Goal: Navigation & Orientation: Find specific page/section

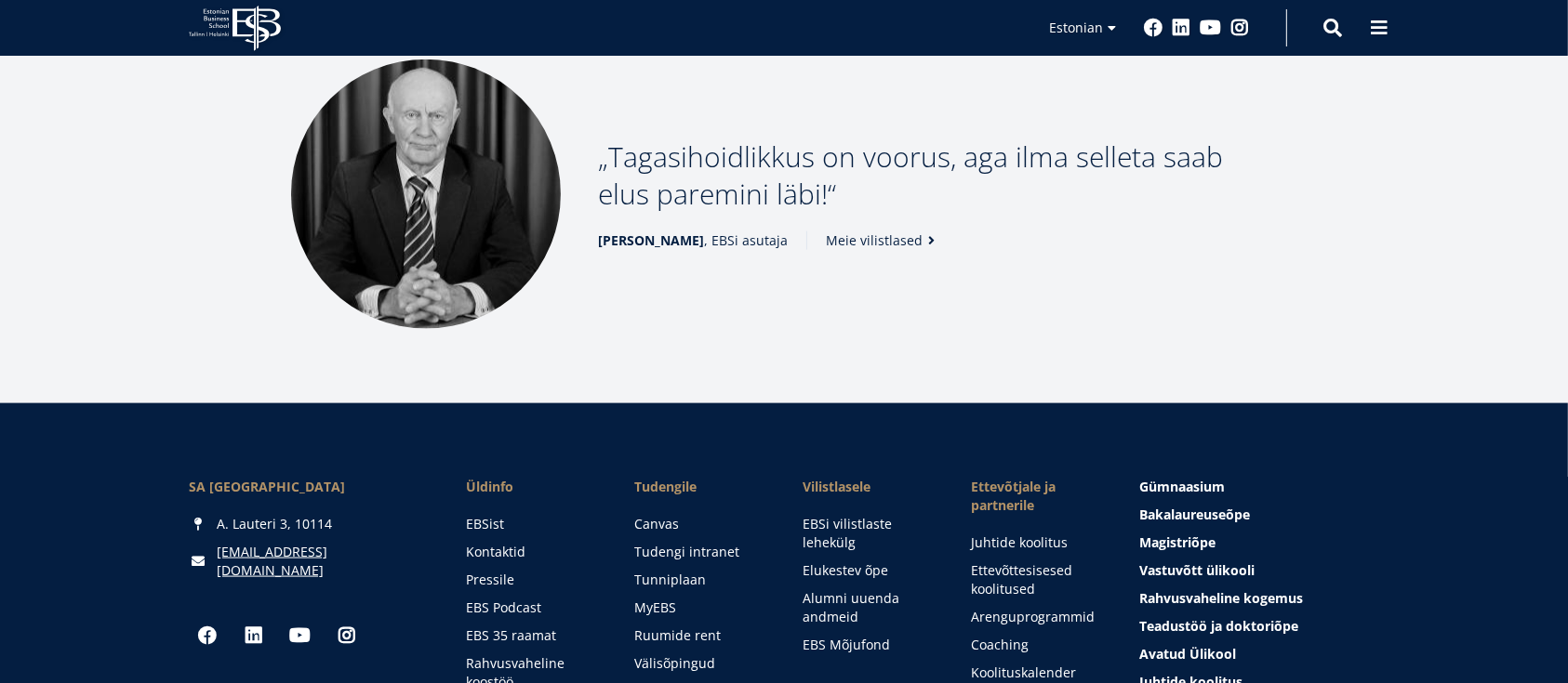
scroll to position [2657, 0]
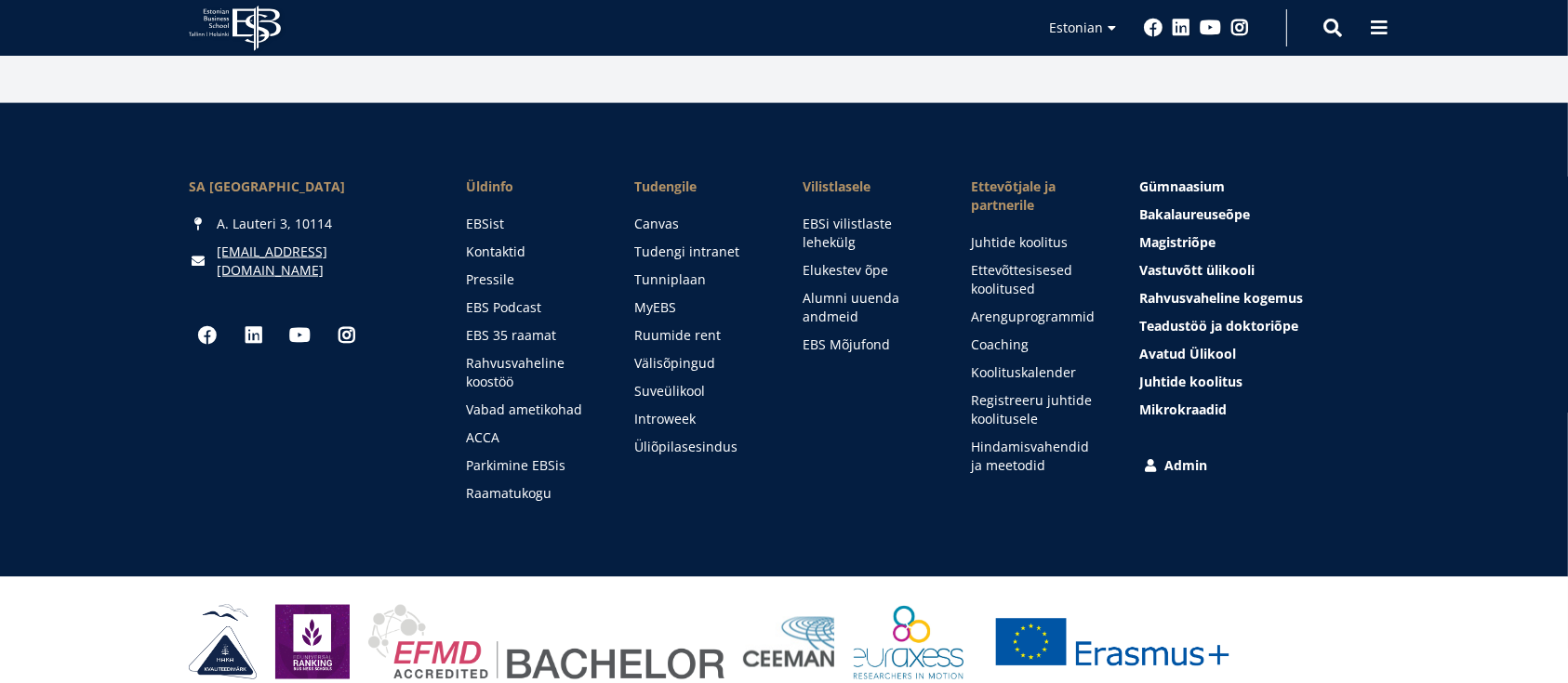
click at [1188, 456] on link "Admin" at bounding box center [1260, 465] width 240 height 19
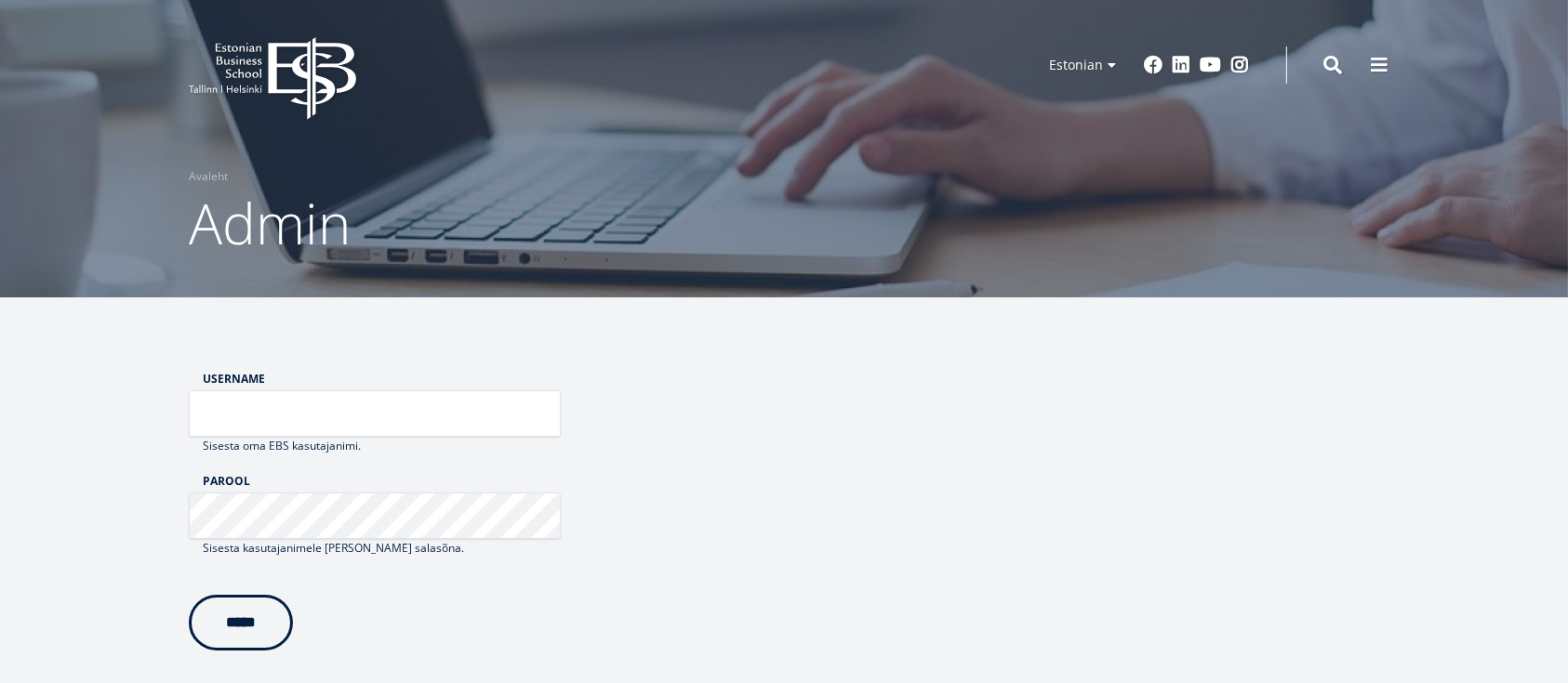
scroll to position [247, 0]
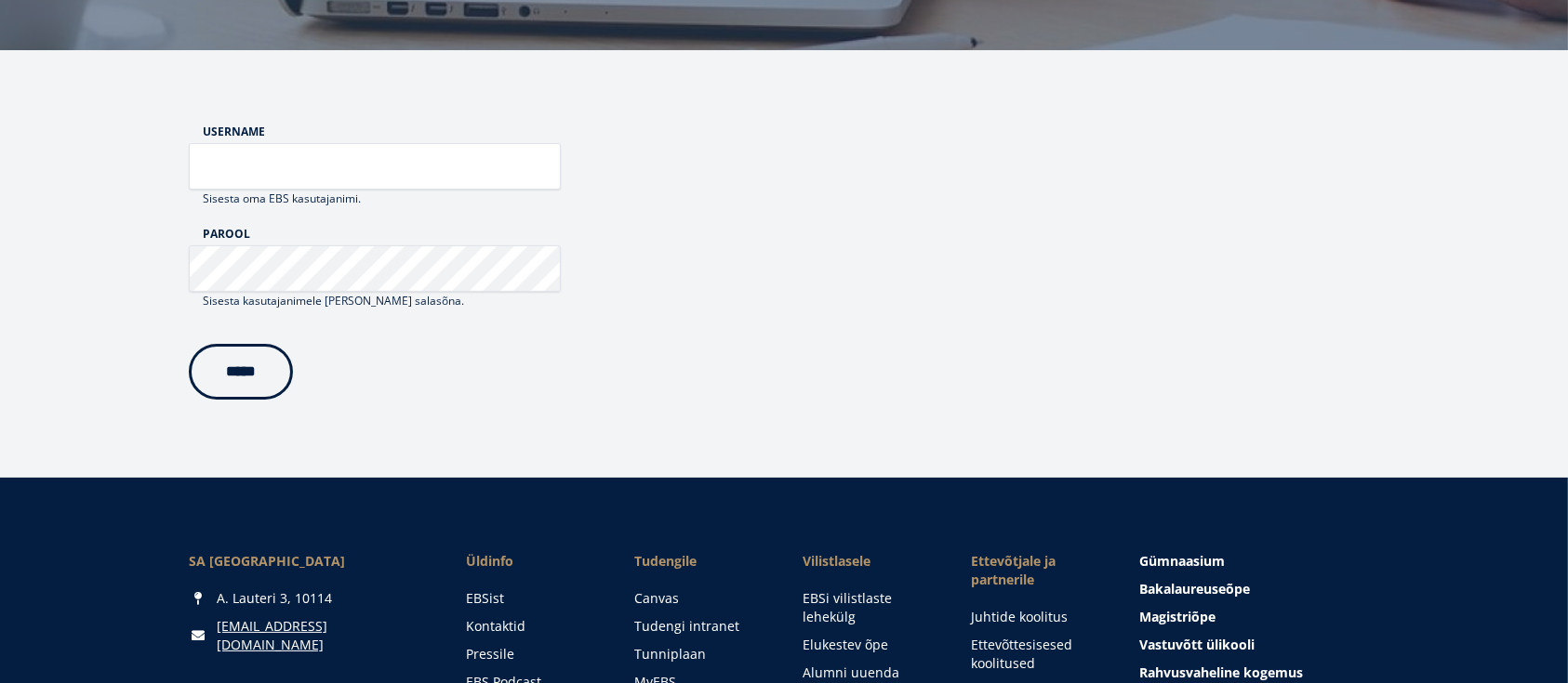
type input "**********"
click at [269, 367] on input "*****" at bounding box center [241, 372] width 105 height 56
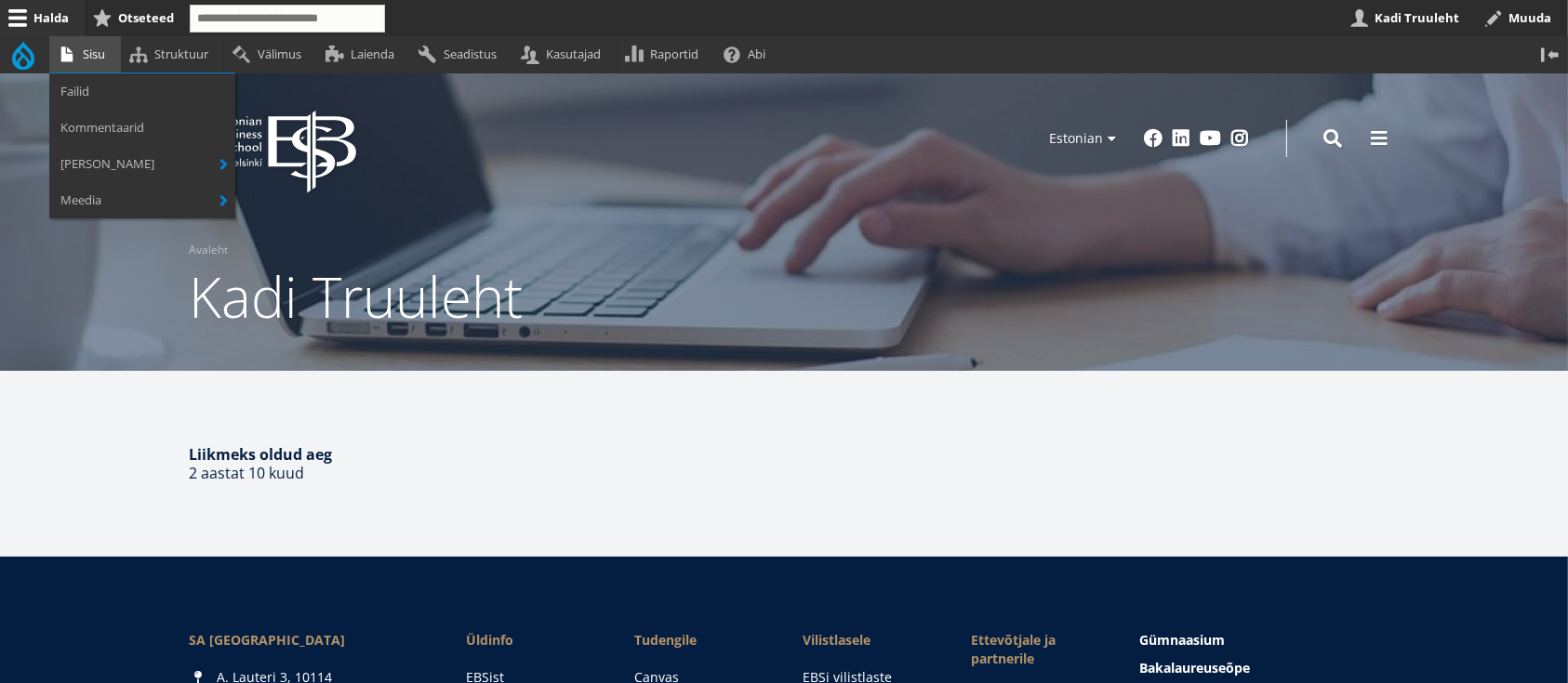
click at [103, 60] on link "Sisu" at bounding box center [85, 54] width 72 height 36
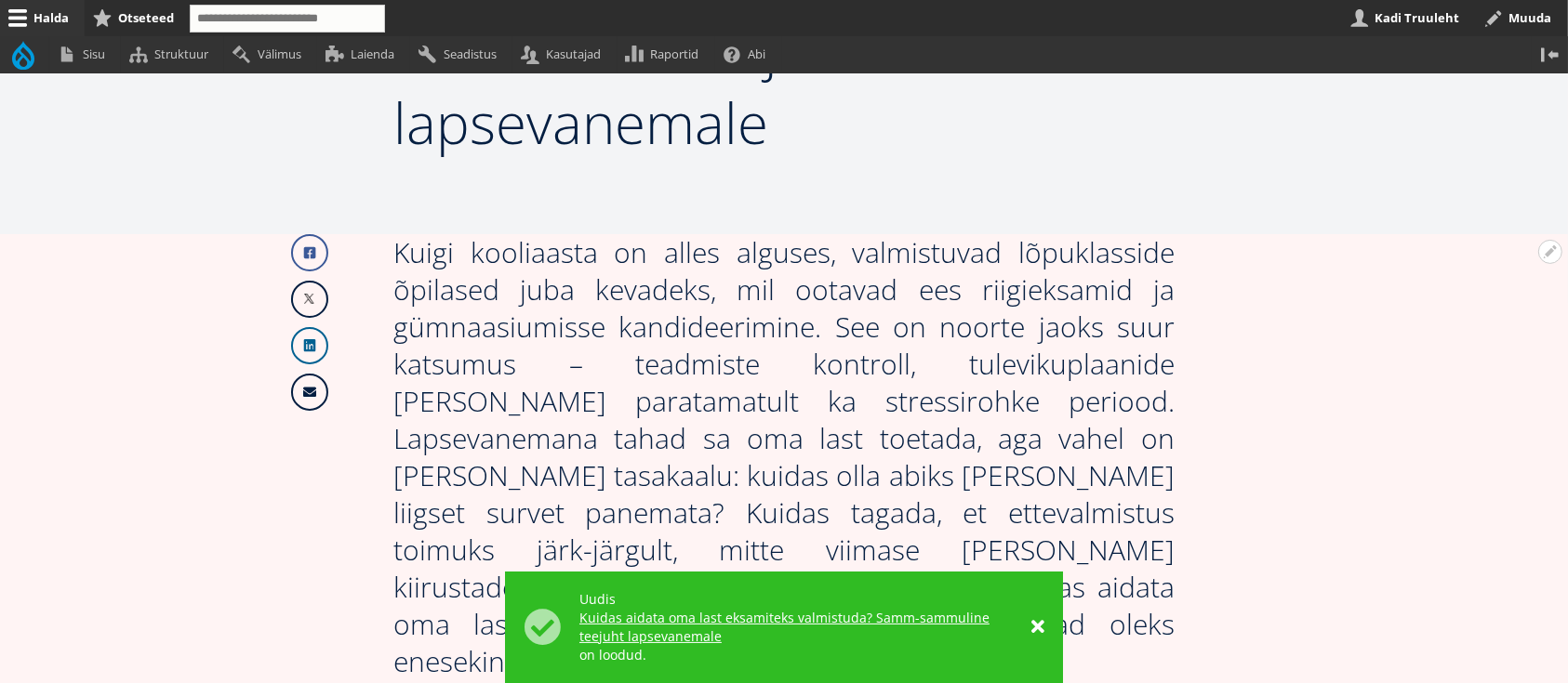
scroll to position [409, 0]
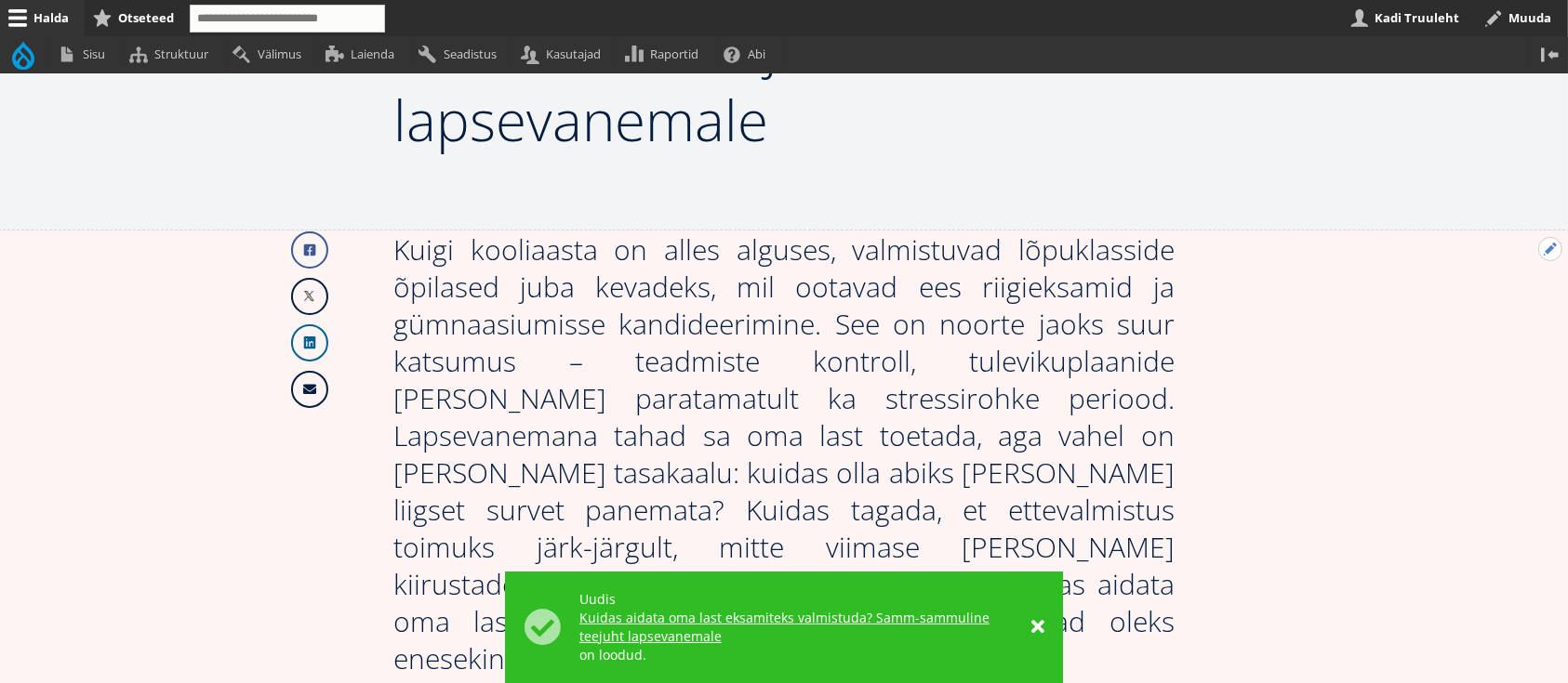
click at [1547, 249] on button "Avatud Järgmine uudis seaded" at bounding box center [1550, 248] width 25 height 25
click at [1499, 295] on link "Muuda" at bounding box center [1519, 300] width 85 height 20
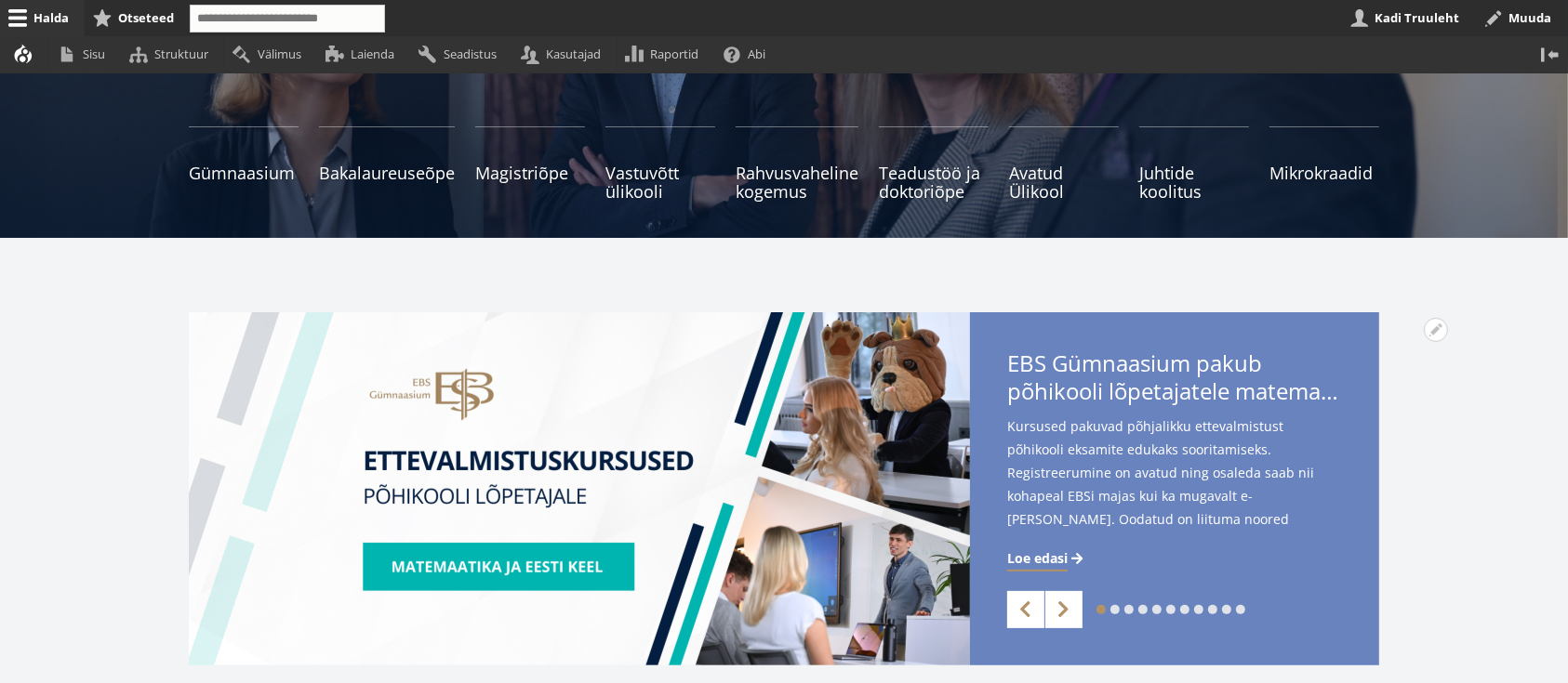
scroll to position [372, 0]
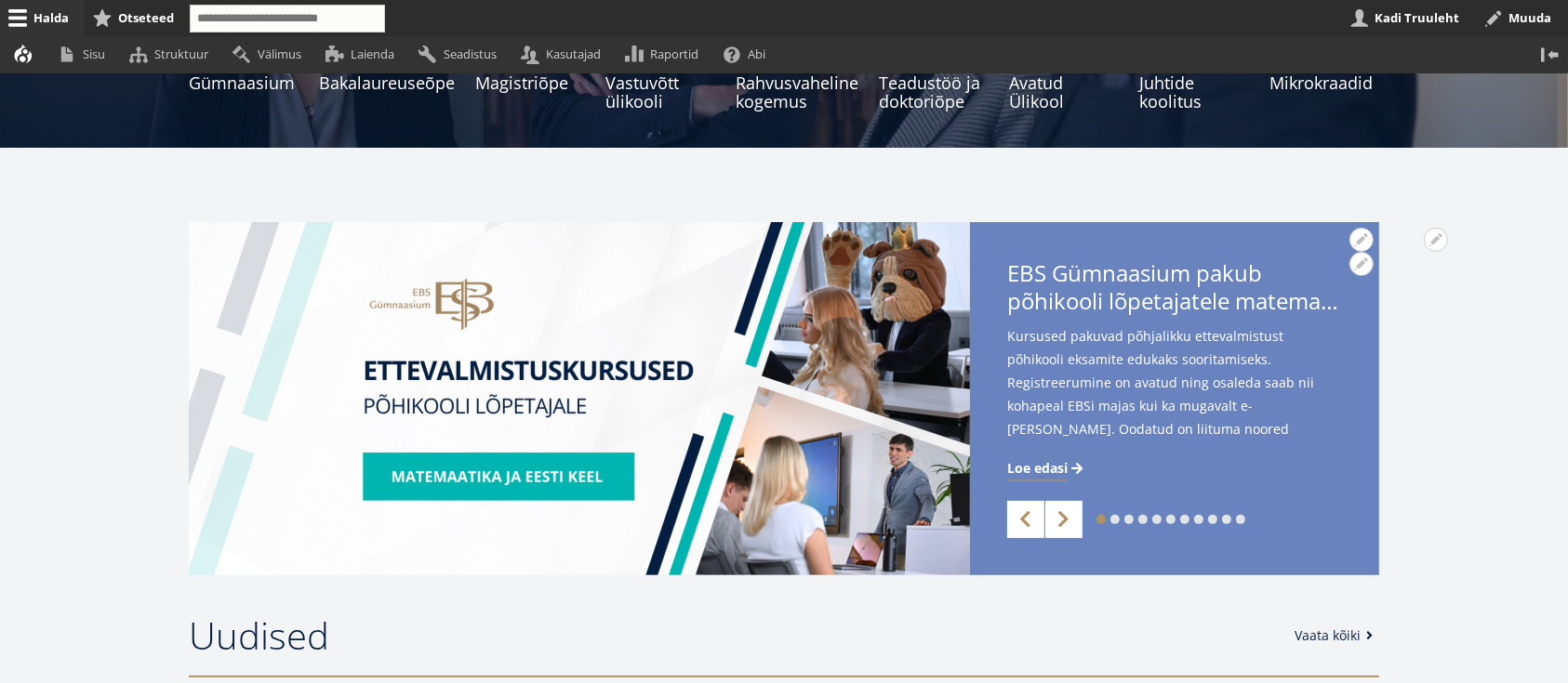
click at [1056, 468] on span "Loe edasi" at bounding box center [1036, 468] width 60 height 19
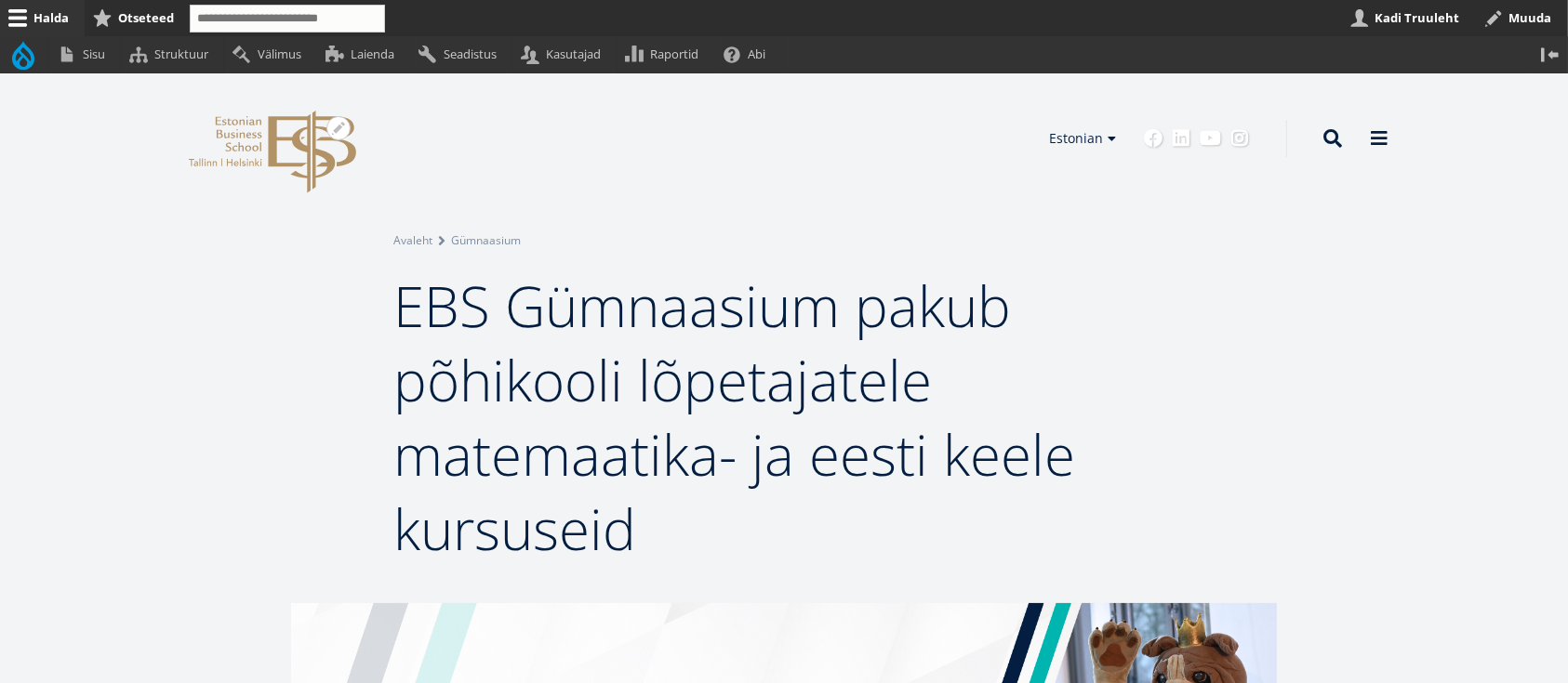
click at [284, 158] on icon "EBS Logo Created with Sketch." at bounding box center [272, 152] width 168 height 83
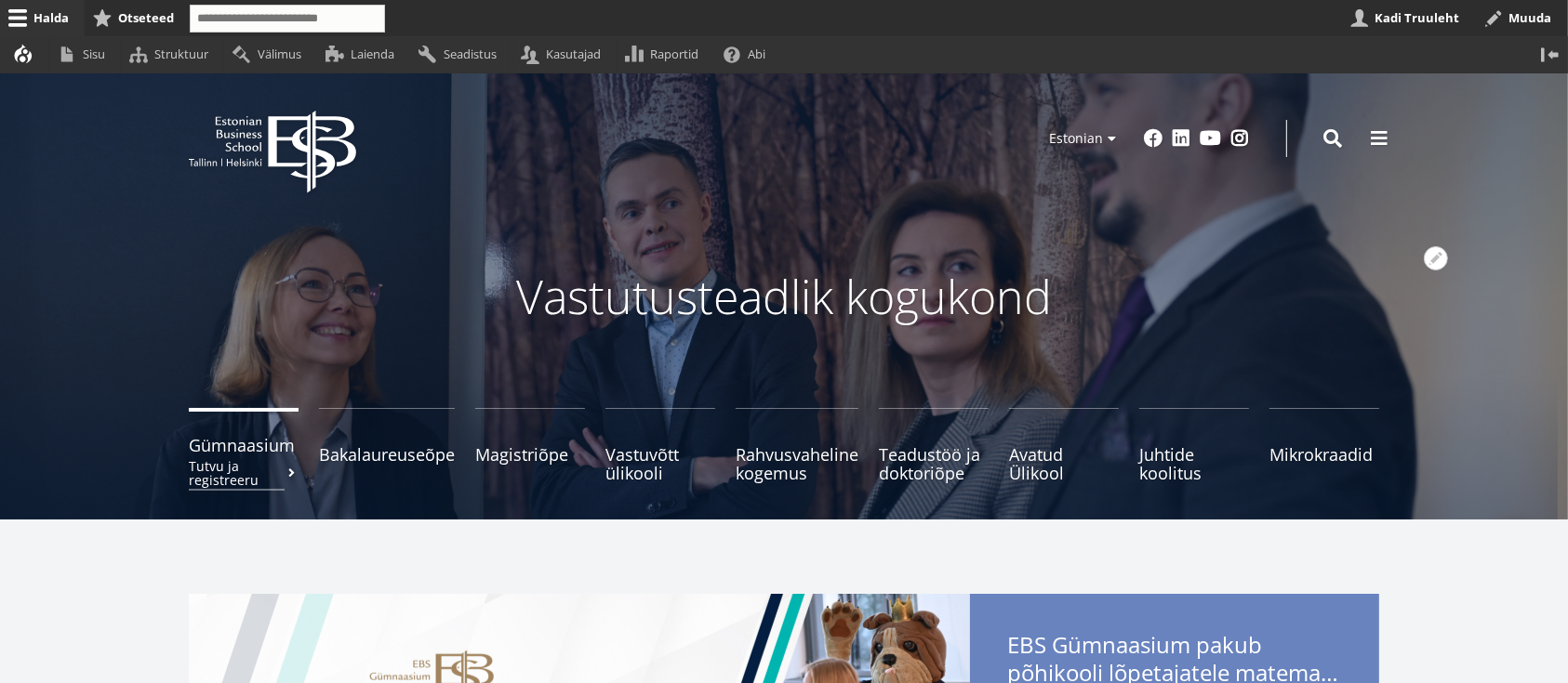
click at [281, 451] on span "Gümnaasium Tutvu ja registreeru" at bounding box center [243, 444] width 109 height 19
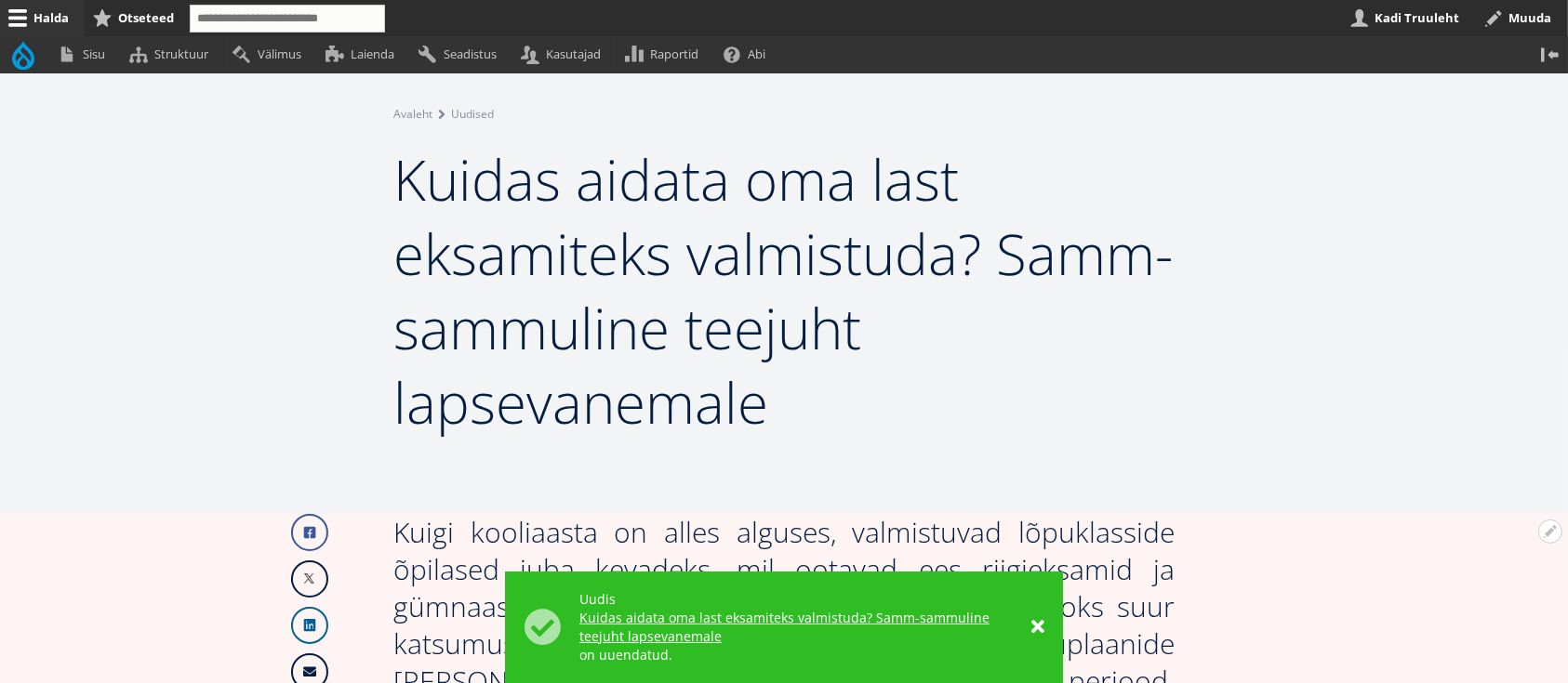
scroll to position [247, 0]
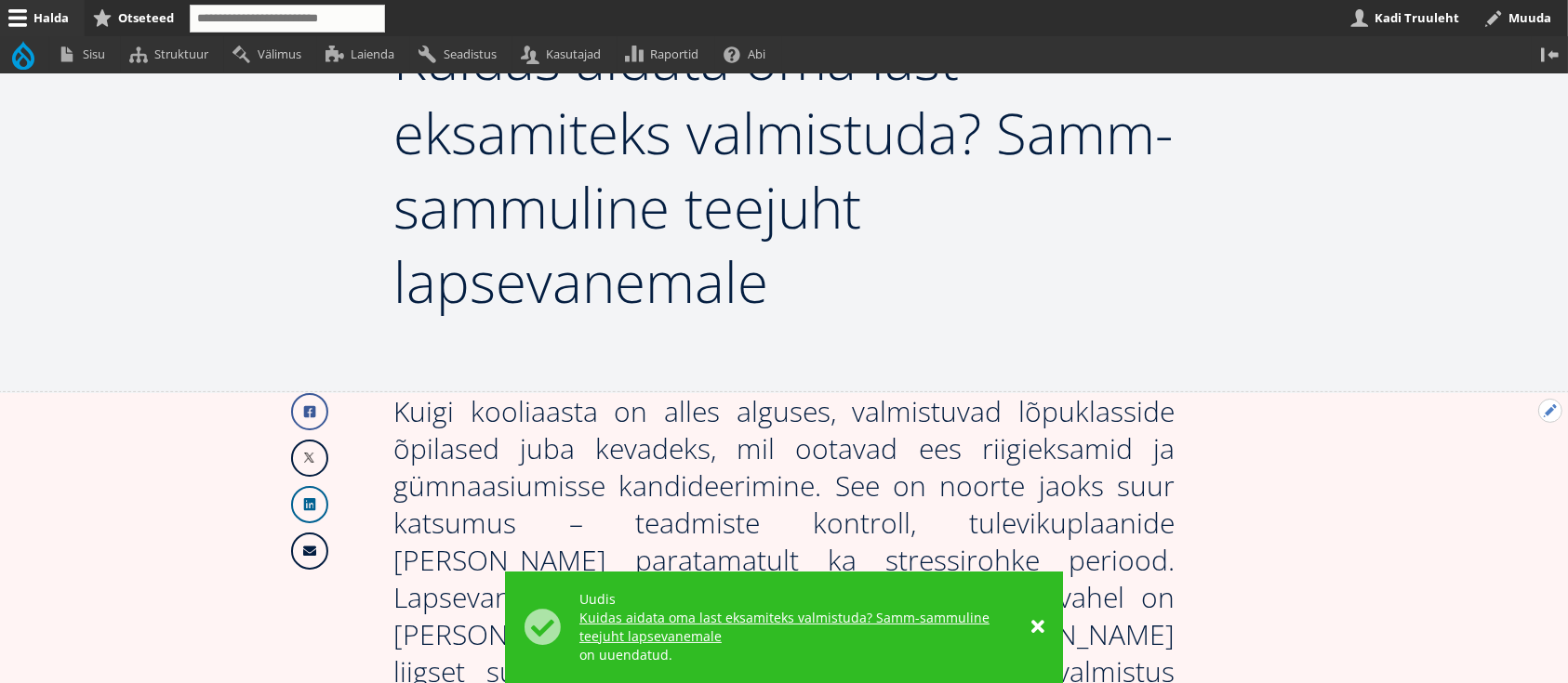
click at [1547, 410] on button "Avatud Järgmine uudis seaded" at bounding box center [1550, 411] width 25 height 25
click at [1518, 456] on link "Muuda" at bounding box center [1519, 461] width 85 height 20
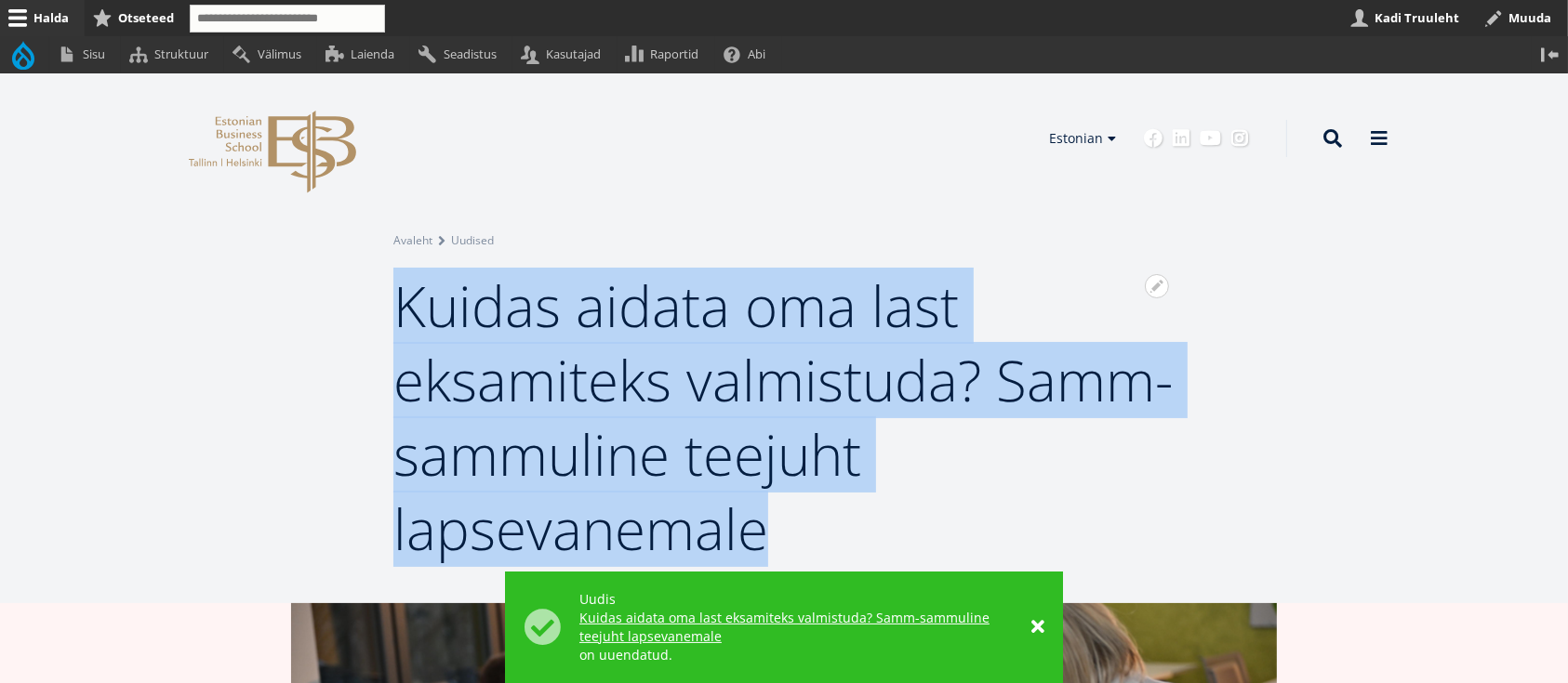
drag, startPoint x: 783, startPoint y: 542, endPoint x: 406, endPoint y: 310, distance: 442.7
click at [406, 310] on h1 "Kuidas aidata oma last eksamiteks valmistuda? Samm-sammuline teejuht lapsevanem…" at bounding box center [784, 418] width 781 height 298
copy span "Kuidas aidata oma last eksamiteks valmistuda? Samm-sammuline teejuht lapsevanem…"
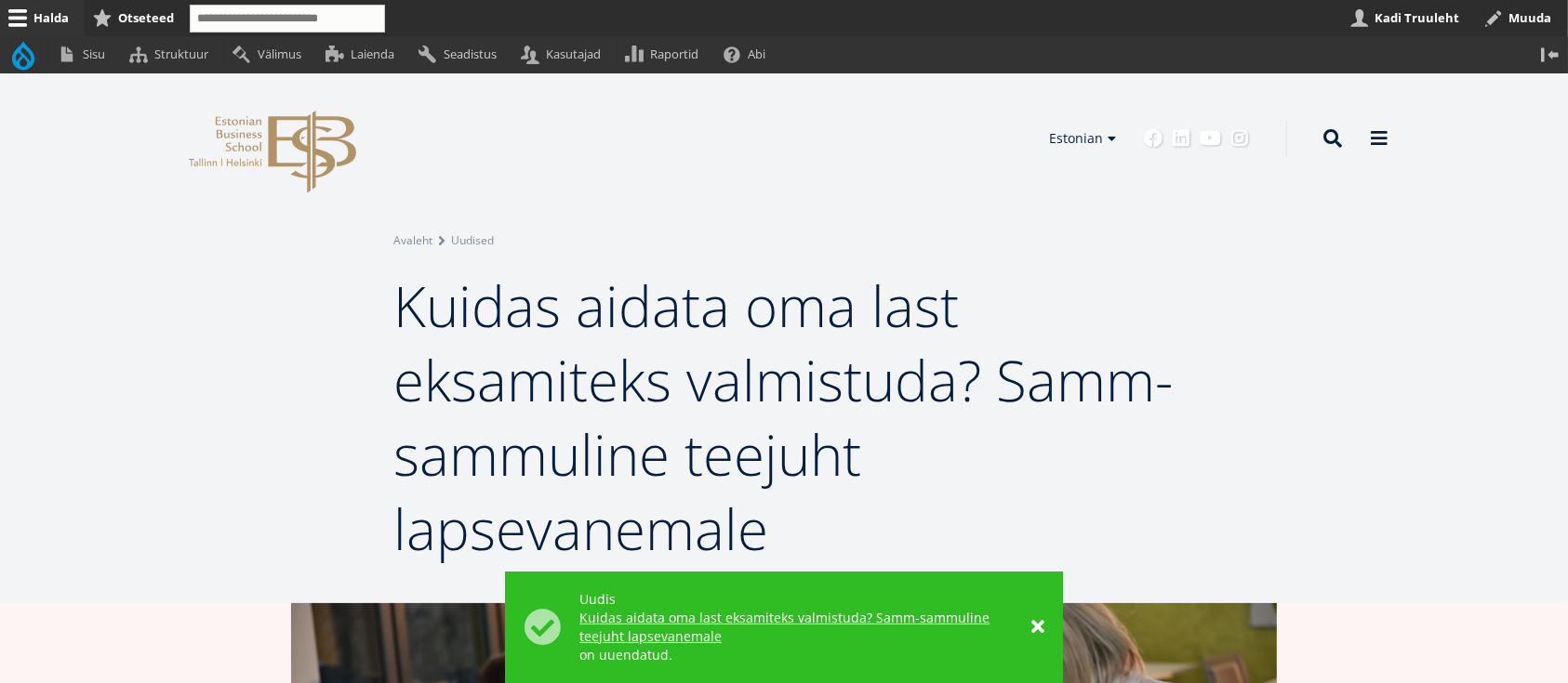
click at [288, 108] on header "Avatud seaded Seadista plokki Eemalda plokk Tõlgi block EBS Logo Created with S…" at bounding box center [784, 138] width 1568 height 130
click at [1547, 625] on button "Avatud Järgmine uudis seaded" at bounding box center [1550, 621] width 25 height 25
click at [1518, 664] on link "Muuda" at bounding box center [1519, 671] width 85 height 20
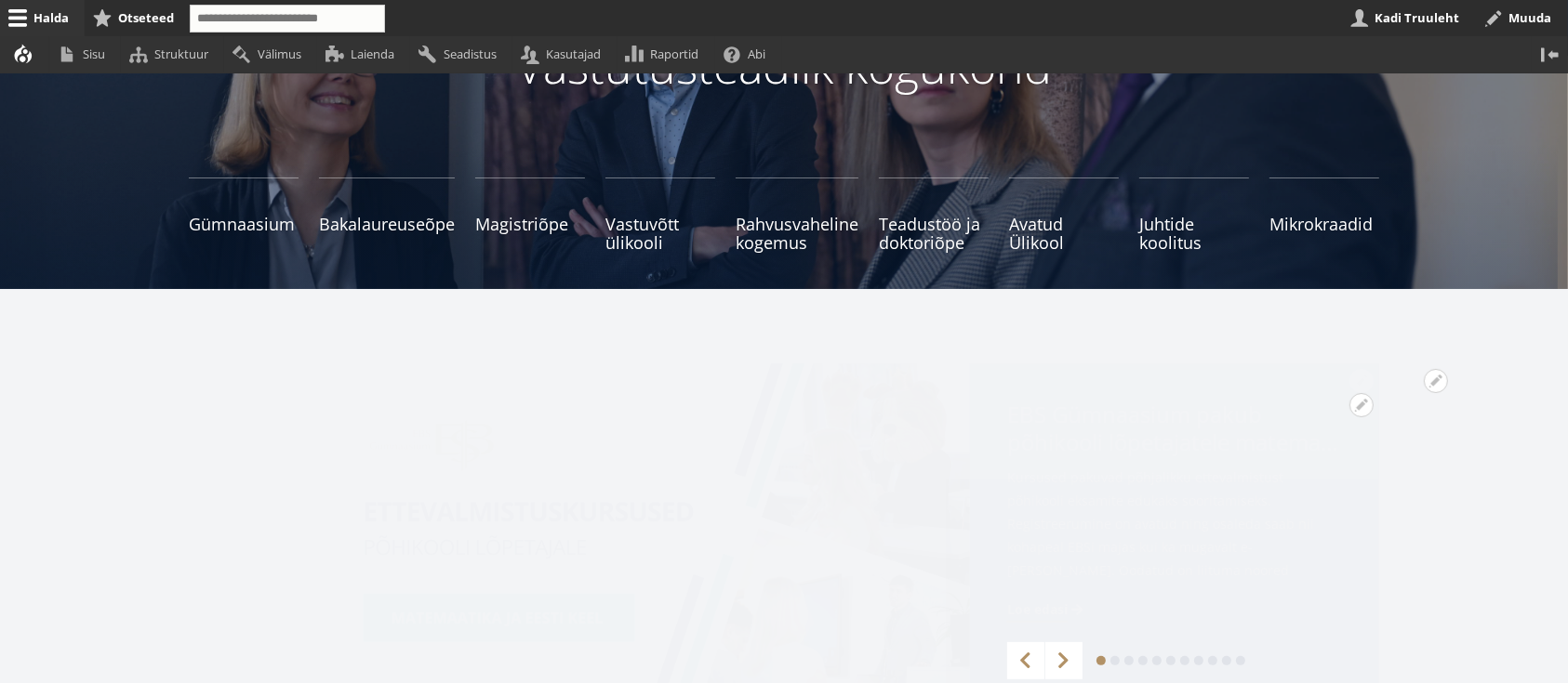
scroll to position [372, 0]
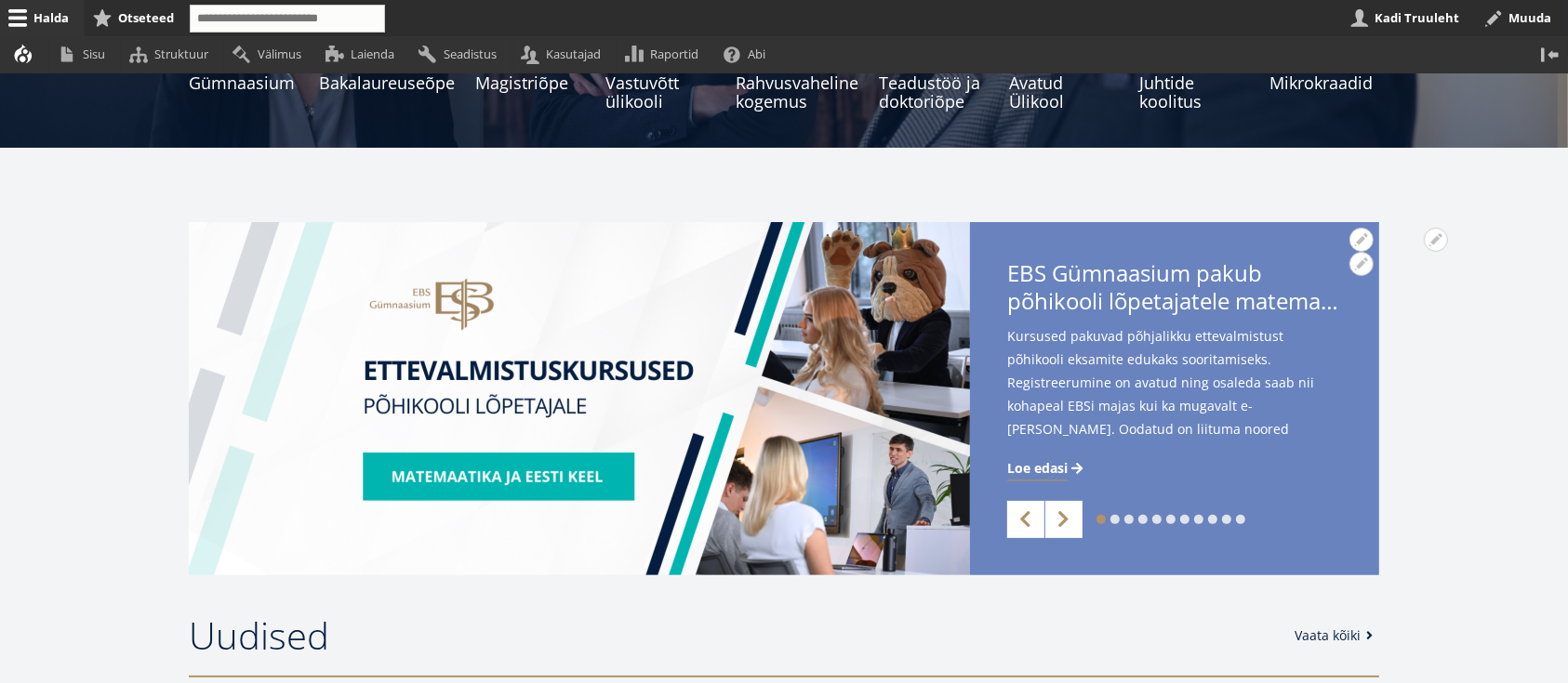
click at [1048, 464] on span "Loe edasi" at bounding box center [1036, 468] width 60 height 19
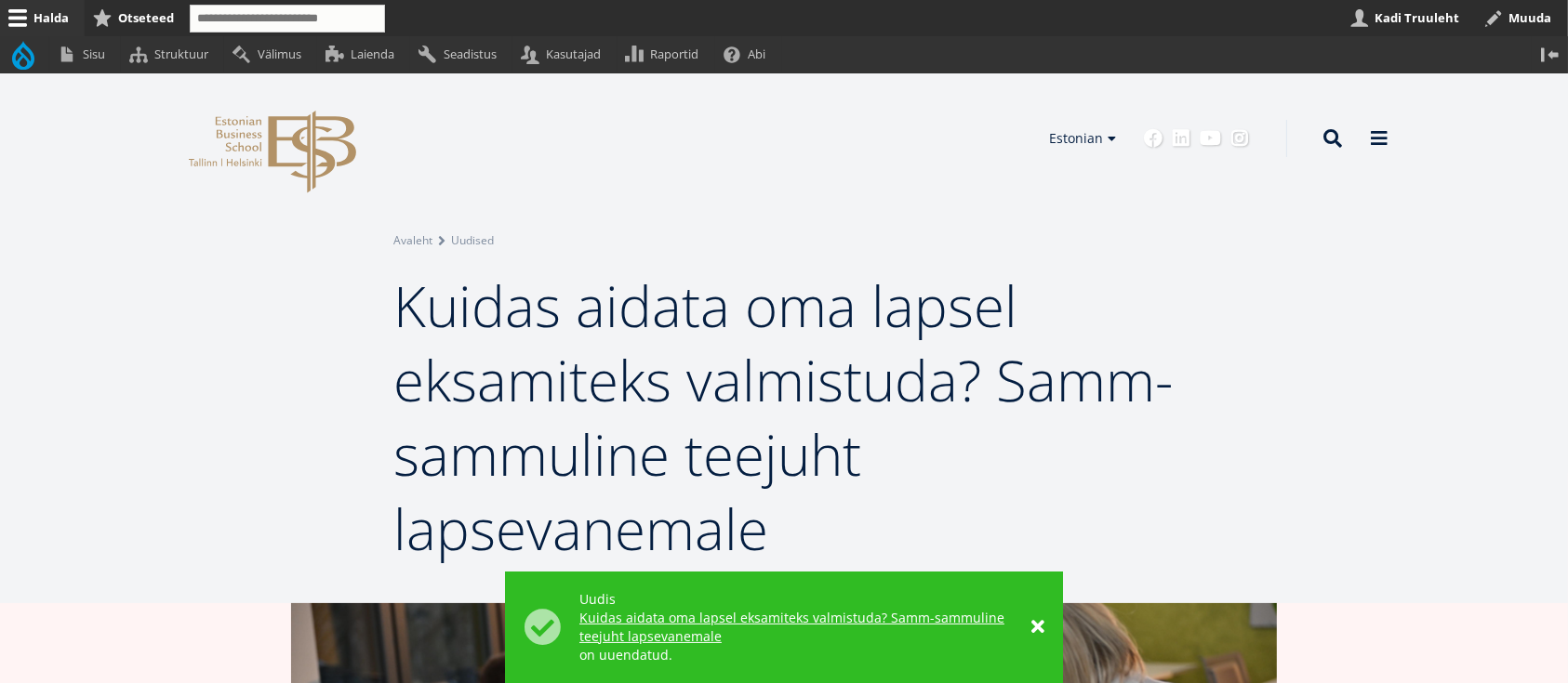
click at [1528, 419] on div "Avatud seaded Seadista plokki Eemalda plokk Tõlgi block Avatud Breadcrumb seade…" at bounding box center [784, 337] width 1568 height 529
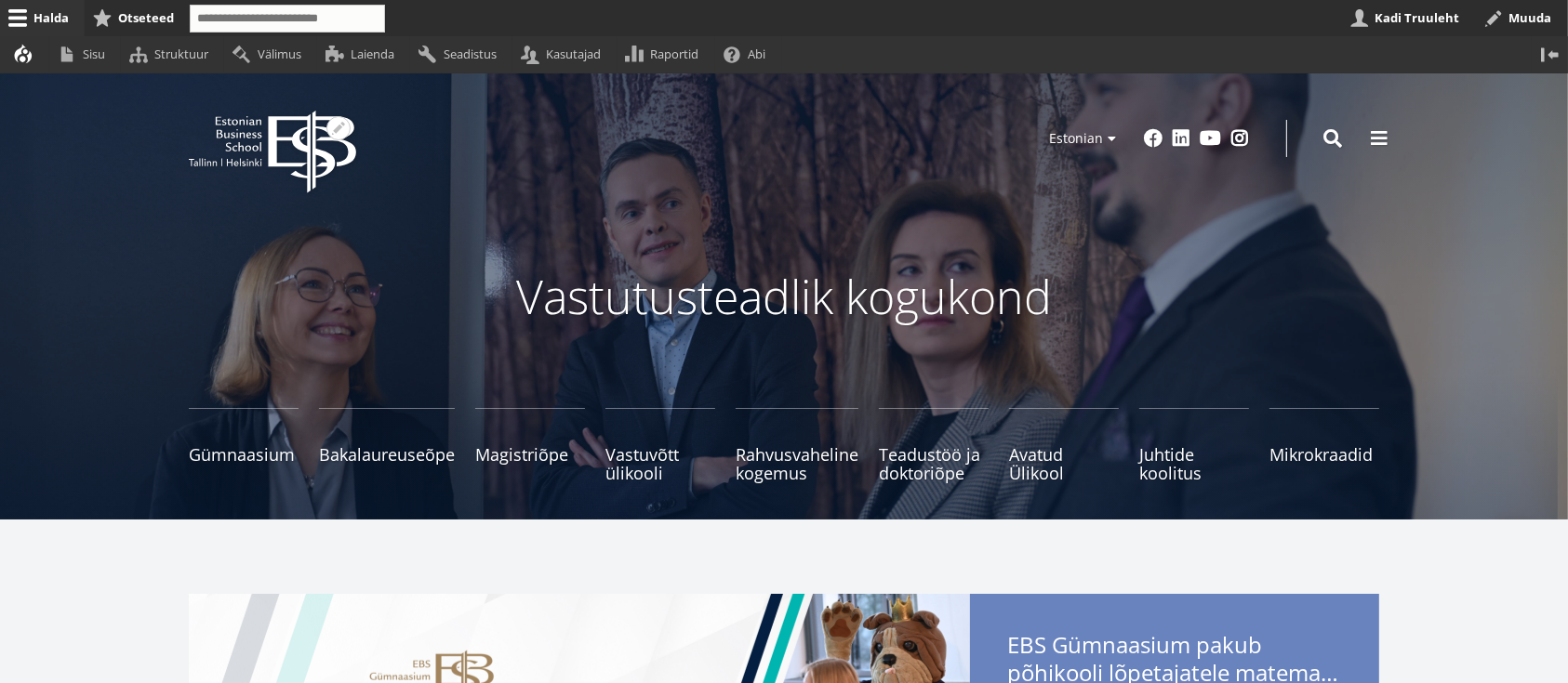
click at [306, 132] on icon "EBS Logo Created with Sketch." at bounding box center [272, 152] width 168 height 83
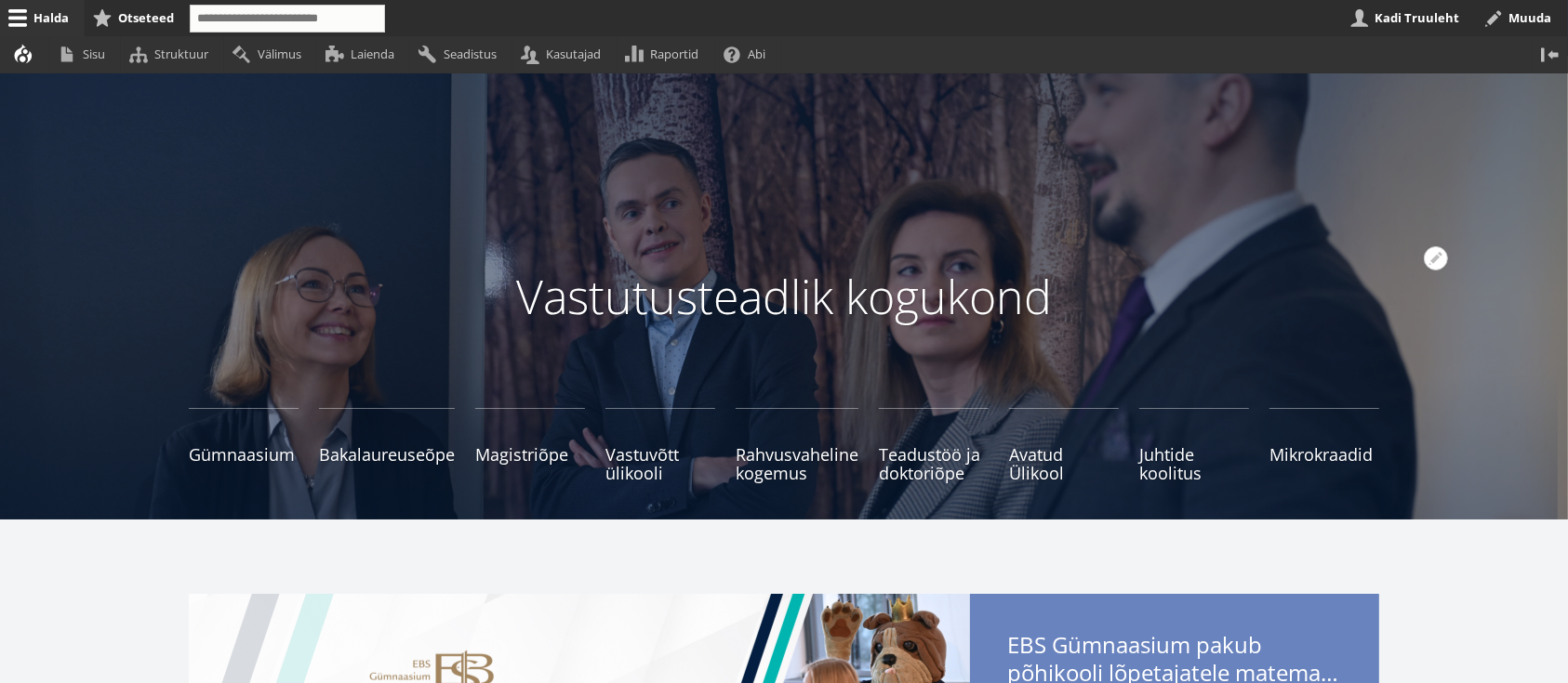
scroll to position [247, 0]
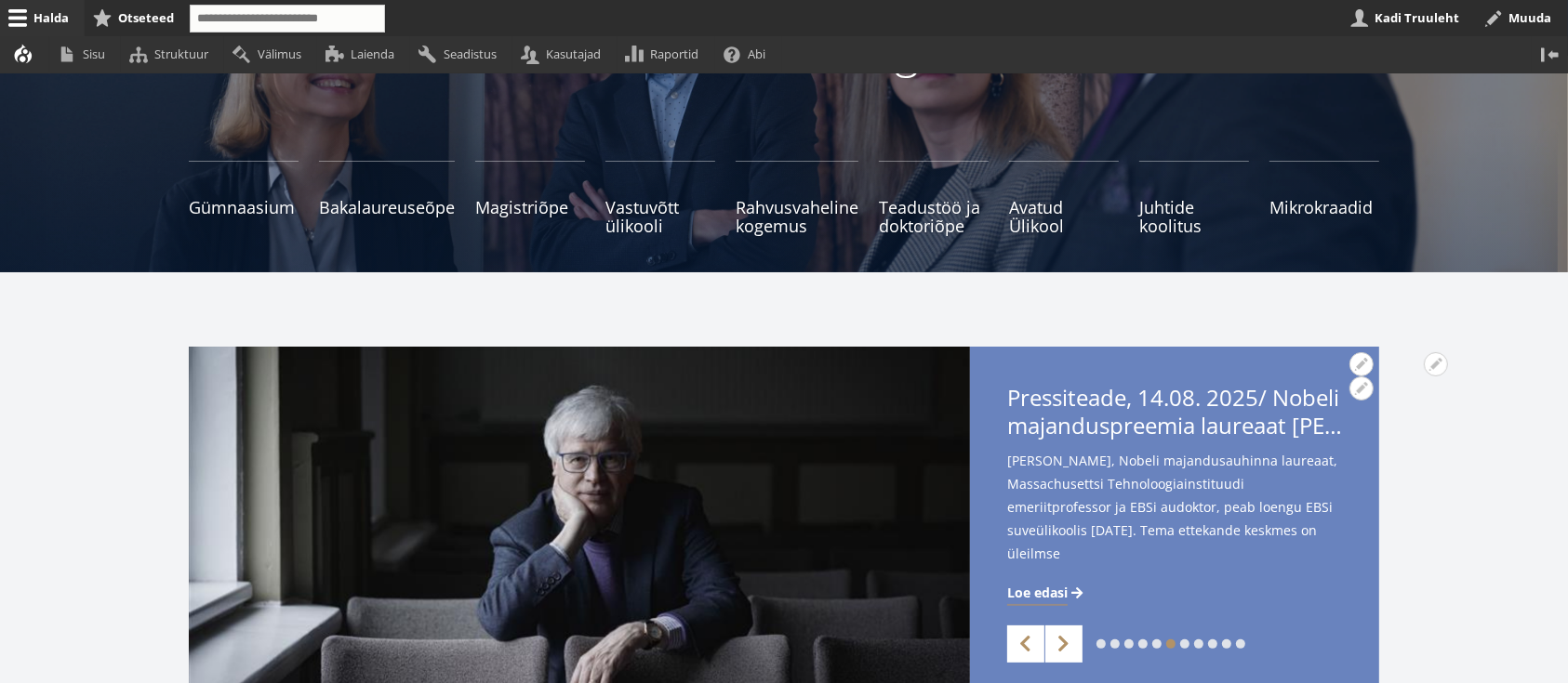
click at [1041, 591] on span "Loe edasi" at bounding box center [1036, 592] width 60 height 19
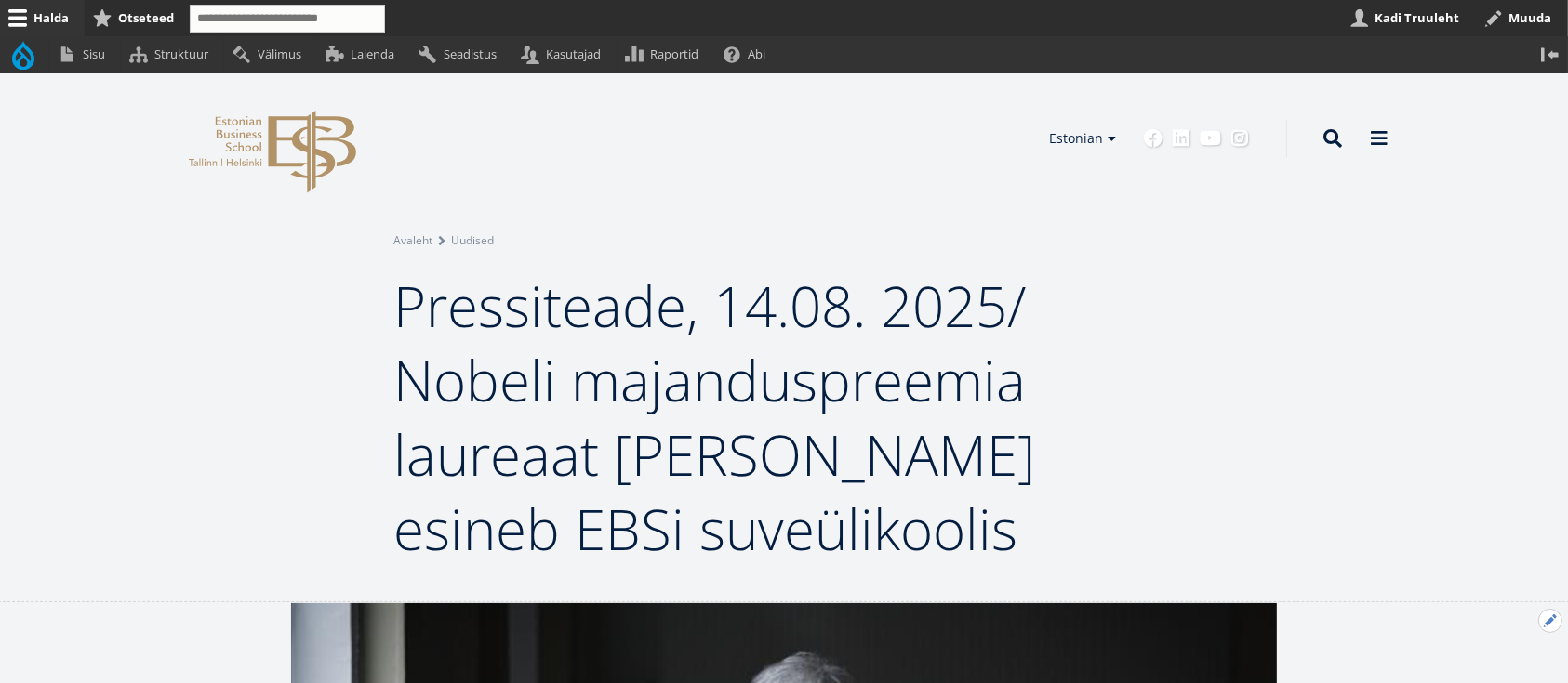
click at [1541, 621] on button "Avatud Eelmine uudis seaded" at bounding box center [1550, 621] width 25 height 25
click at [1503, 662] on link "Muuda" at bounding box center [1519, 671] width 85 height 20
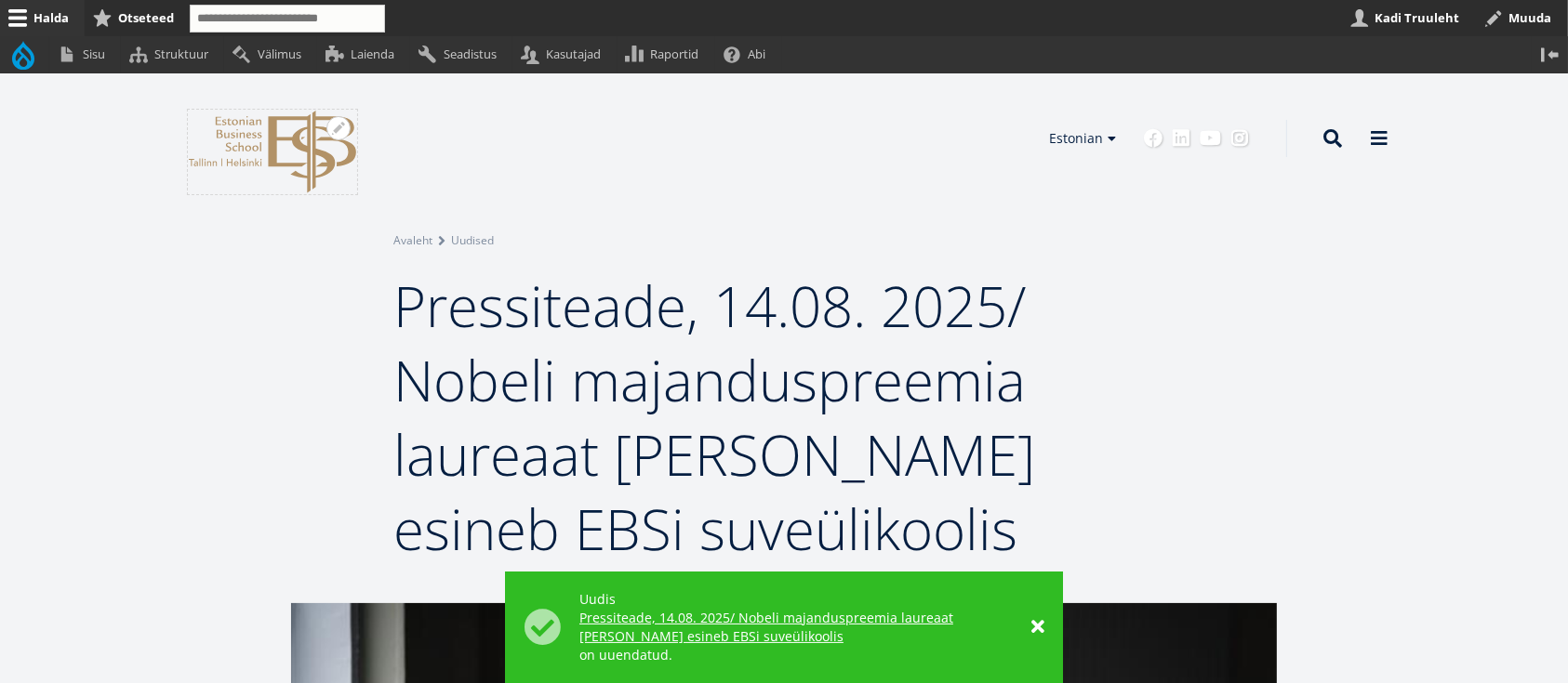
click at [282, 143] on icon "EBS Logo Created with Sketch." at bounding box center [272, 152] width 168 height 83
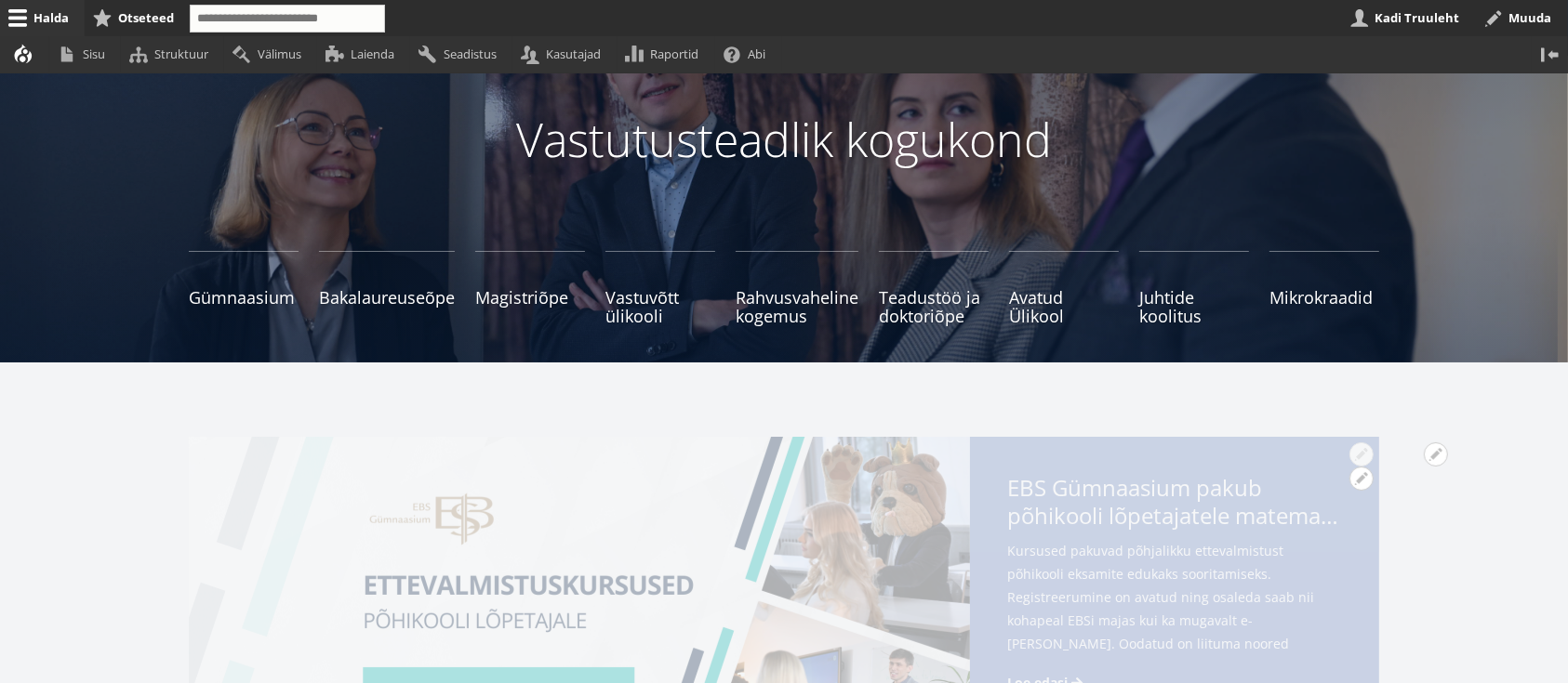
scroll to position [372, 0]
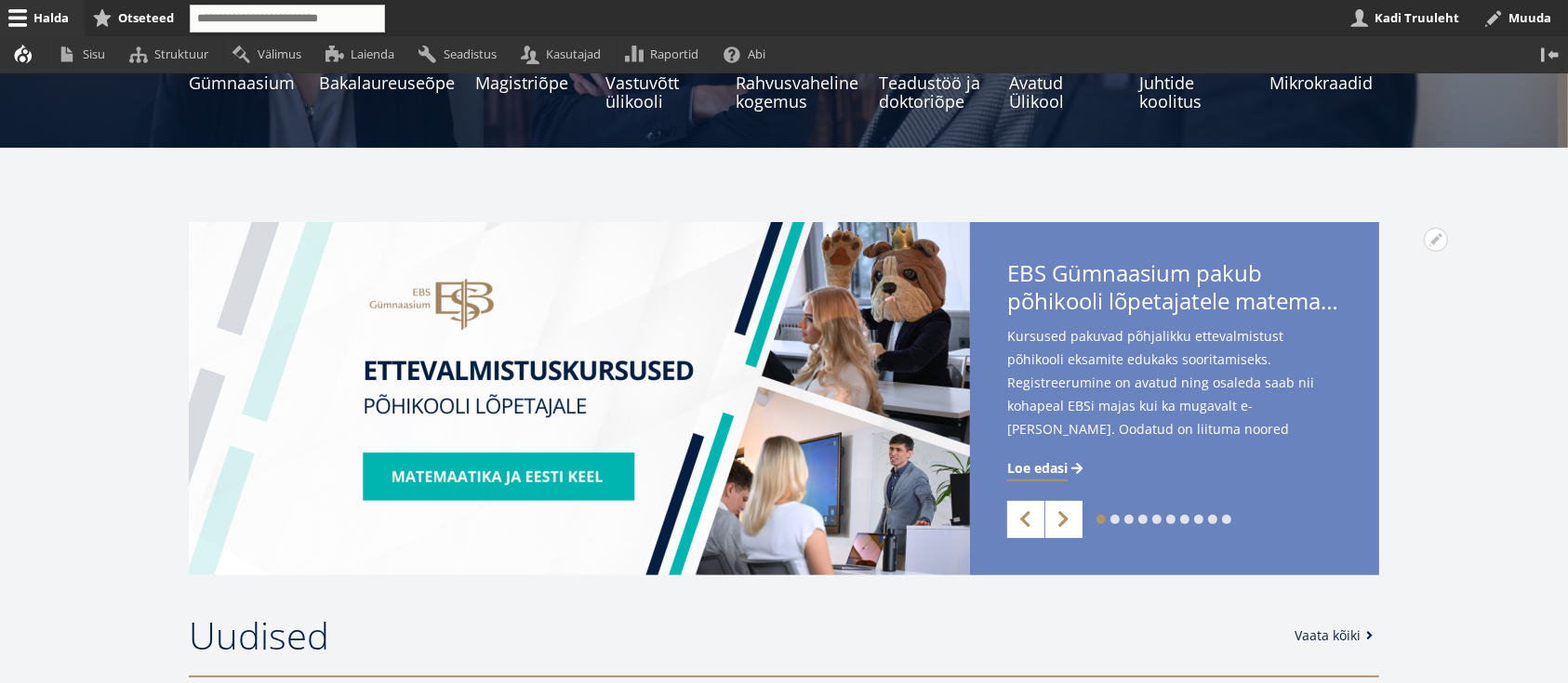
click at [1116, 518] on link "2" at bounding box center [1114, 518] width 9 height 9
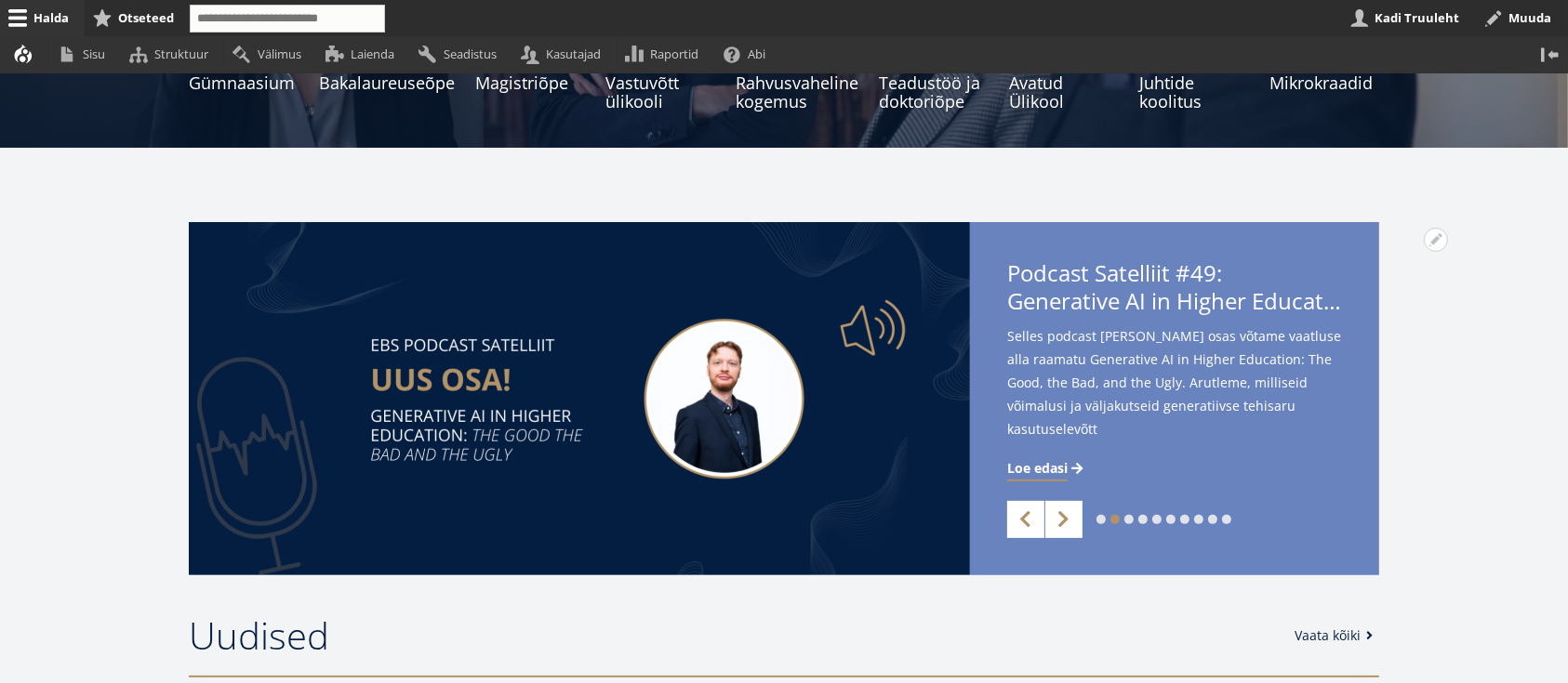
click at [1130, 519] on link "3" at bounding box center [1128, 518] width 9 height 9
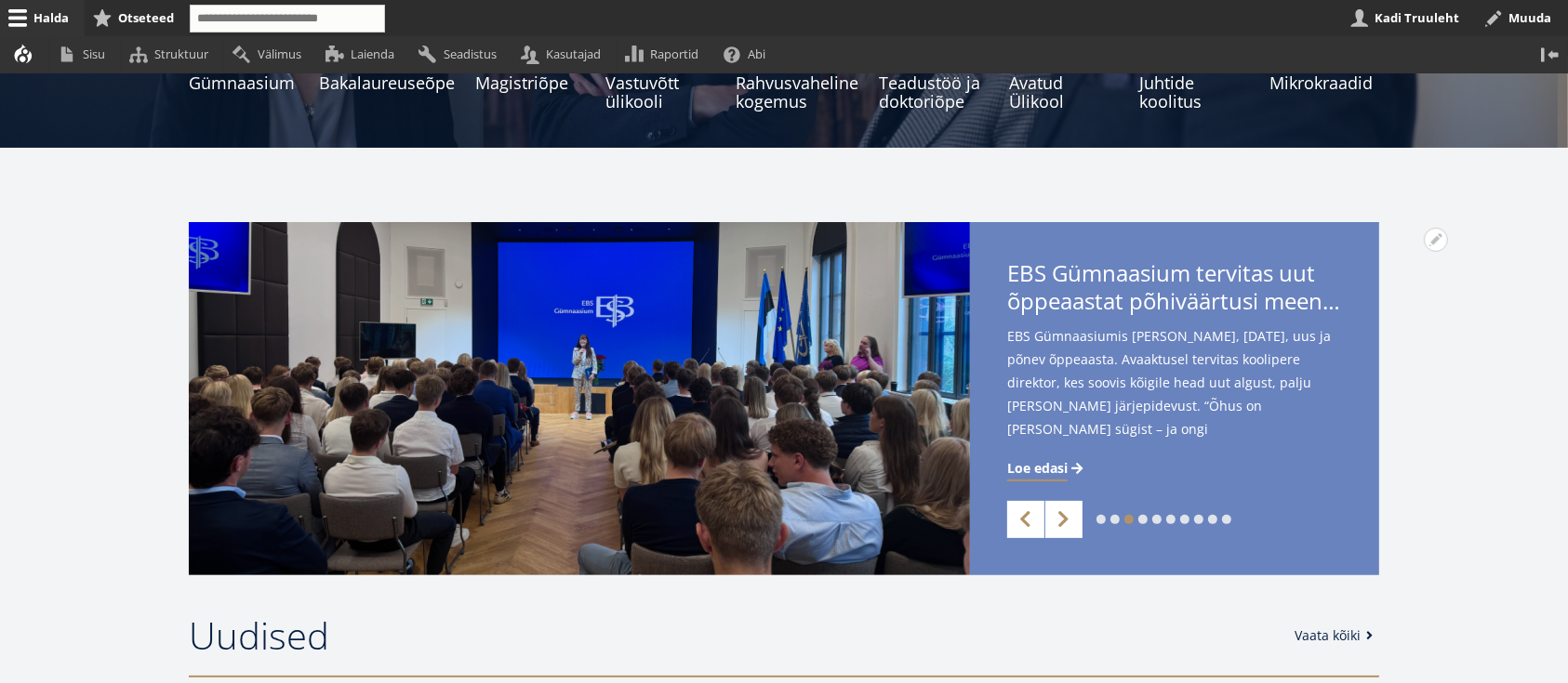
click at [1143, 516] on link "4" at bounding box center [1142, 518] width 9 height 9
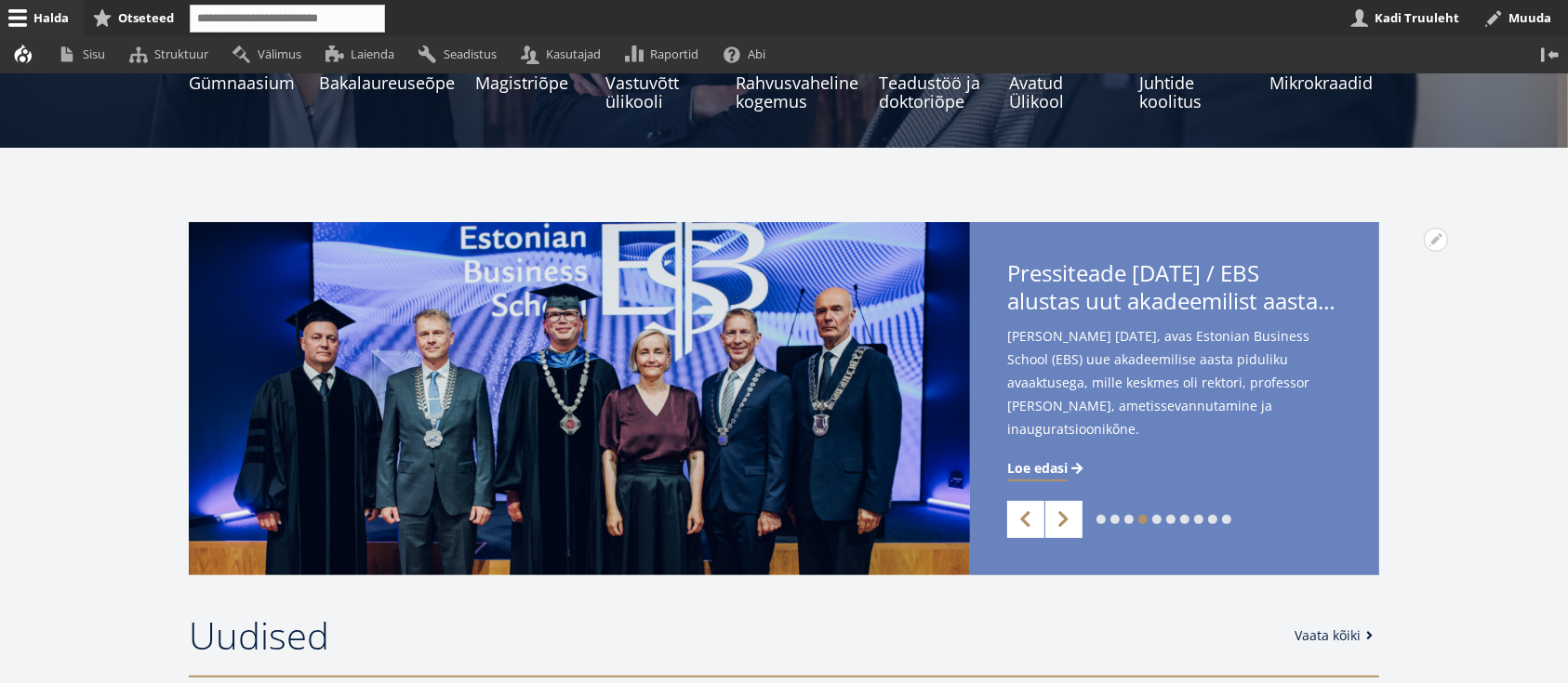
click at [1156, 521] on link "5" at bounding box center [1156, 518] width 9 height 9
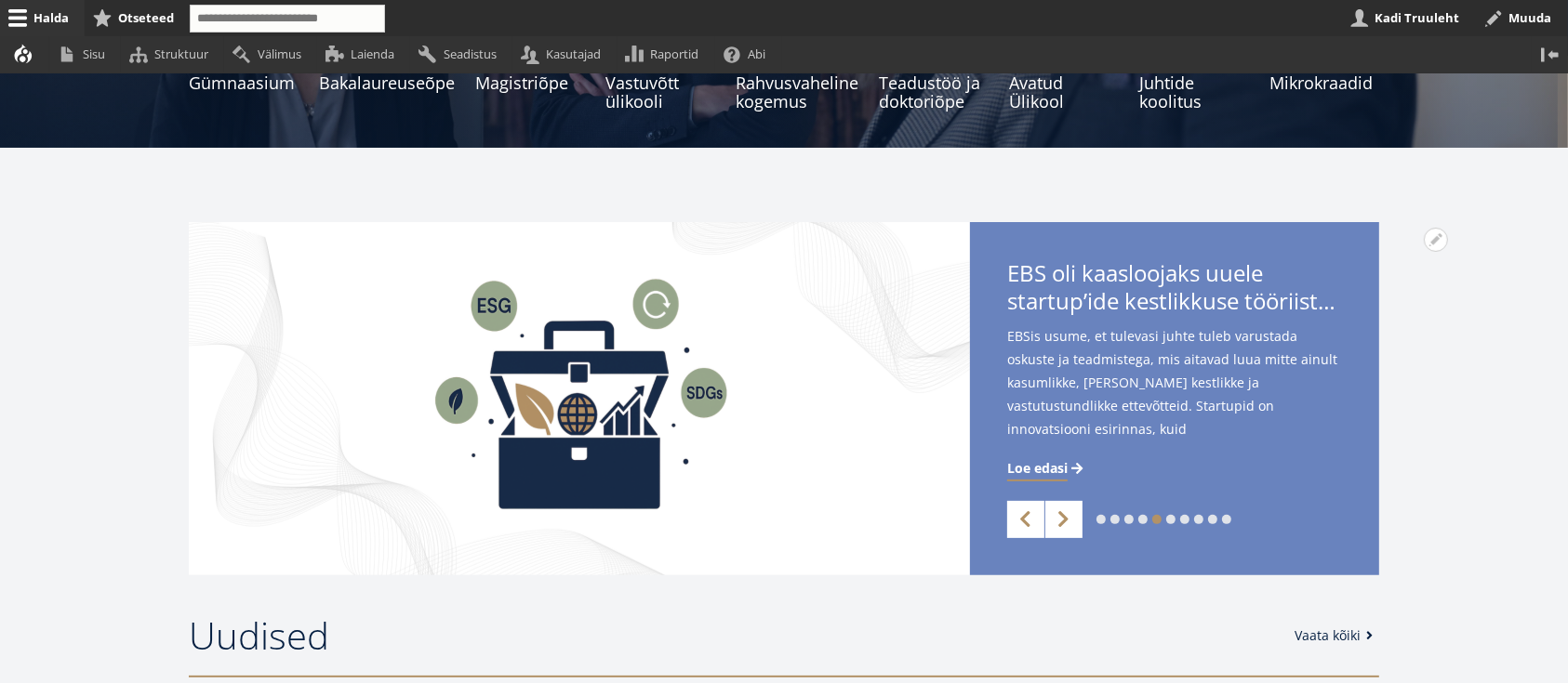
click at [1169, 516] on link "6" at bounding box center [1170, 518] width 9 height 9
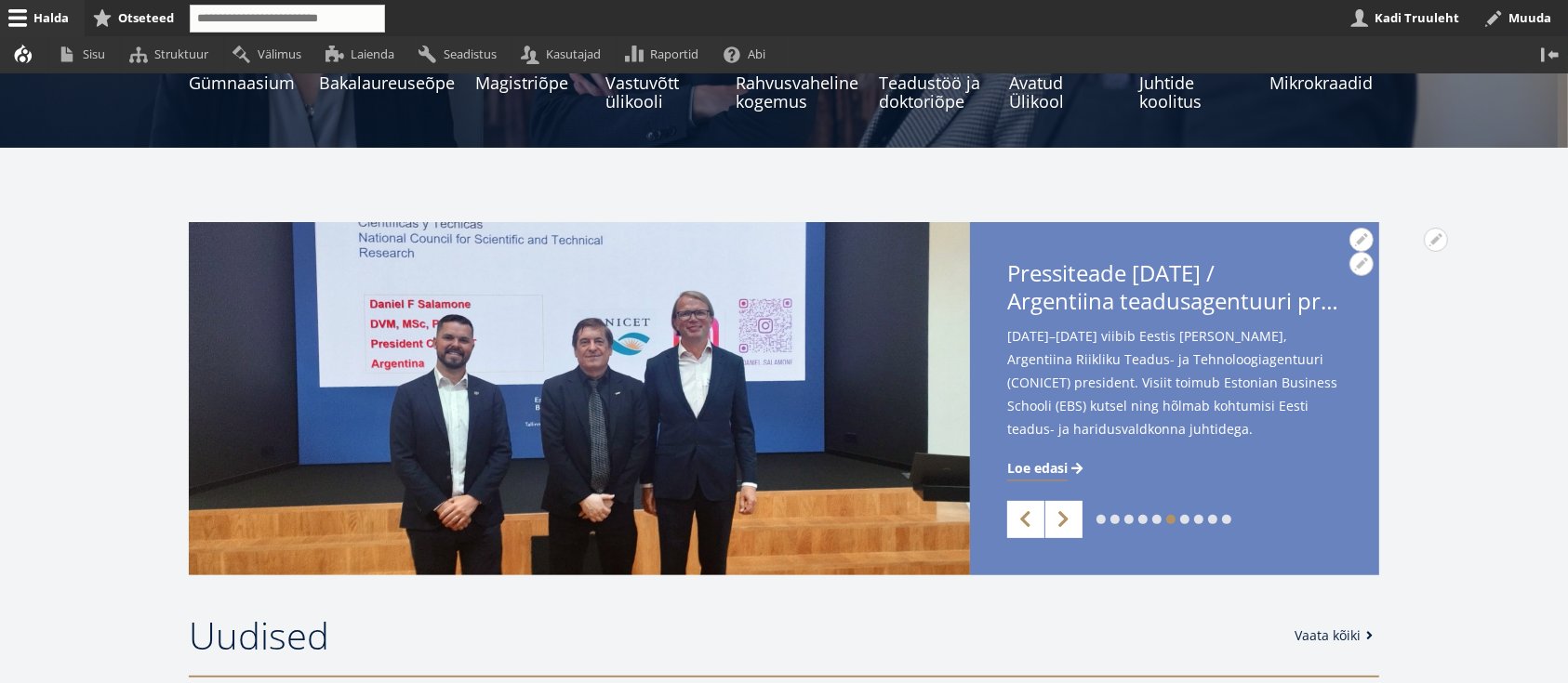
click at [1055, 469] on span "Loe edasi" at bounding box center [1036, 468] width 60 height 19
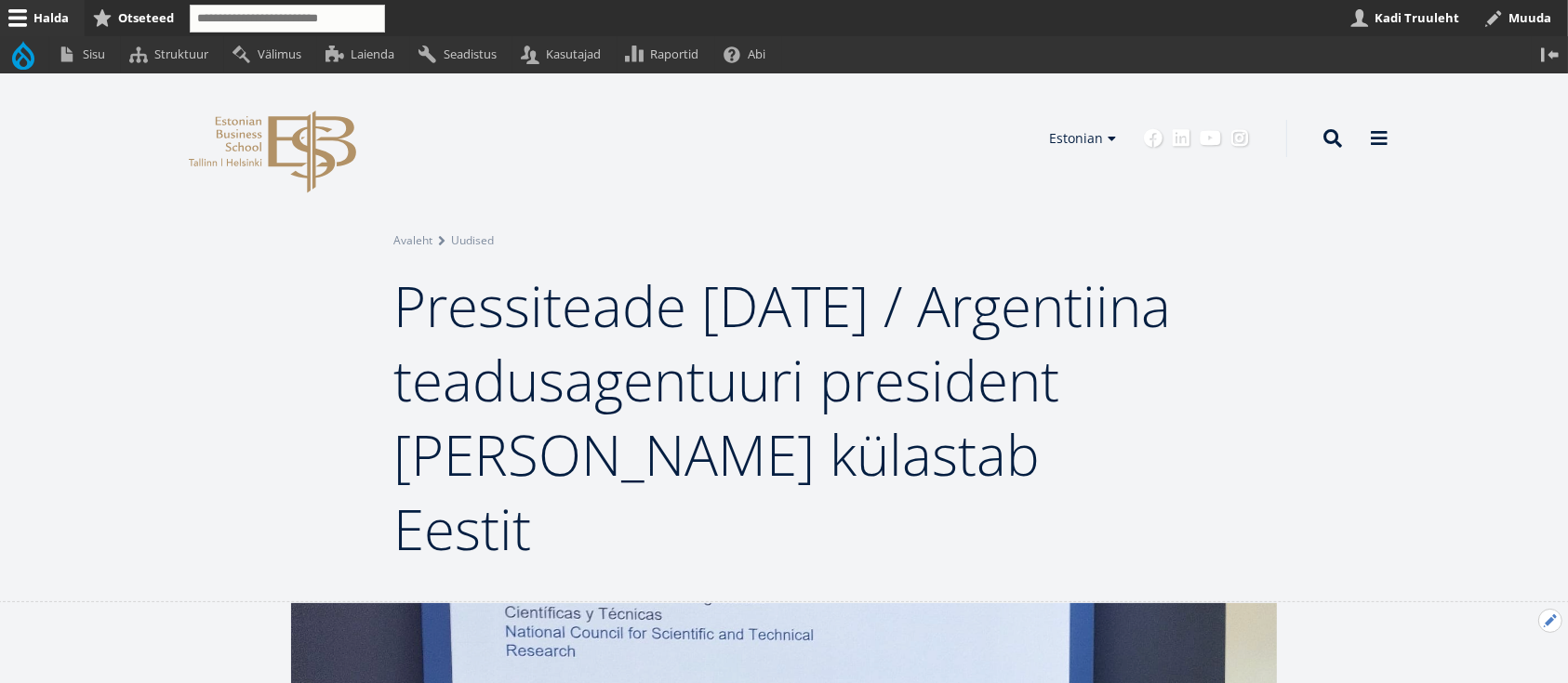
click at [1544, 615] on button "Avatud Eelmine uudis seaded" at bounding box center [1550, 621] width 25 height 25
click at [1520, 664] on link "Muuda" at bounding box center [1519, 671] width 85 height 20
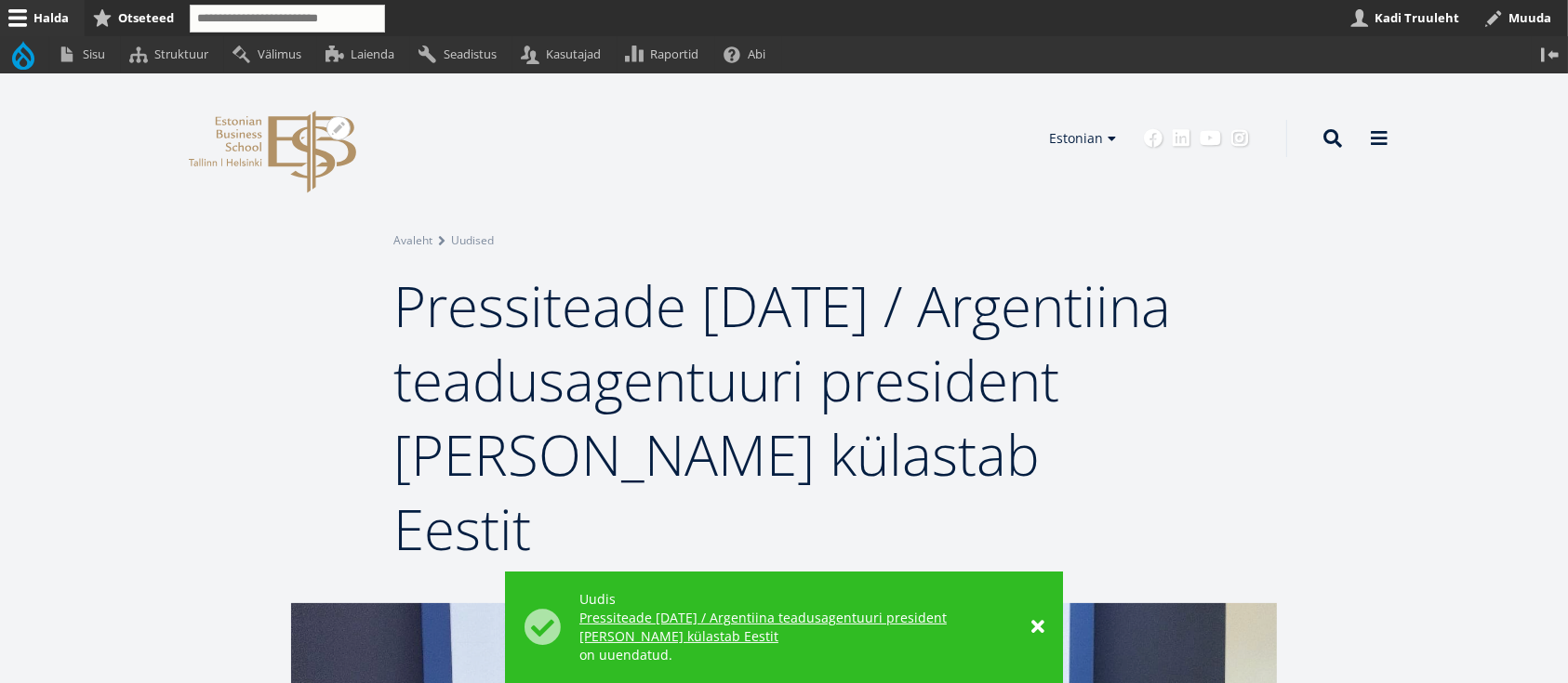
click at [279, 147] on icon "EBS Logo Created with Sketch." at bounding box center [272, 152] width 168 height 83
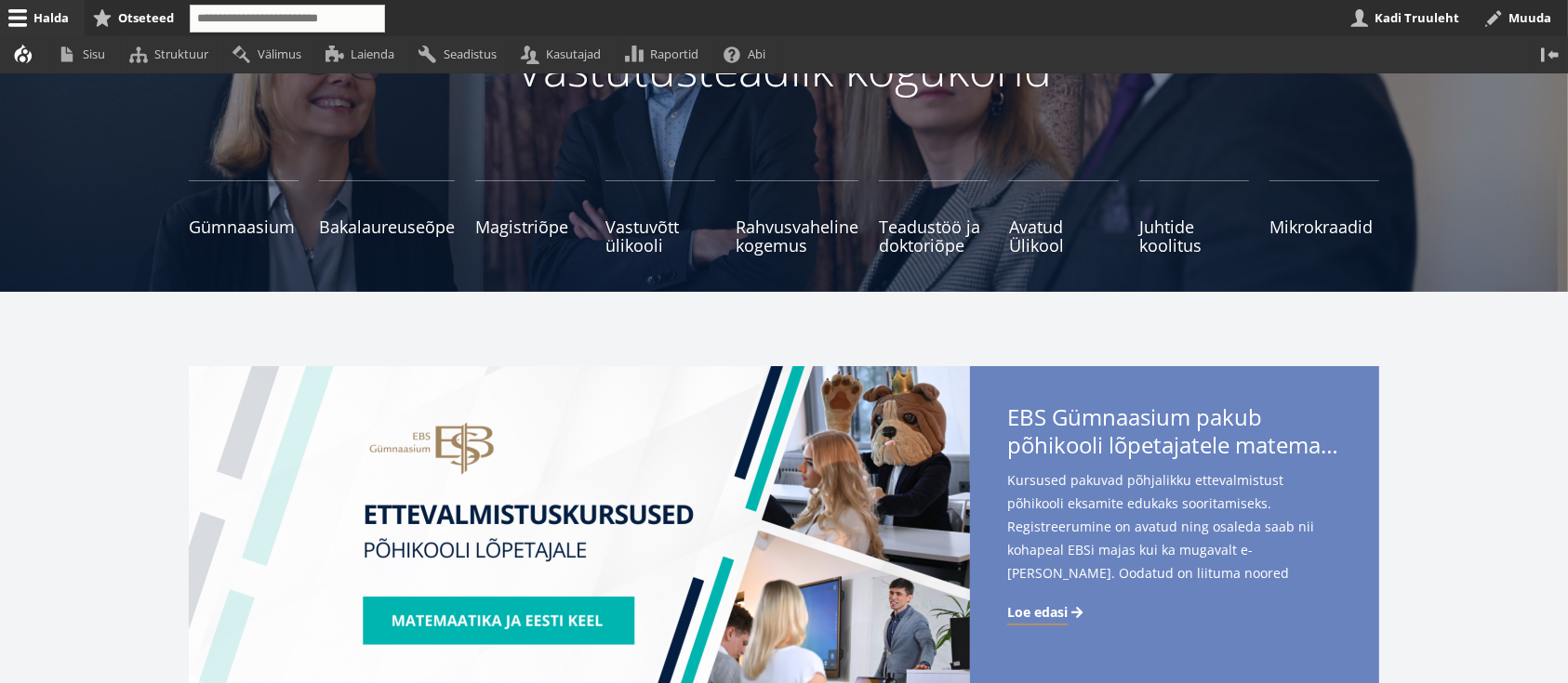
scroll to position [372, 0]
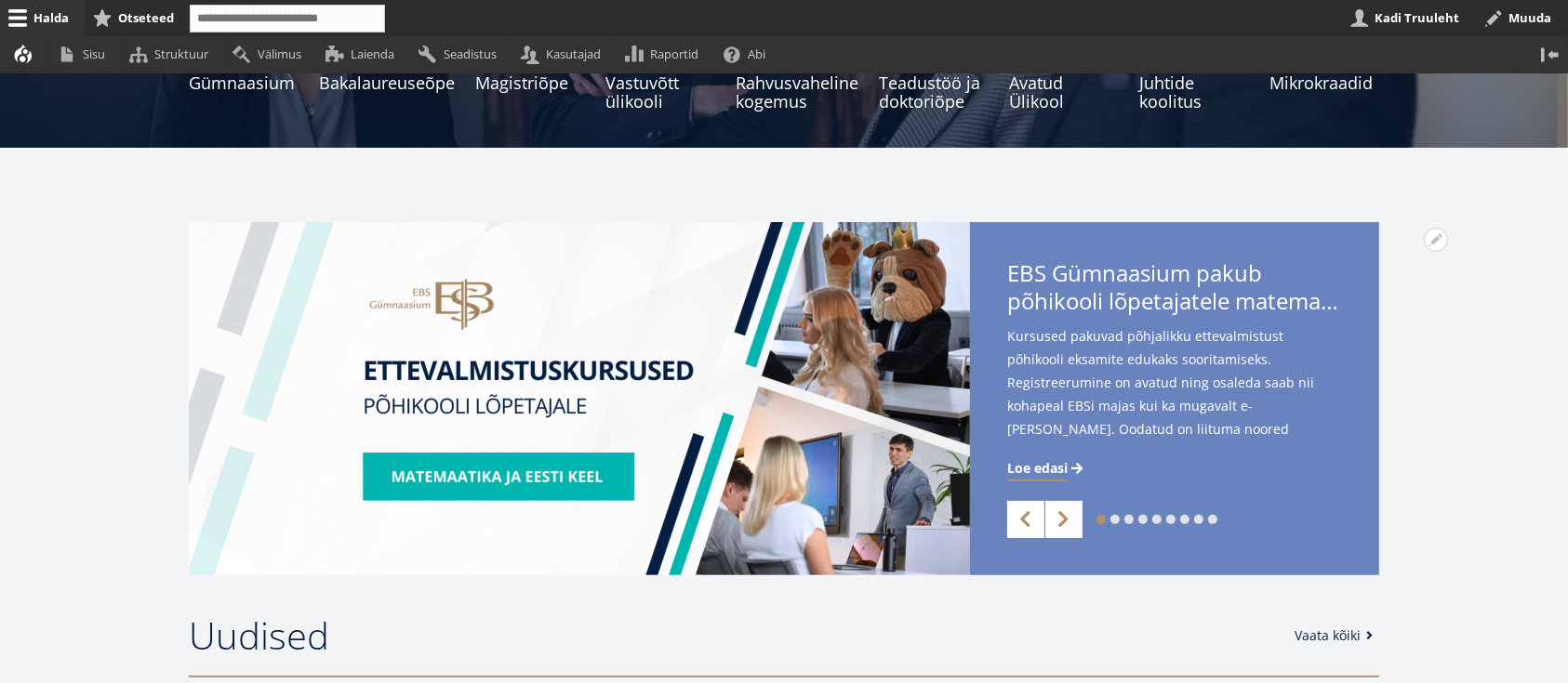
click at [1144, 519] on link "4" at bounding box center [1142, 518] width 9 height 9
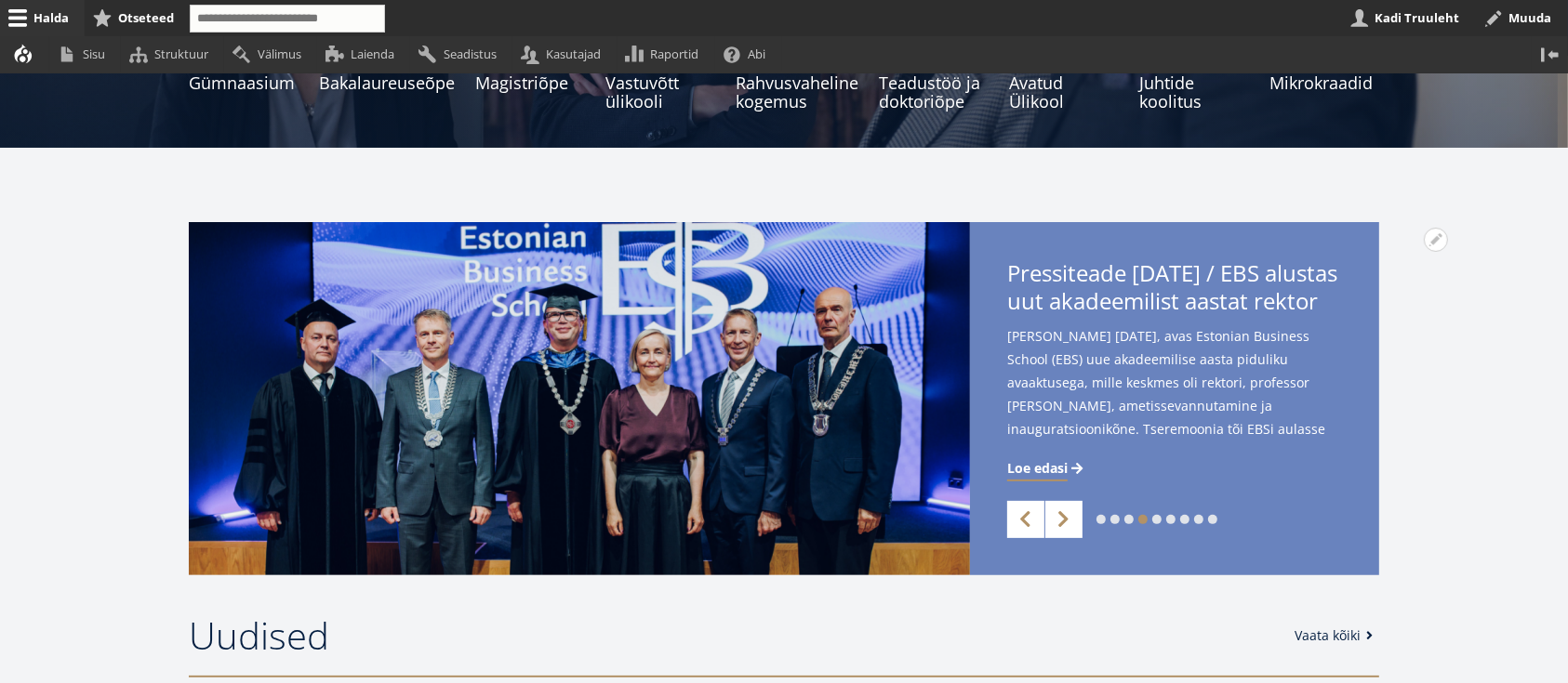
click at [1156, 520] on link "5" at bounding box center [1156, 518] width 9 height 9
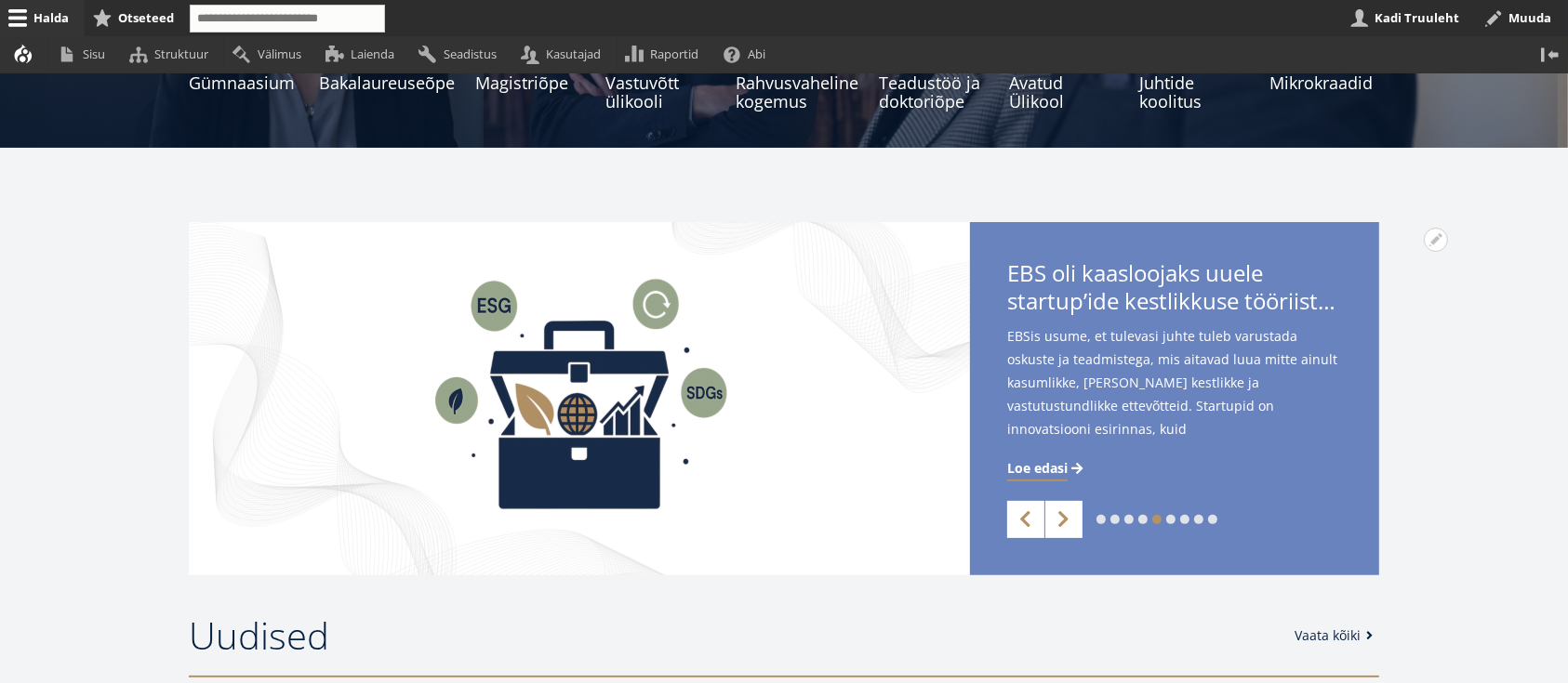
click at [1169, 519] on link "6" at bounding box center [1170, 518] width 9 height 9
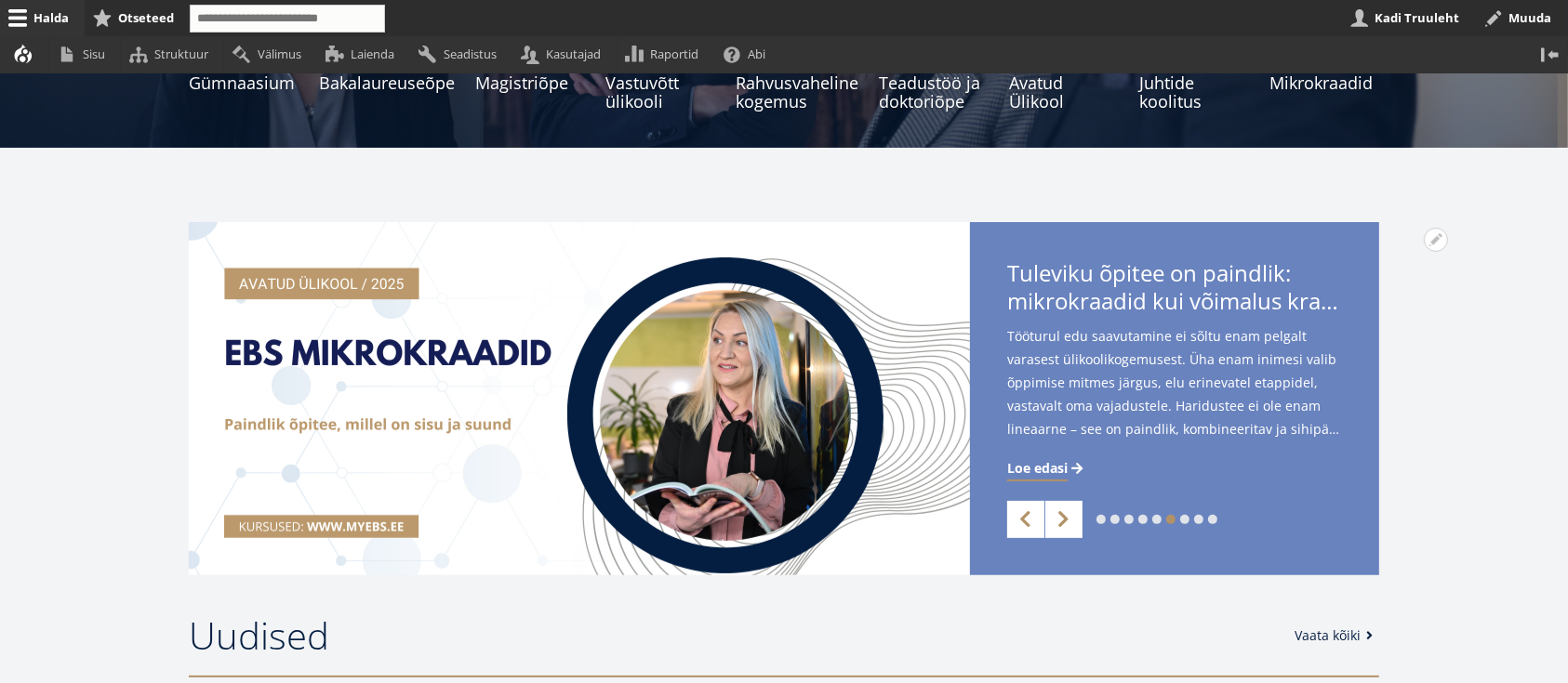
click at [1185, 520] on link "7" at bounding box center [1184, 518] width 9 height 9
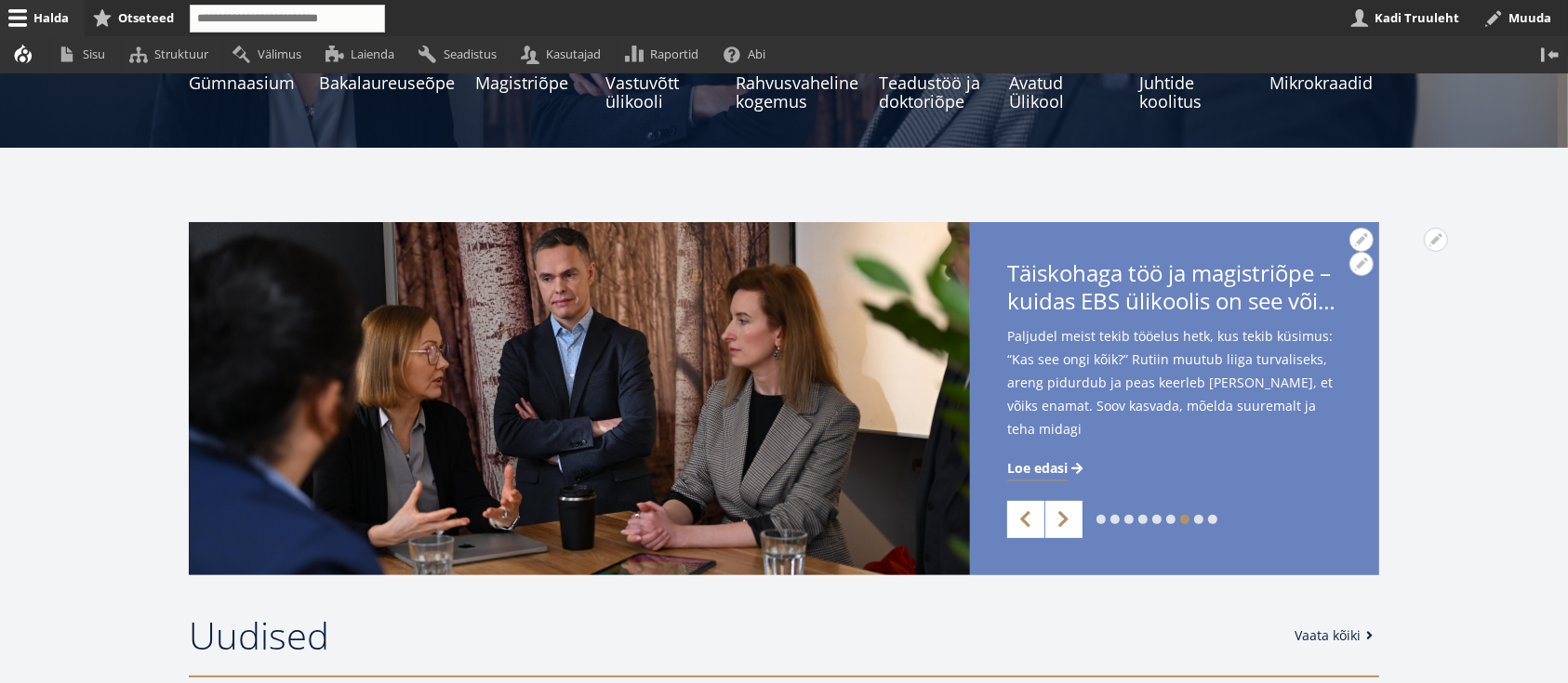
click at [1053, 469] on span "Loe edasi" at bounding box center [1036, 468] width 60 height 19
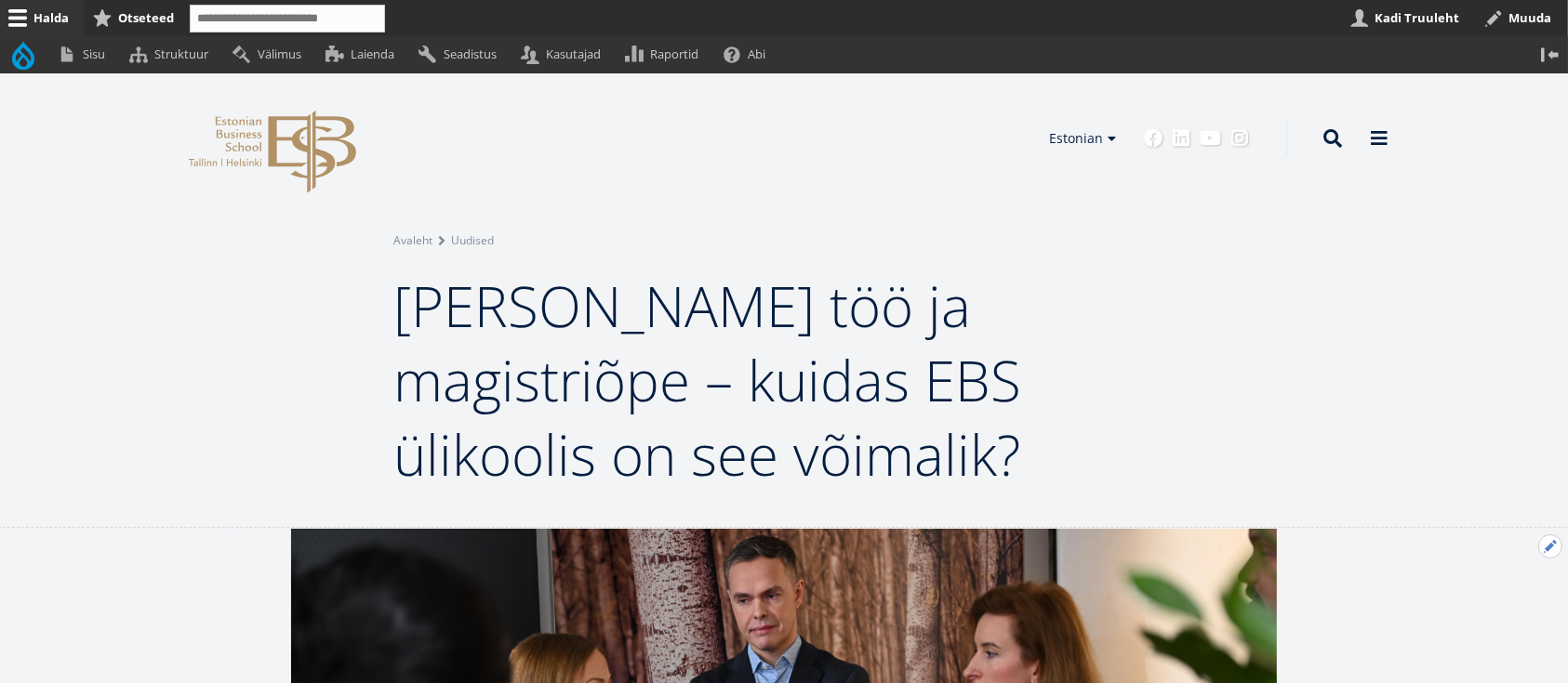
click at [1540, 546] on button "Avatud Eelmine uudis seaded" at bounding box center [1550, 546] width 25 height 25
click at [1499, 591] on link "Muuda" at bounding box center [1519, 597] width 85 height 20
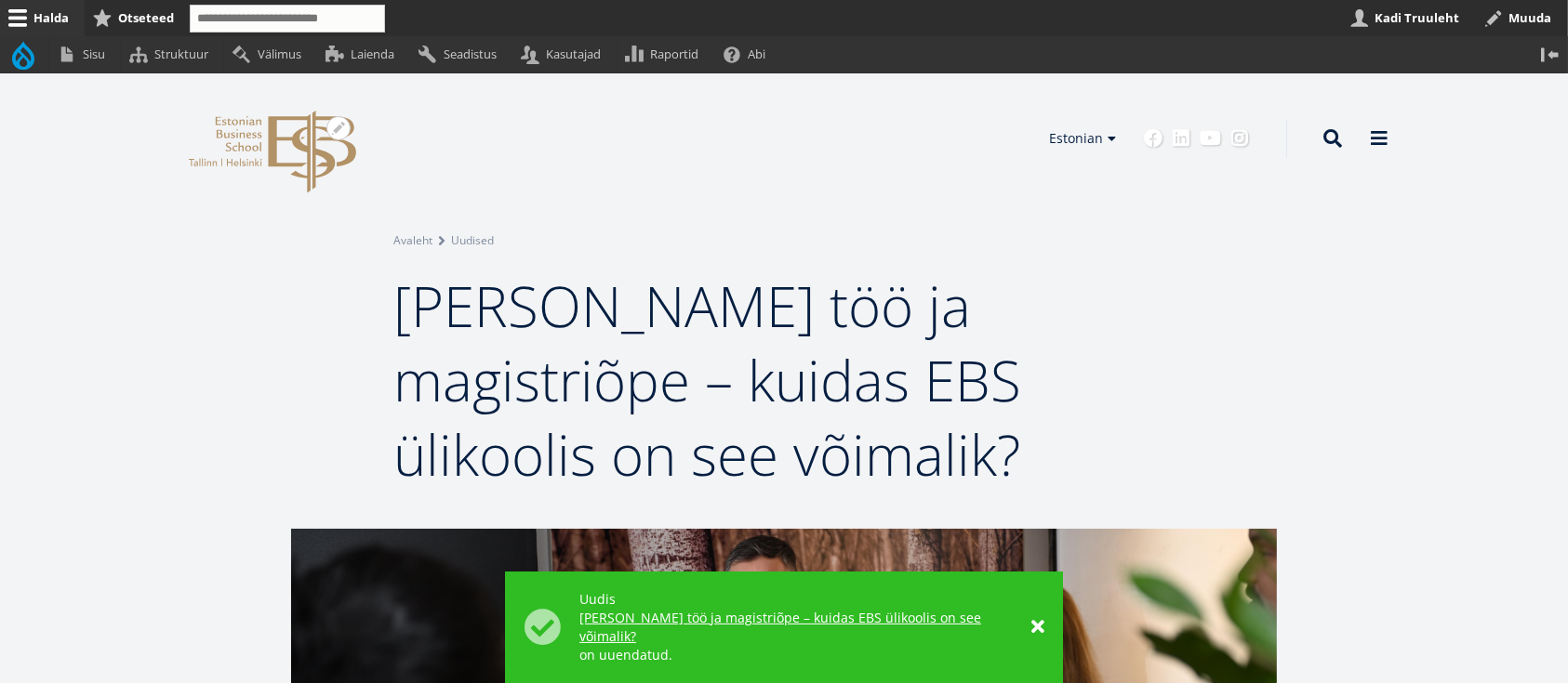
click at [268, 133] on icon "EBS Logo Created with Sketch." at bounding box center [272, 152] width 168 height 83
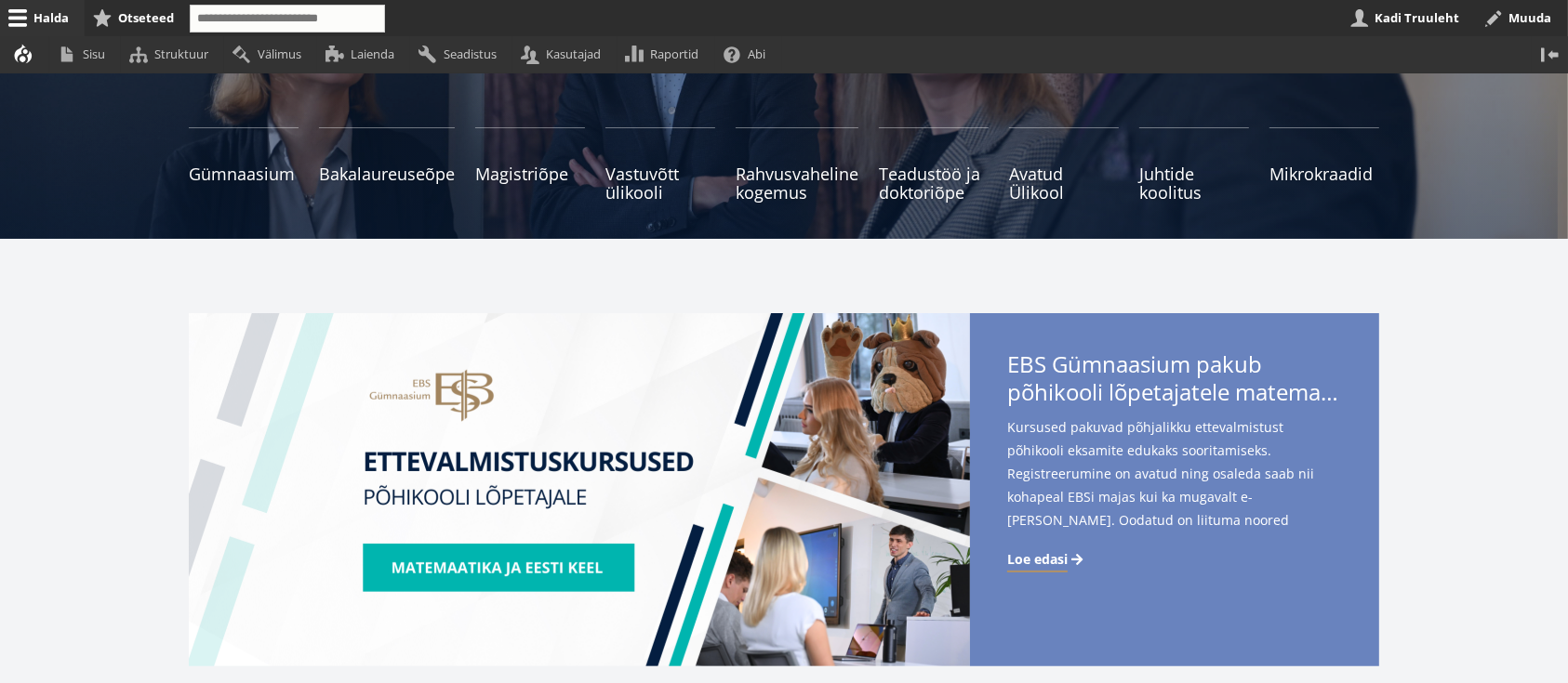
scroll to position [496, 0]
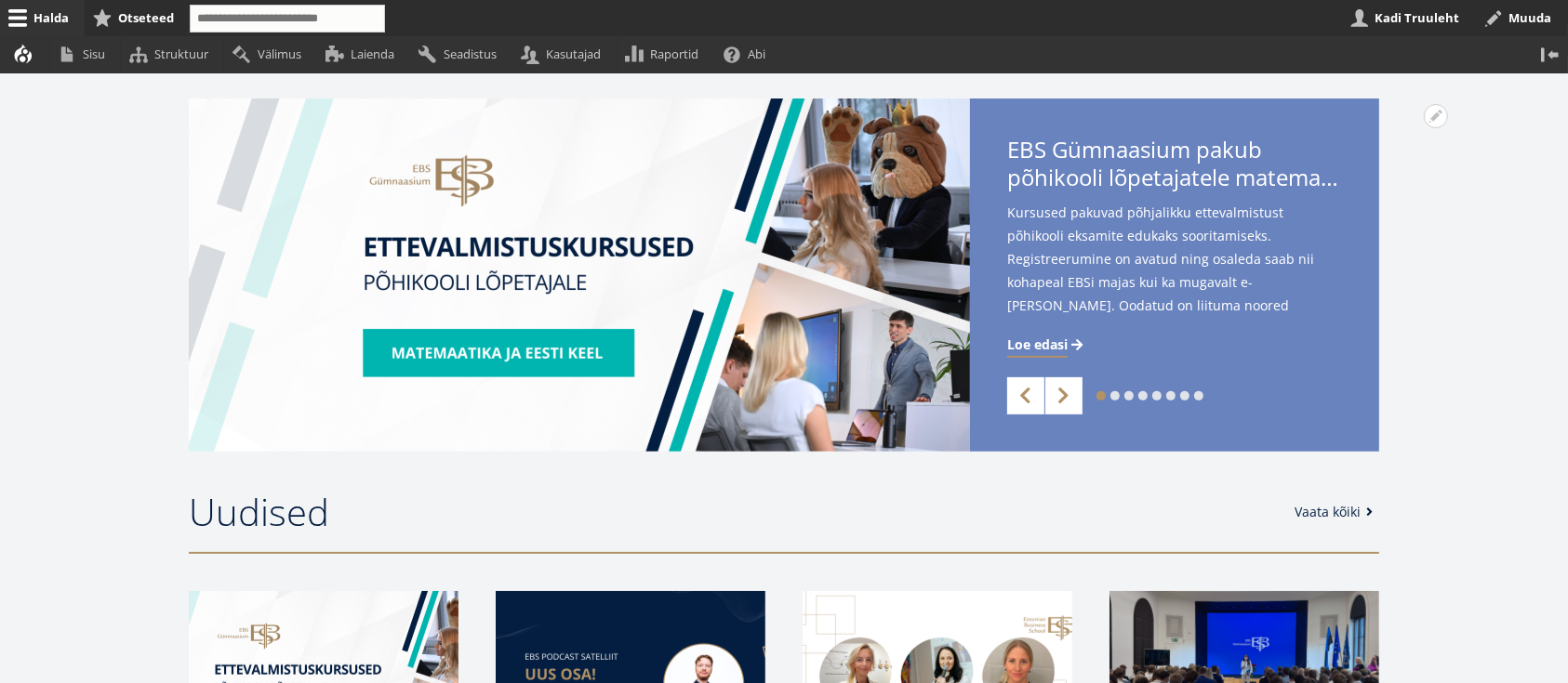
click at [1198, 396] on link "8" at bounding box center [1198, 395] width 9 height 9
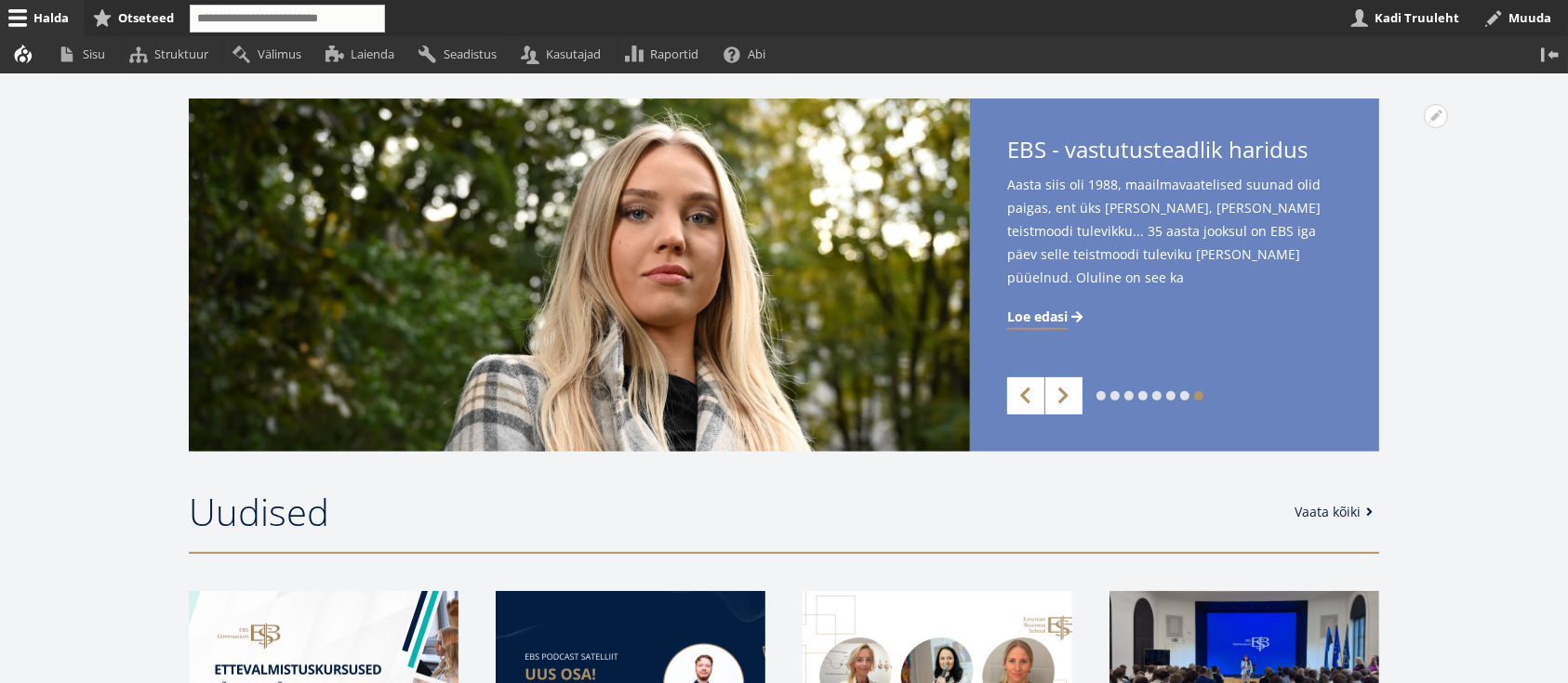
click at [1183, 394] on link "7" at bounding box center [1184, 395] width 9 height 9
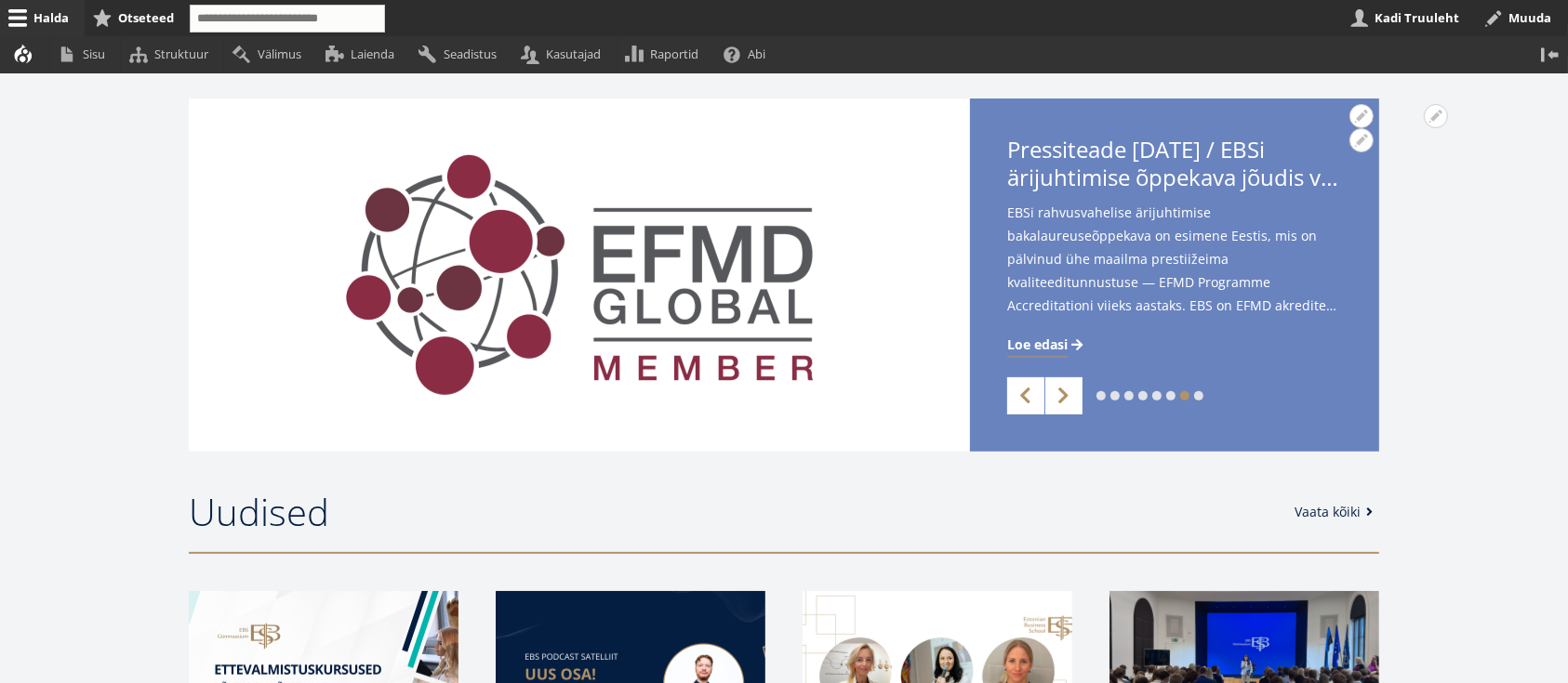
click at [1051, 344] on span "Loe edasi" at bounding box center [1036, 344] width 60 height 19
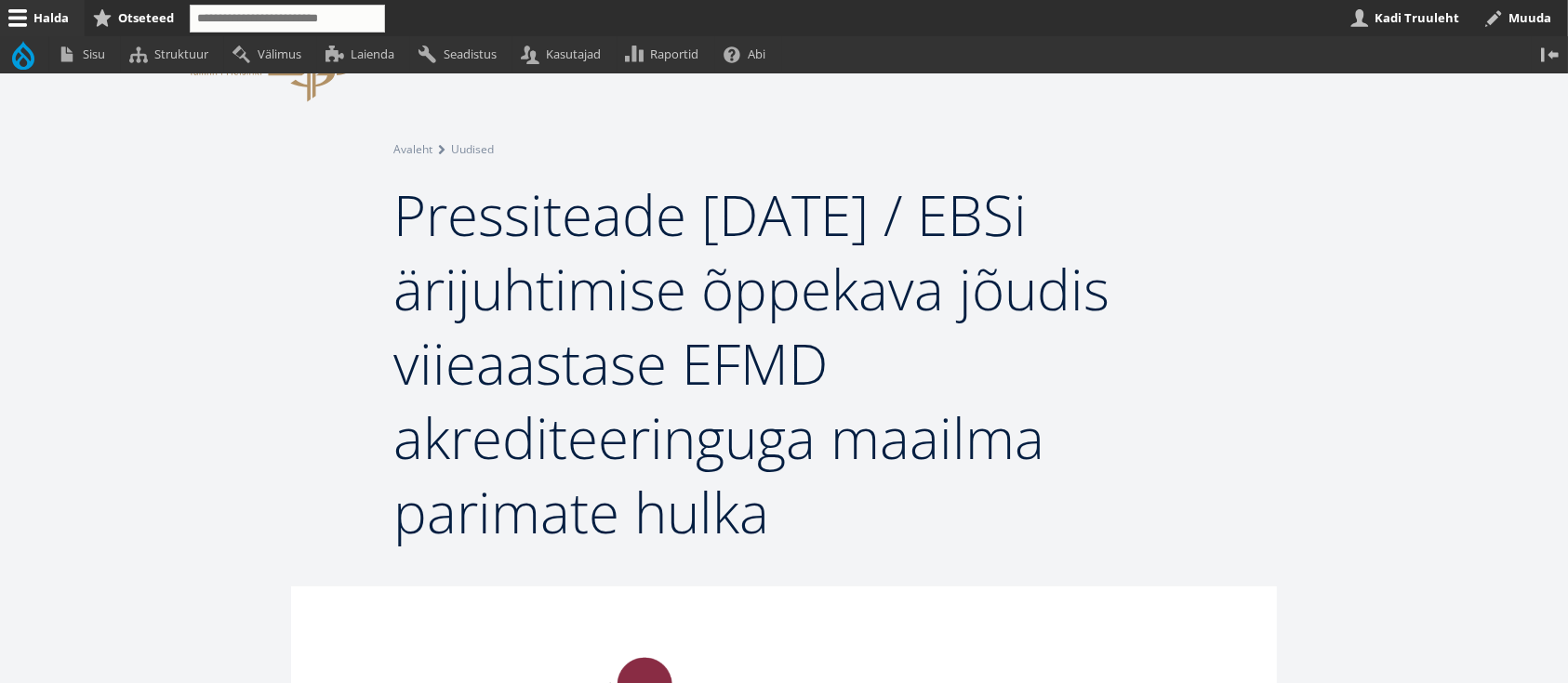
scroll to position [372, 0]
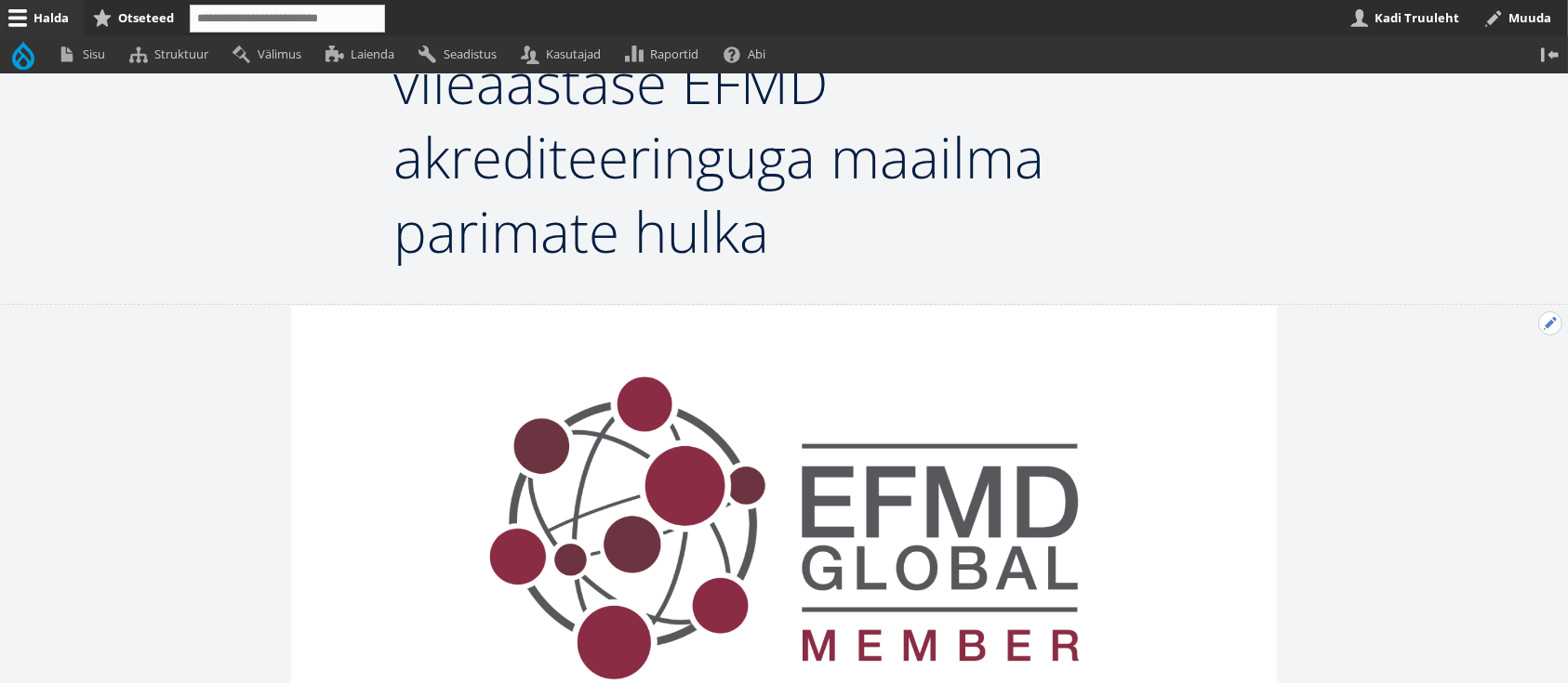
click at [1546, 318] on button "Avatud Eelmine uudis seaded" at bounding box center [1550, 323] width 25 height 25
click at [1518, 368] on link "Muuda" at bounding box center [1519, 375] width 85 height 20
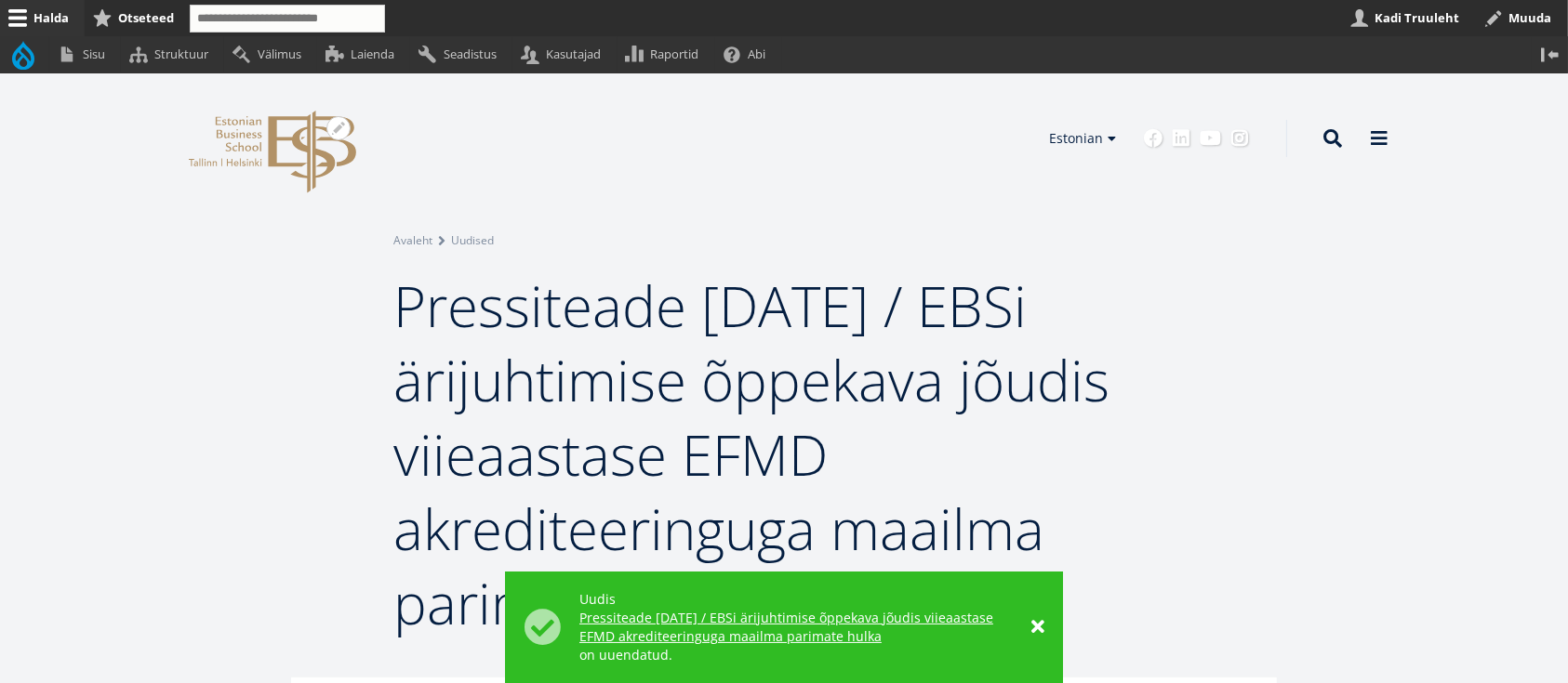
click at [271, 150] on icon at bounding box center [312, 152] width 88 height 83
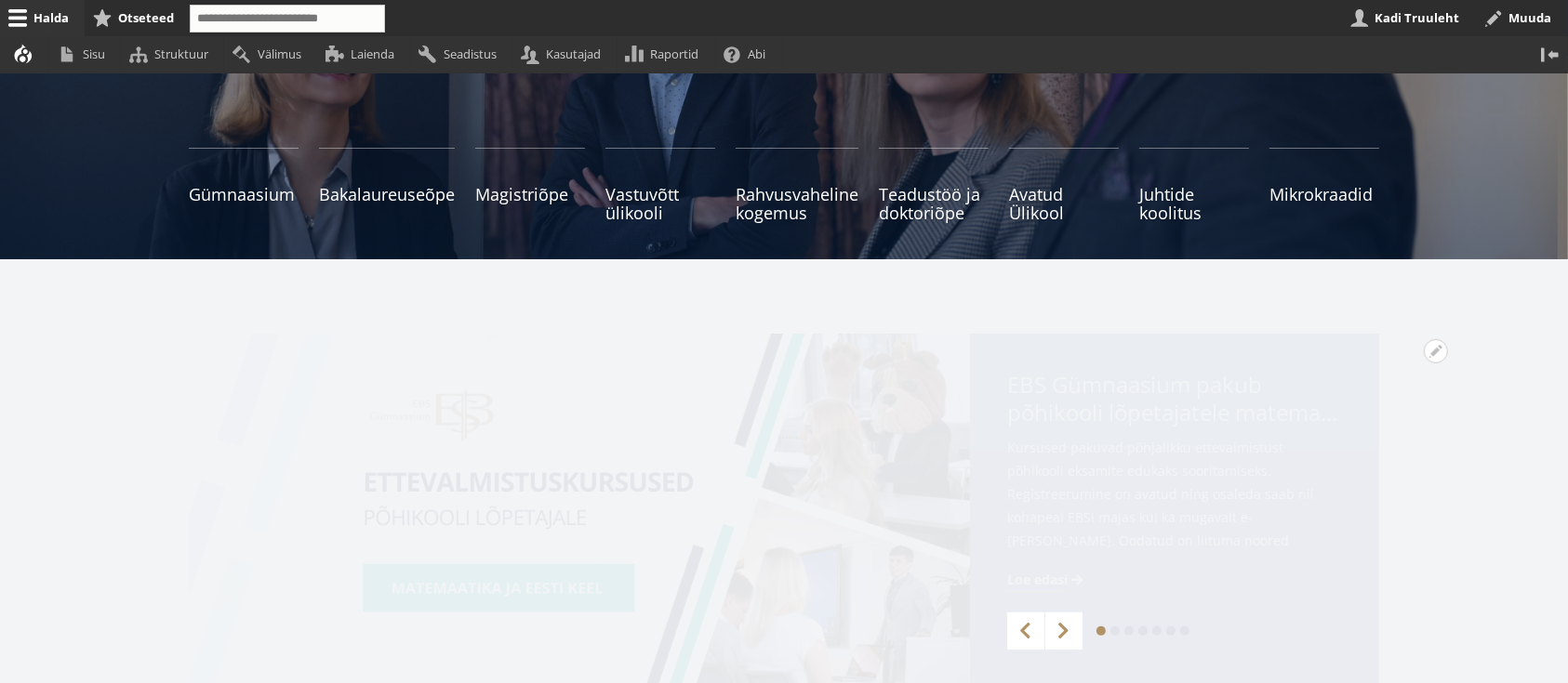
scroll to position [372, 0]
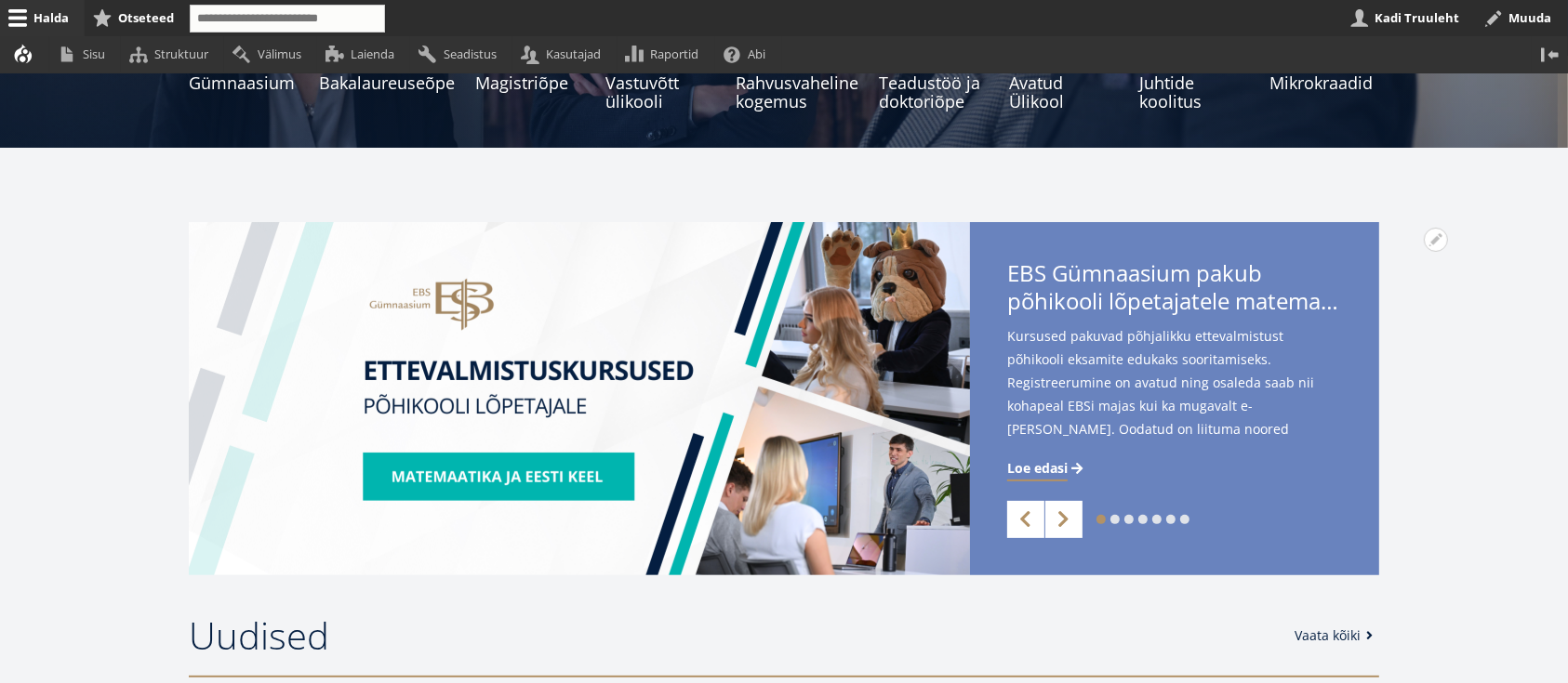
click at [1182, 513] on div "1 2 3 4 5 6 7 Previous Next" at bounding box center [1174, 519] width 409 height 37
click at [1185, 518] on link "7" at bounding box center [1184, 518] width 9 height 9
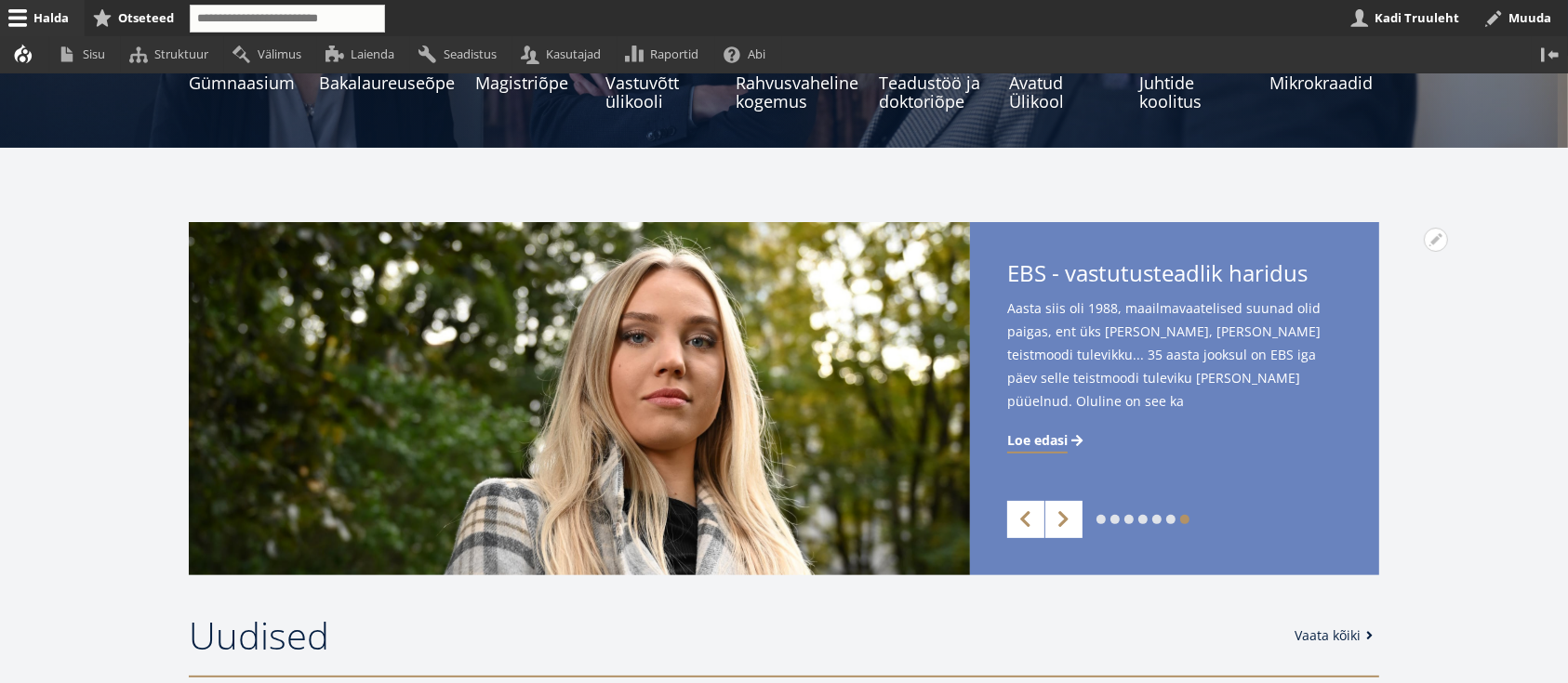
click at [1170, 517] on link "6" at bounding box center [1170, 518] width 9 height 9
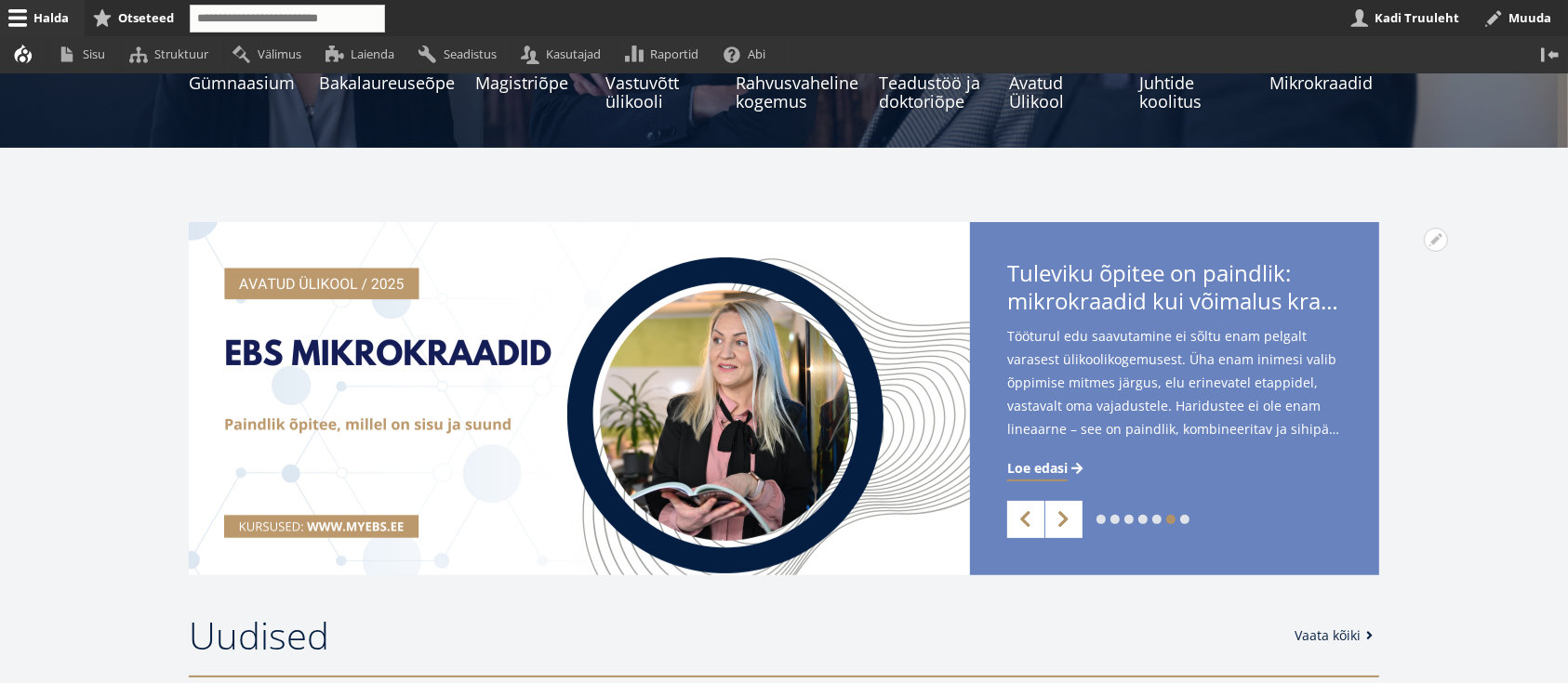
click at [1160, 516] on link "5" at bounding box center [1156, 518] width 9 height 9
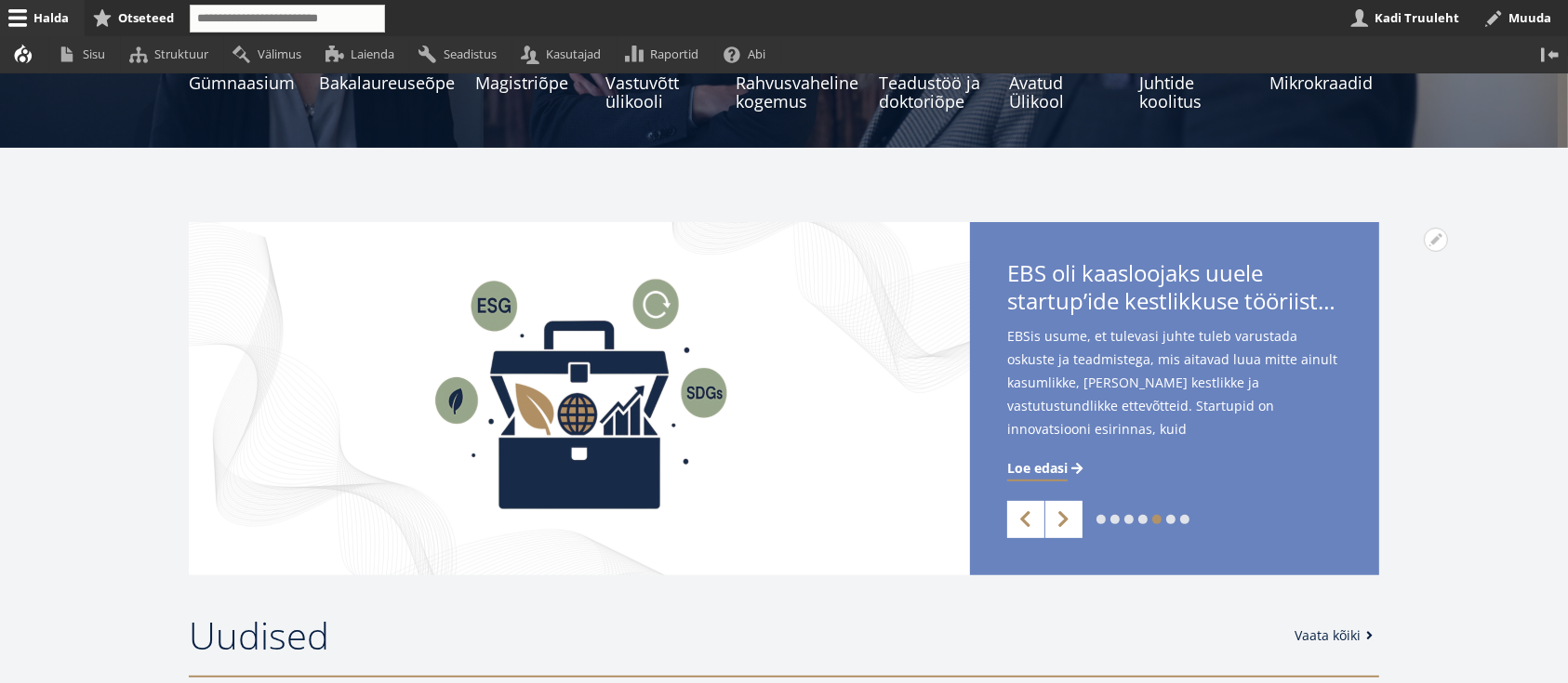
click at [1141, 515] on link "4" at bounding box center [1142, 518] width 9 height 9
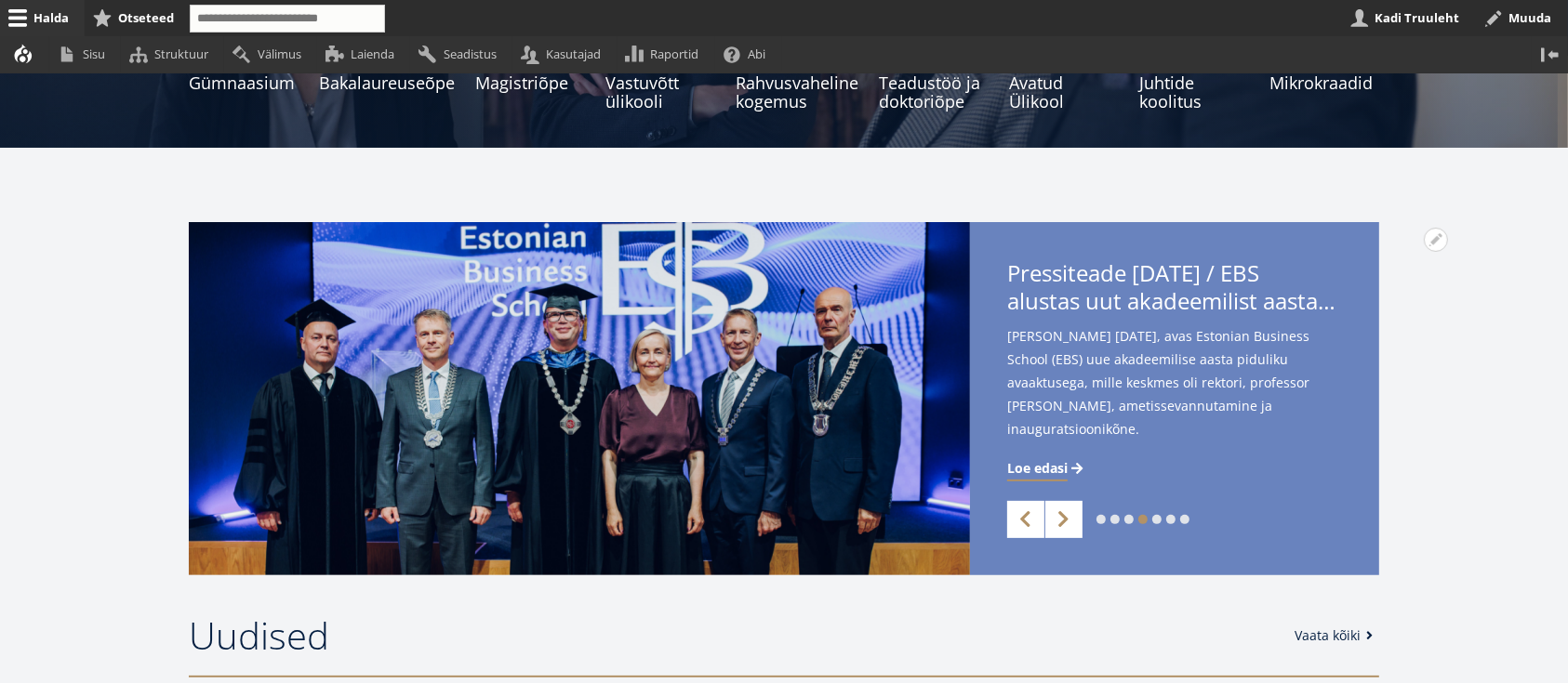
click at [1128, 520] on link "3" at bounding box center [1128, 518] width 9 height 9
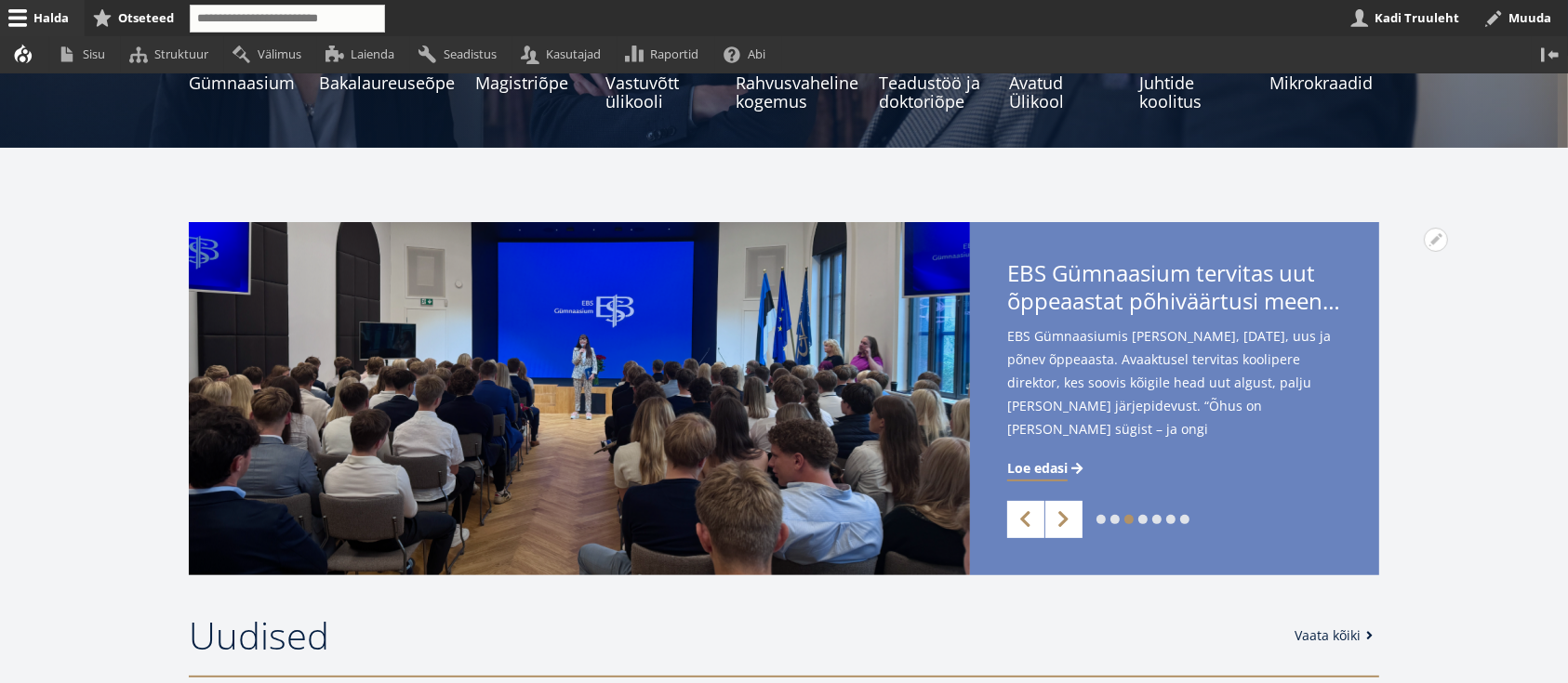
click at [1118, 523] on li "2" at bounding box center [1114, 518] width 9 height 9
click at [1115, 524] on div "1 2 3 4 5 6 7 Previous Next" at bounding box center [1174, 519] width 409 height 37
click at [1114, 522] on link "2" at bounding box center [1114, 518] width 9 height 9
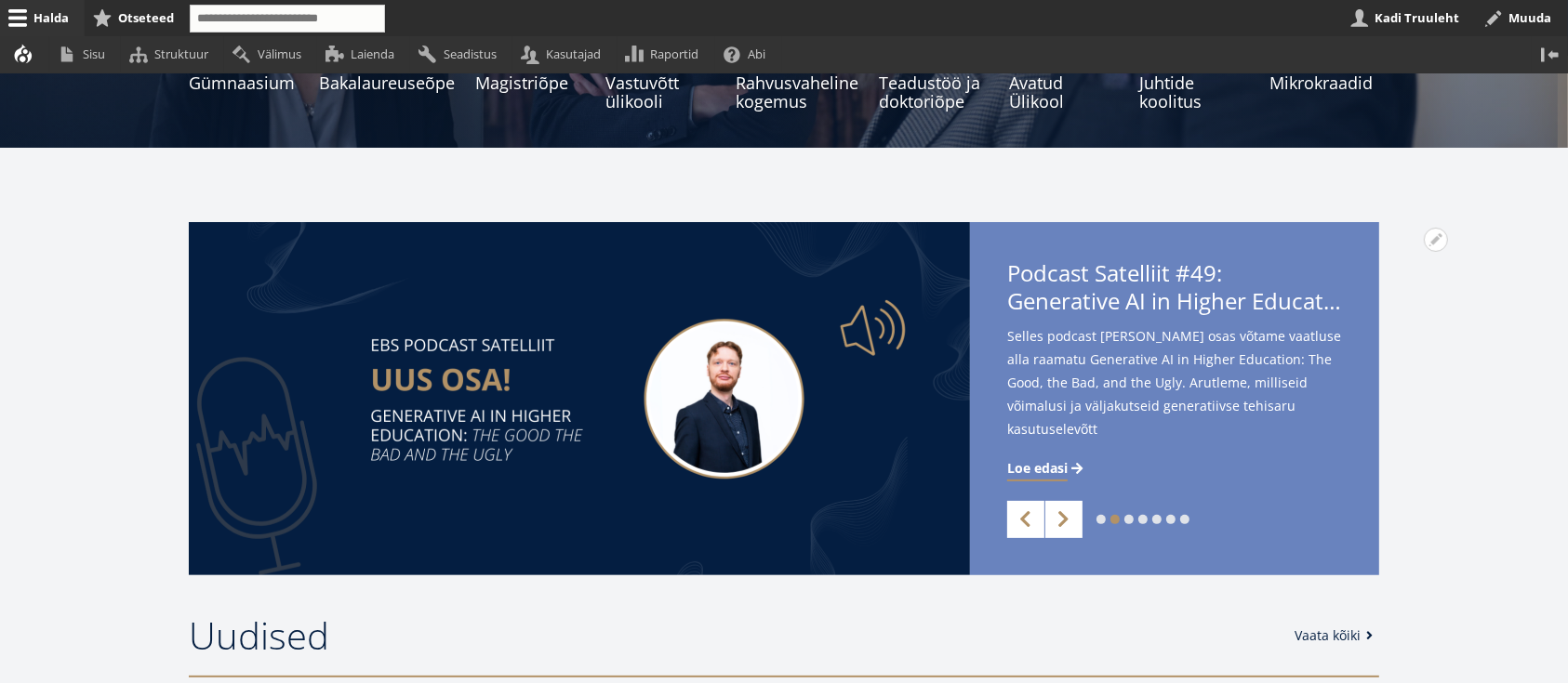
click at [1098, 519] on link "1" at bounding box center [1101, 518] width 9 height 9
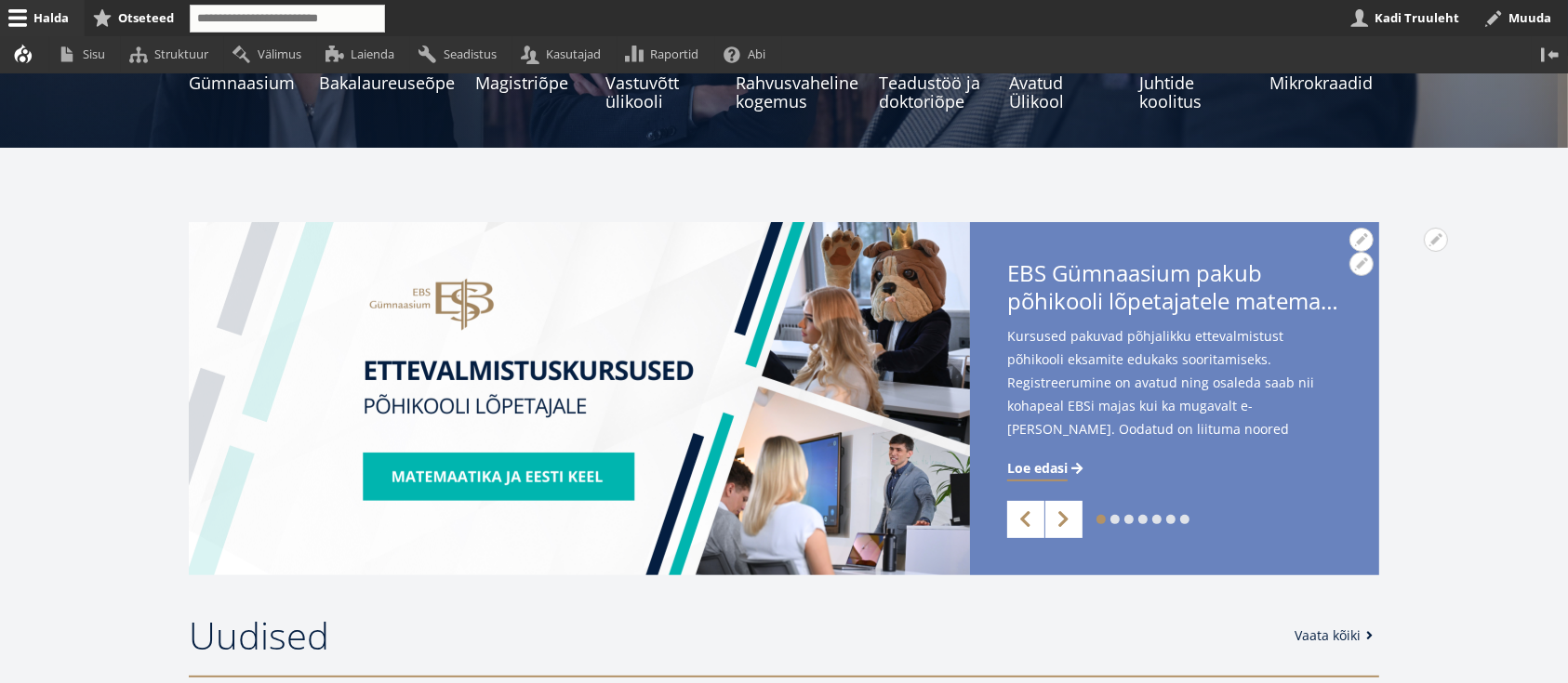
scroll to position [0, 0]
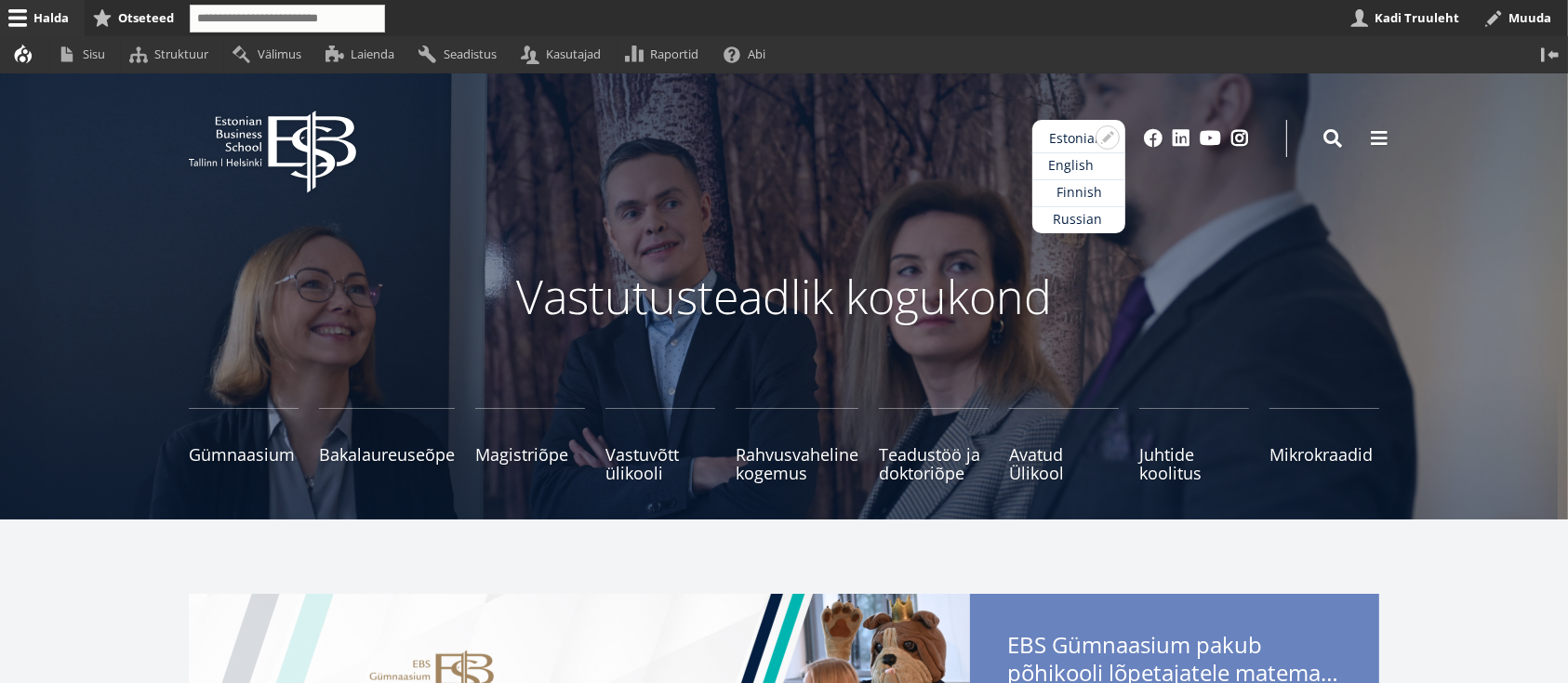
click at [1081, 167] on link "English" at bounding box center [1079, 166] width 93 height 27
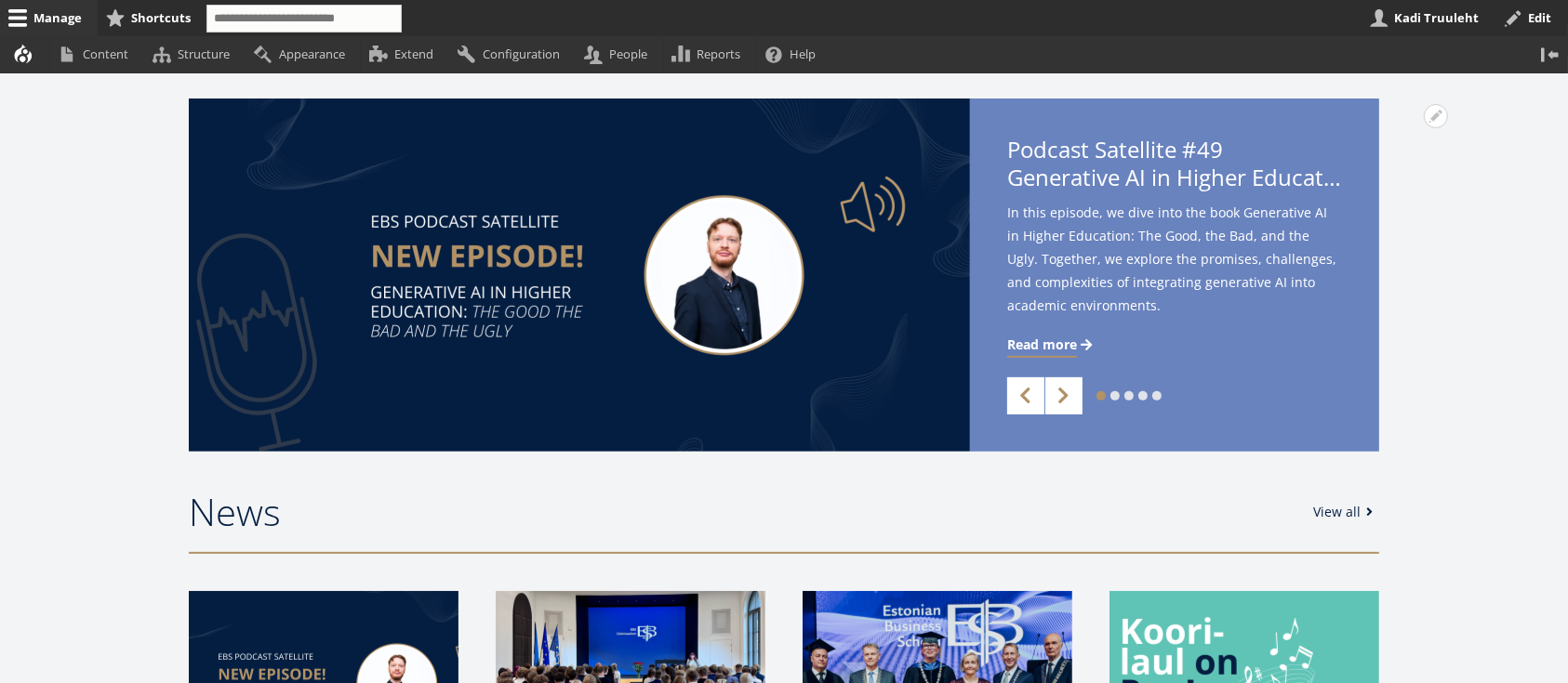
click at [1157, 391] on link "5" at bounding box center [1156, 395] width 9 height 9
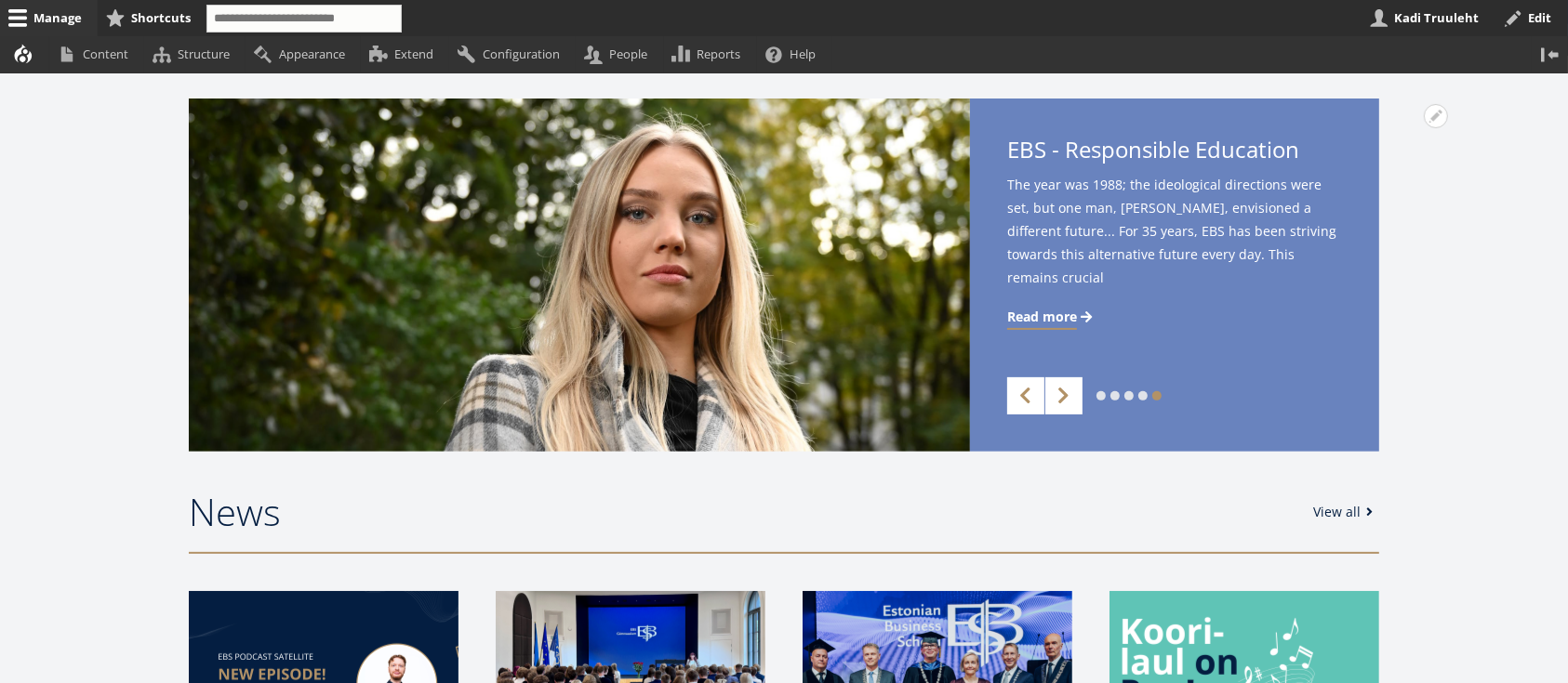
click at [1139, 398] on link "4" at bounding box center [1142, 395] width 9 height 9
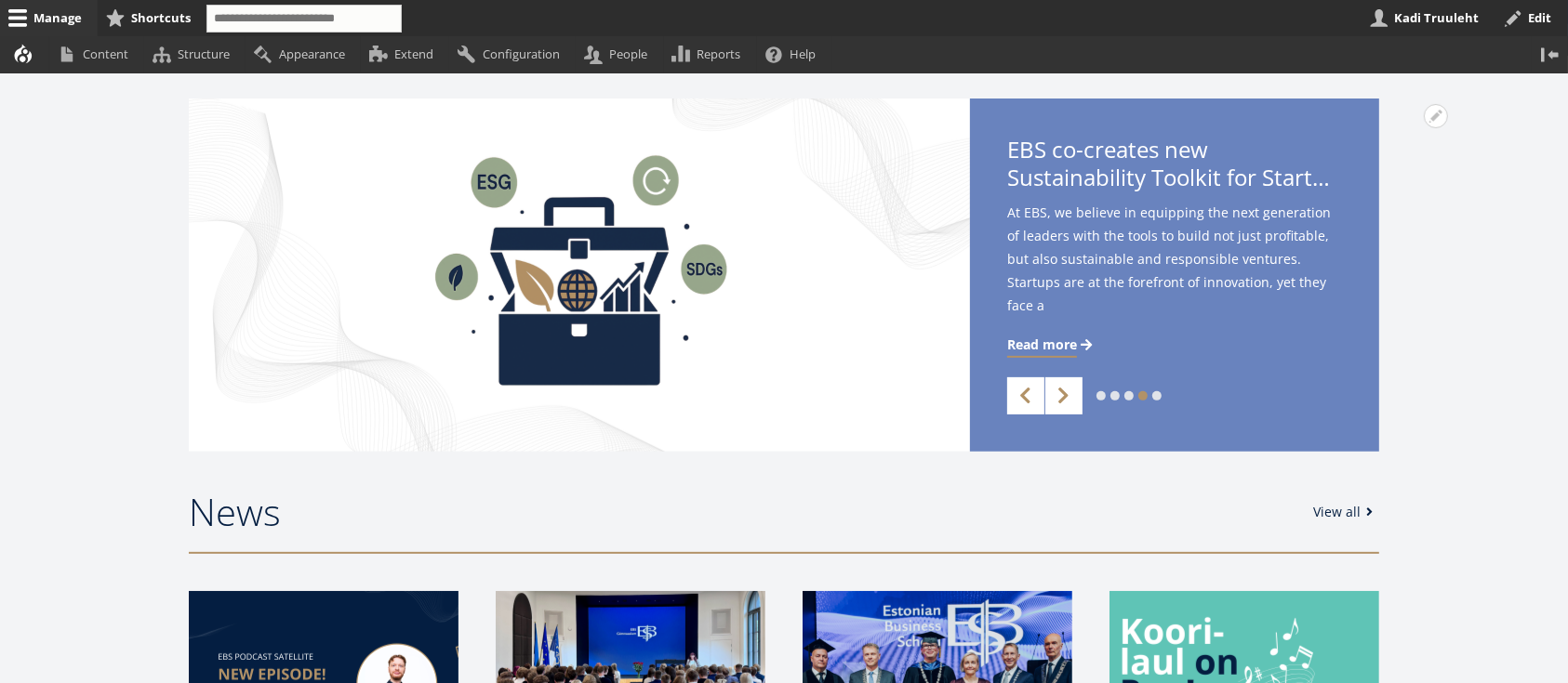
click at [1128, 391] on link "3" at bounding box center [1128, 395] width 9 height 9
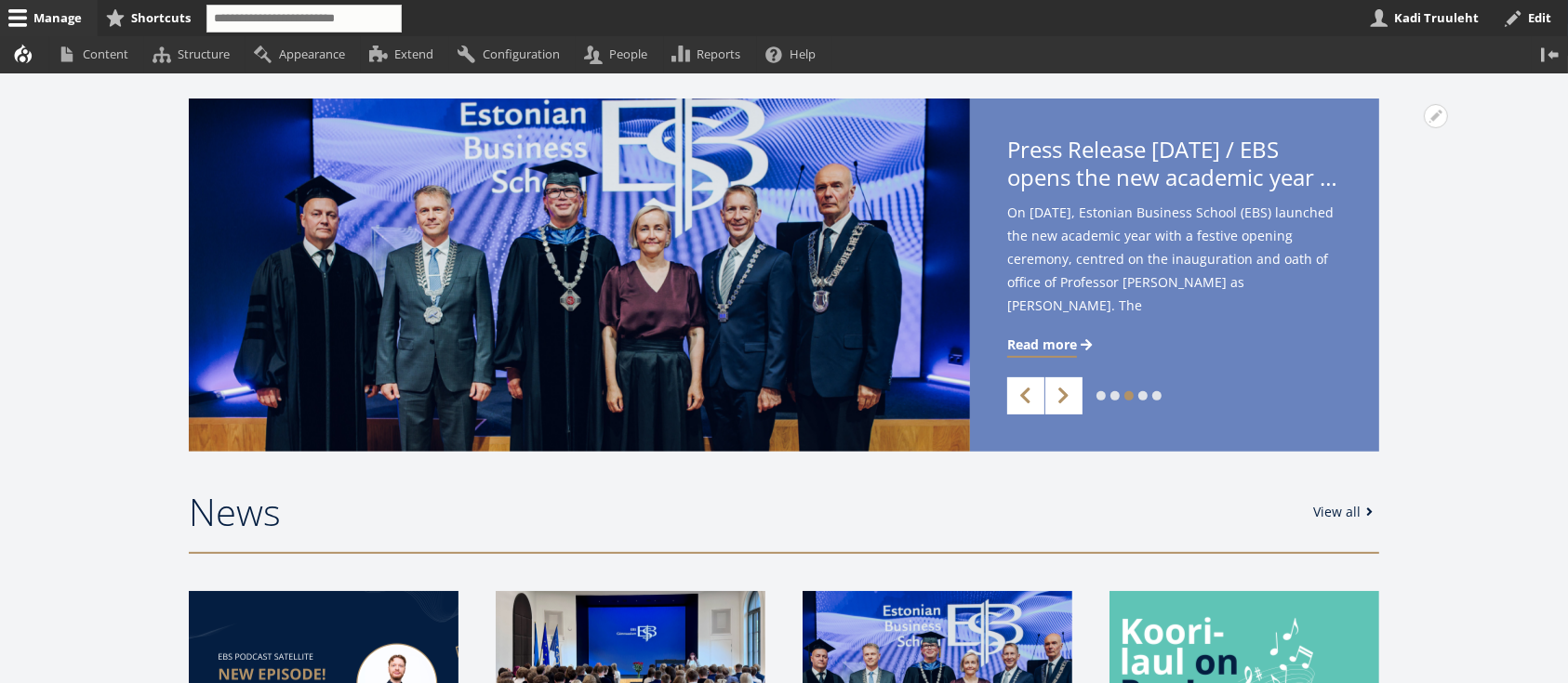
click at [1116, 394] on link "2" at bounding box center [1114, 395] width 9 height 9
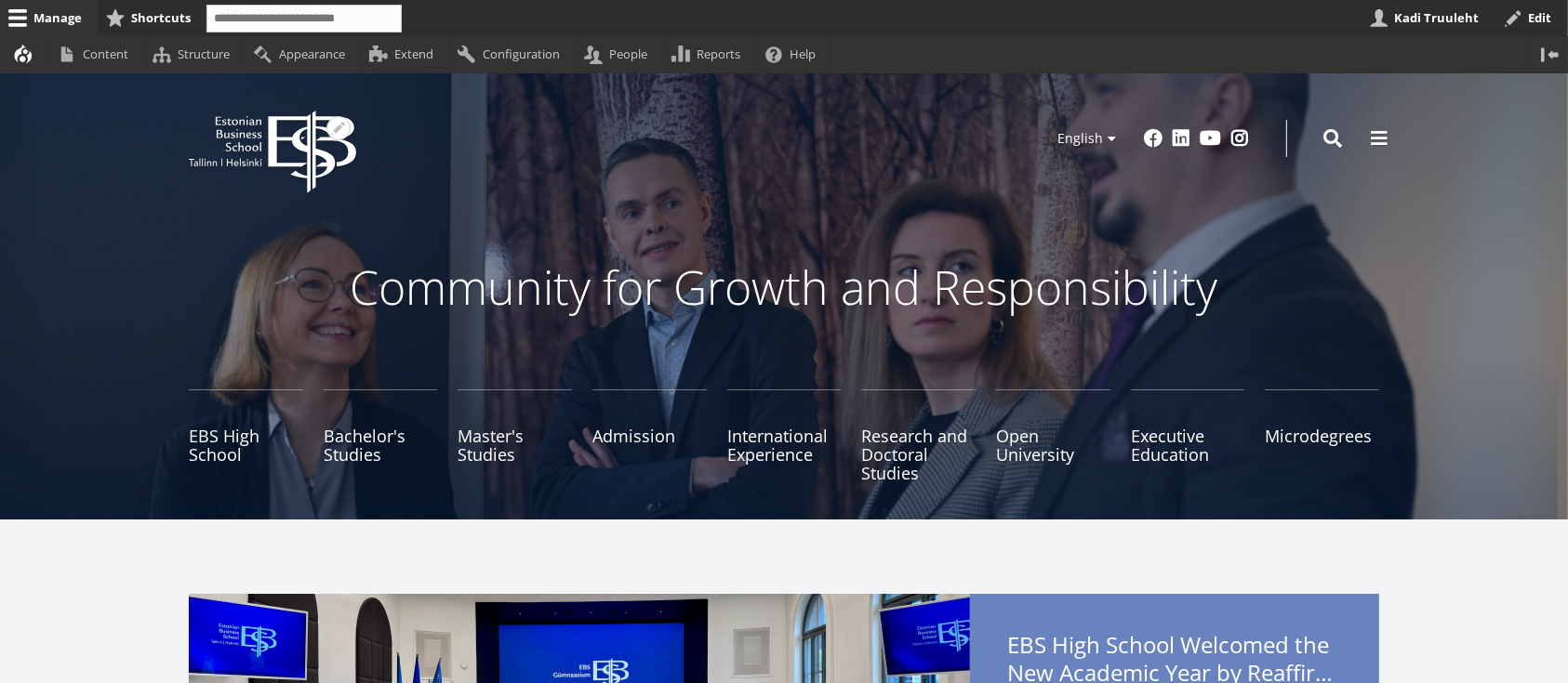
click at [310, 164] on icon at bounding box center [312, 152] width 88 height 83
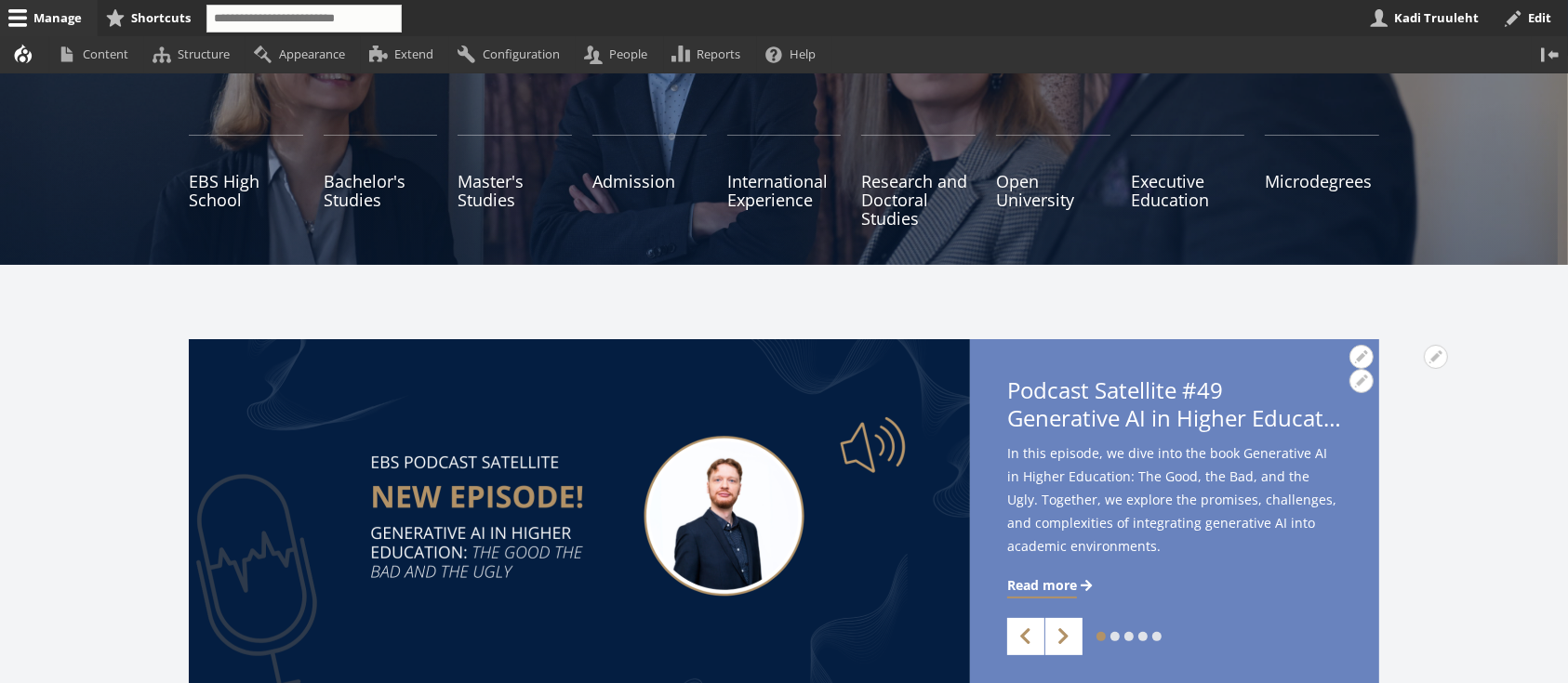
scroll to position [123, 0]
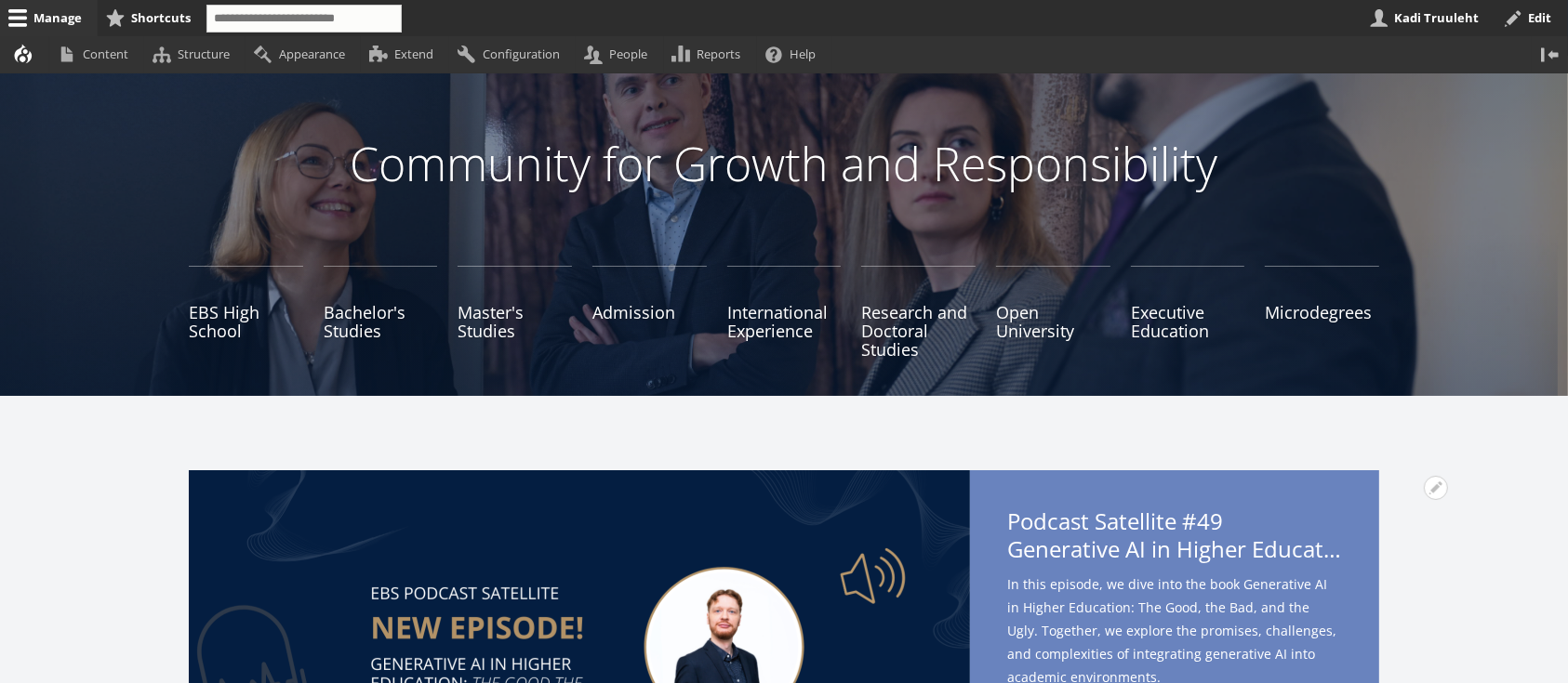
click at [1461, 572] on div "1 2 3 4 5 Previous Next Open Podcast Satellite #49 Generative AI in Higher Educ…" at bounding box center [784, 647] width 1568 height 353
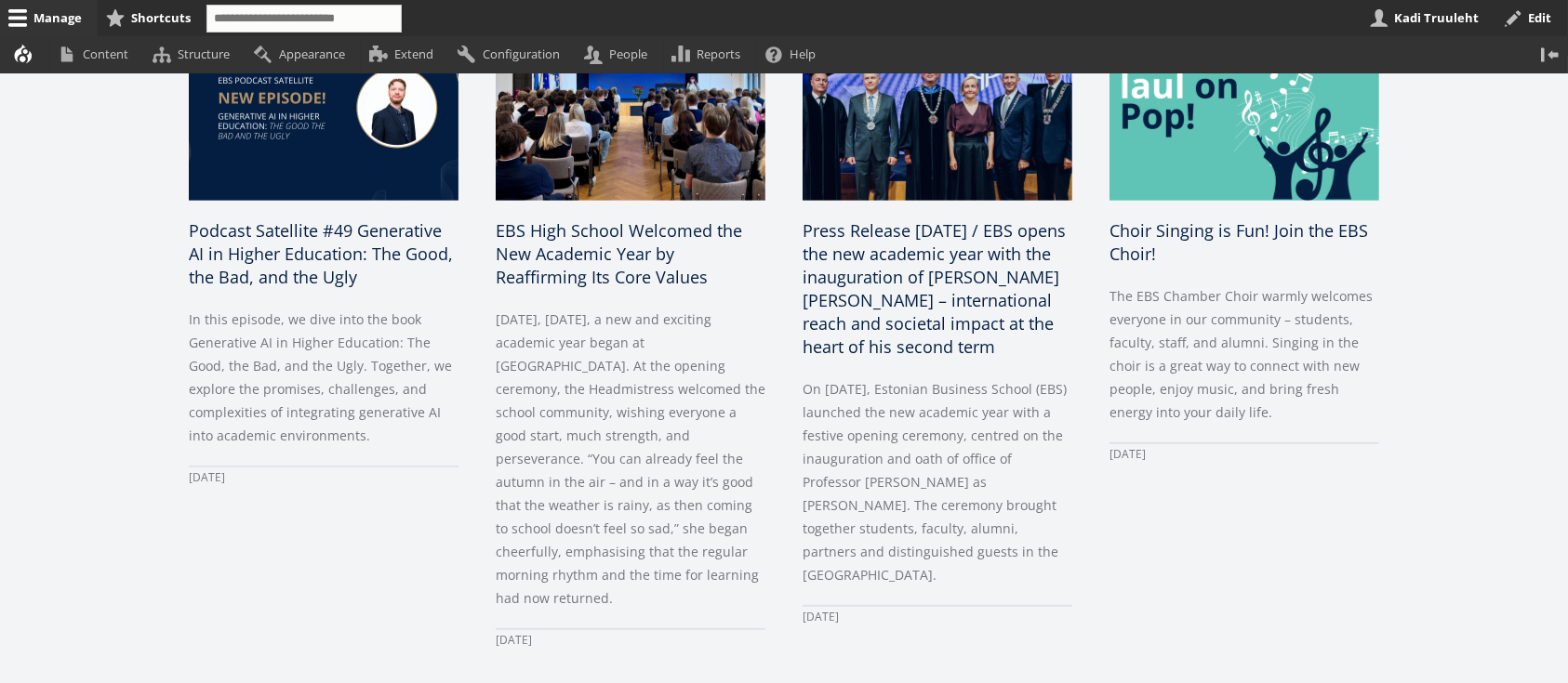
scroll to position [867, 0]
